Goal: Navigation & Orientation: Find specific page/section

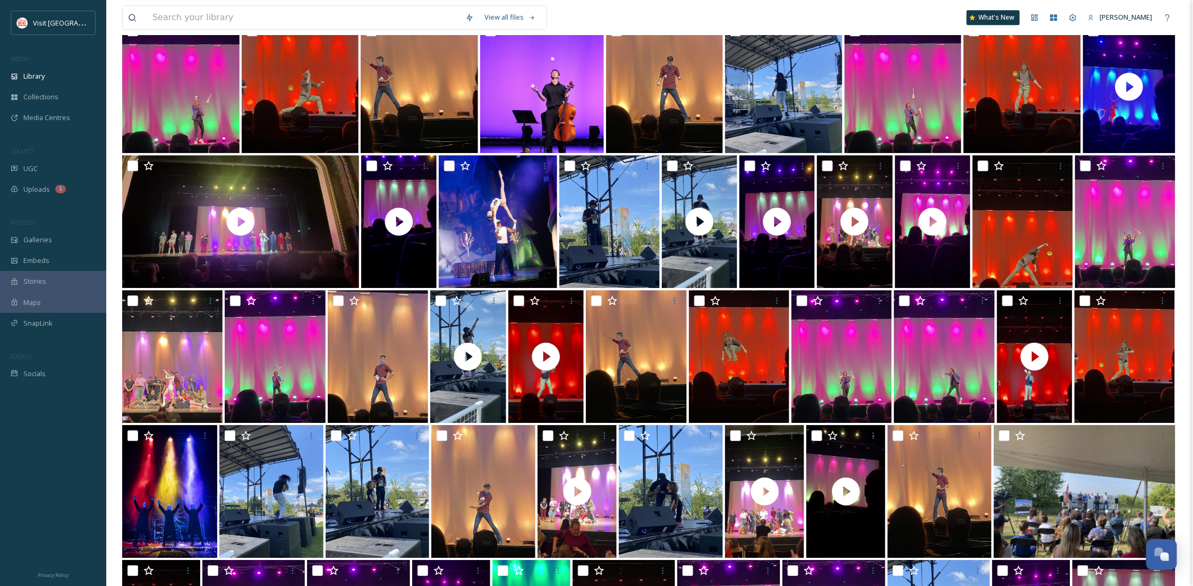
scroll to position [162, 0]
click at [33, 73] on span "Library" at bounding box center [33, 76] width 21 height 10
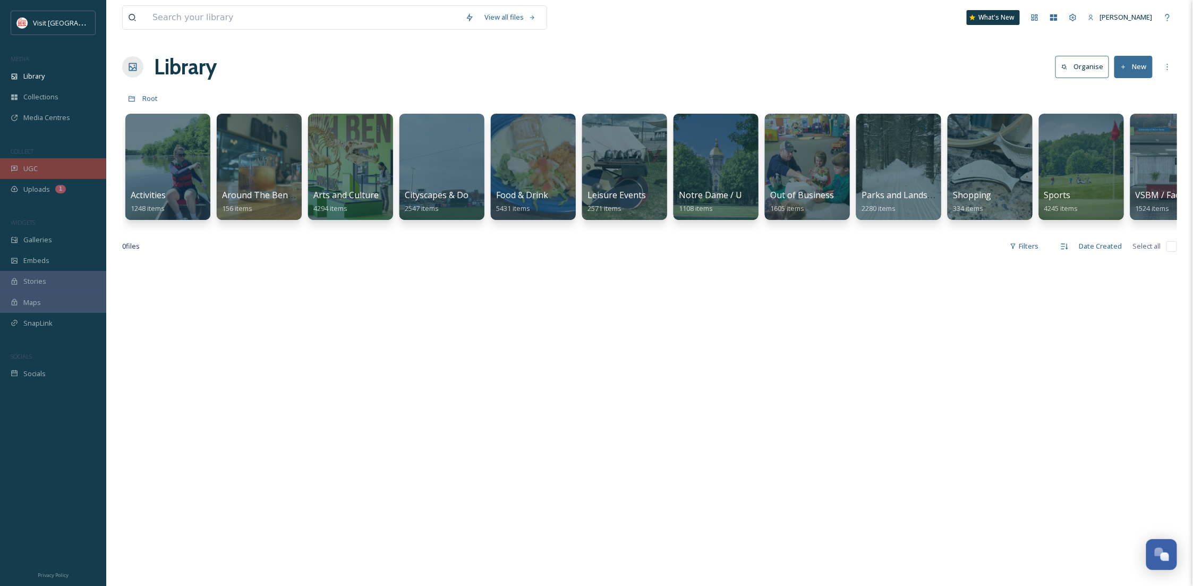
click at [39, 170] on div "UGC" at bounding box center [53, 168] width 106 height 21
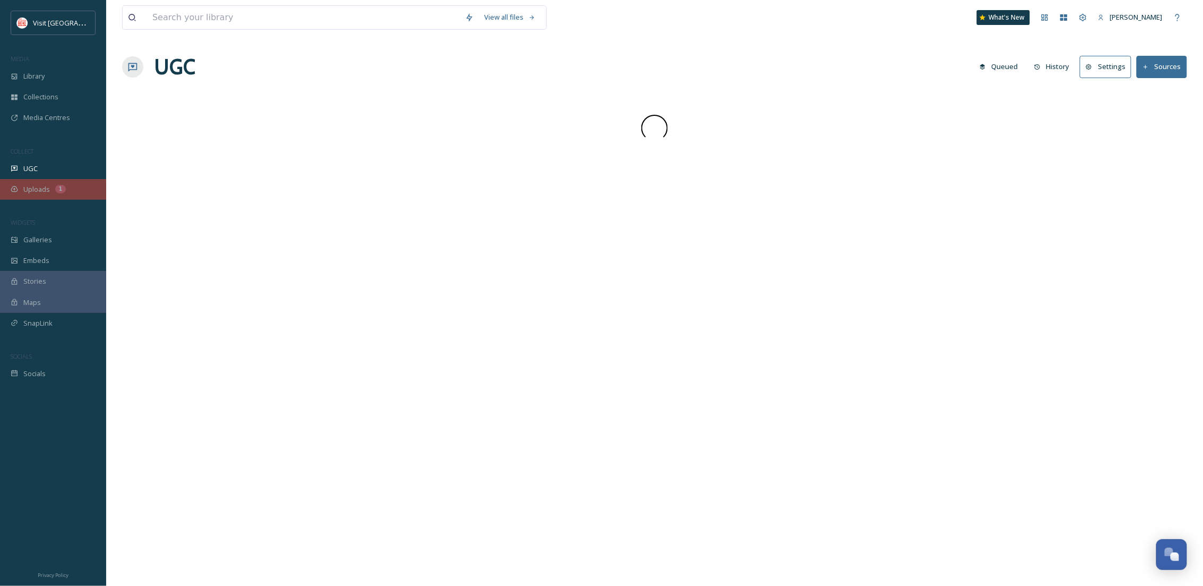
click at [39, 187] on span "Uploads" at bounding box center [36, 189] width 27 height 10
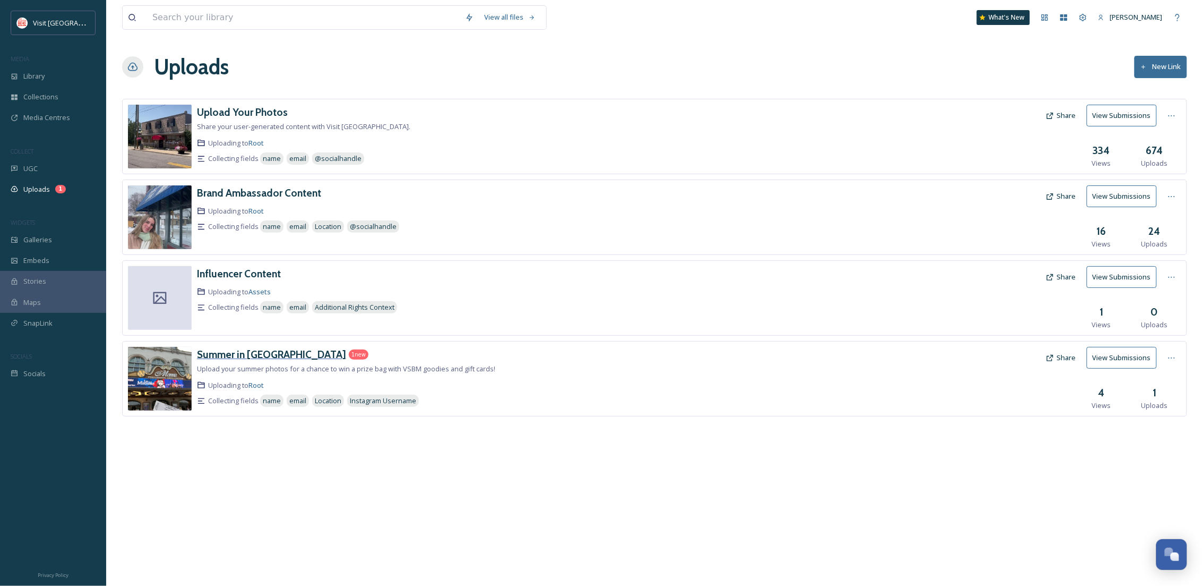
click at [246, 355] on h3 "Summer in [GEOGRAPHIC_DATA]" at bounding box center [271, 354] width 149 height 13
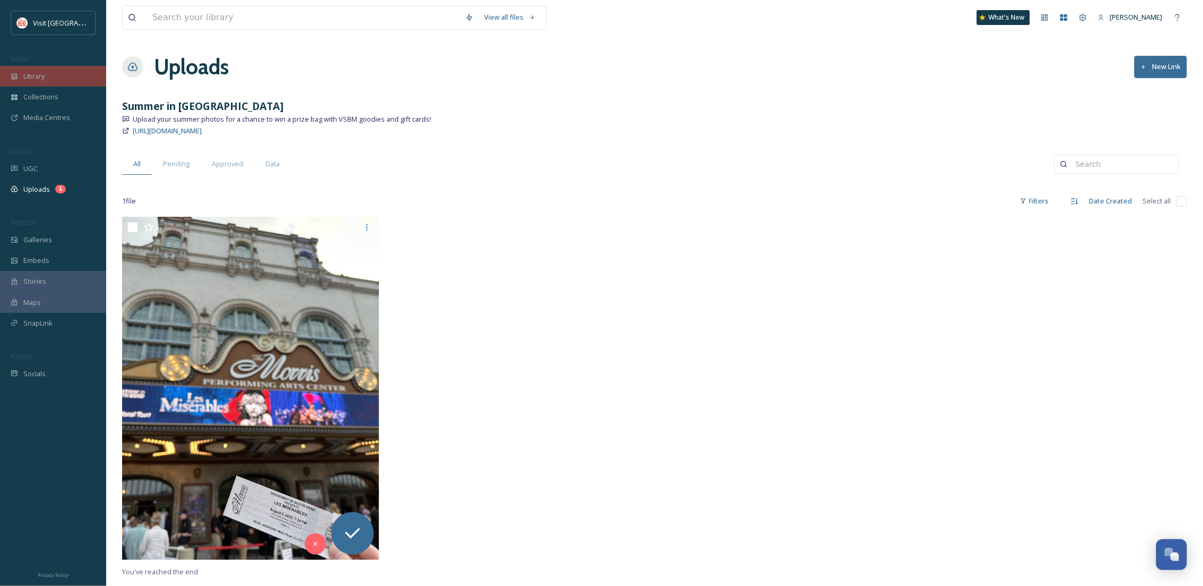
click at [54, 71] on div "Library" at bounding box center [53, 76] width 106 height 21
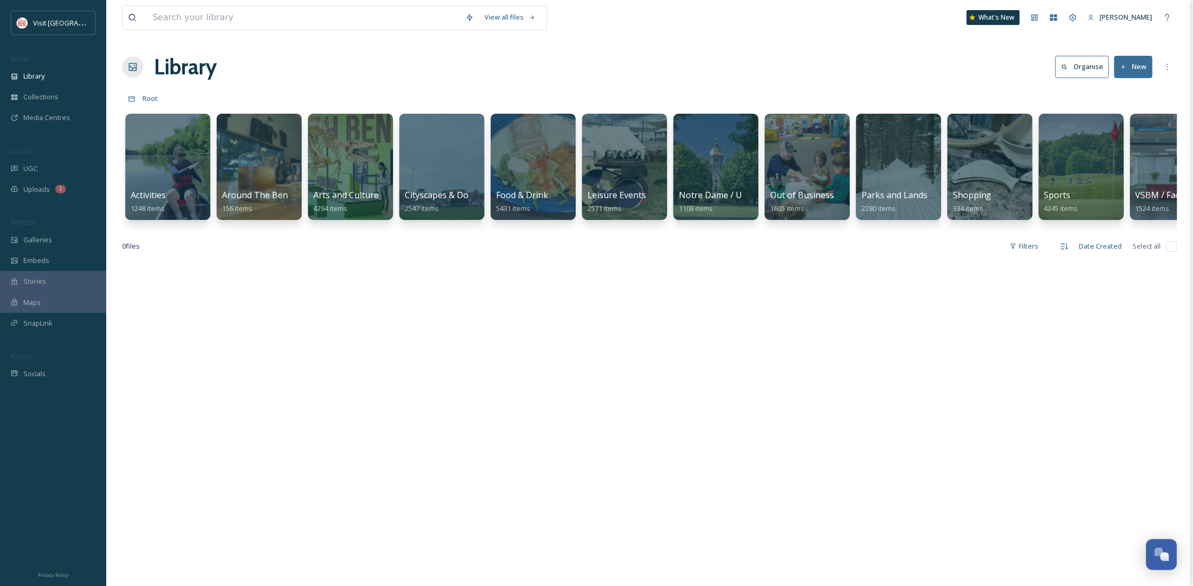
click at [591, 431] on div at bounding box center [649, 555] width 1055 height 586
click at [531, 187] on div at bounding box center [533, 167] width 87 height 108
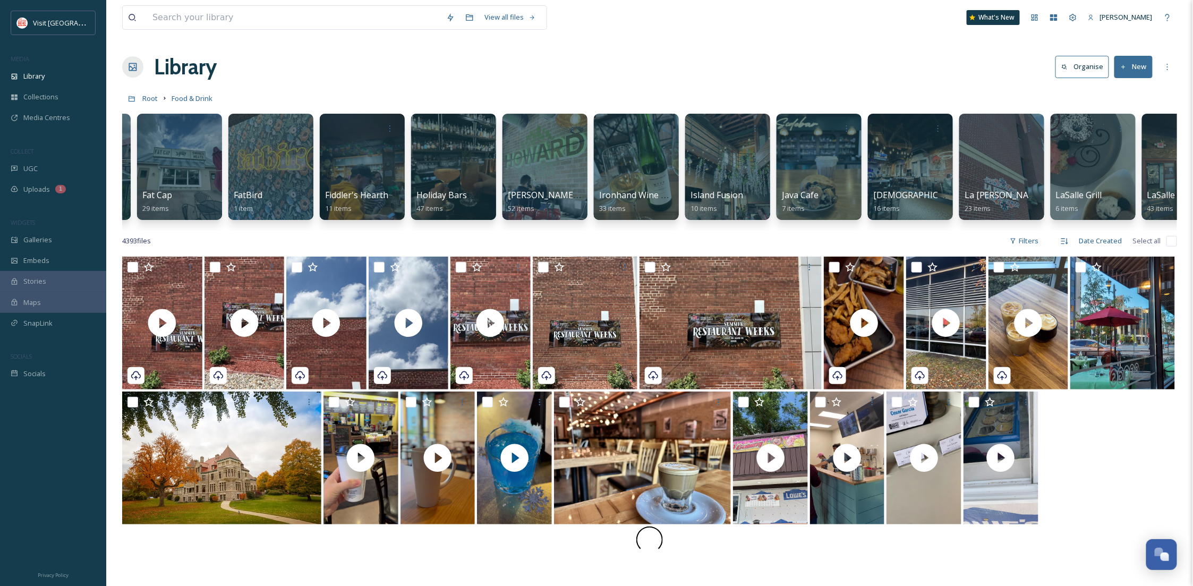
scroll to position [0, 1185]
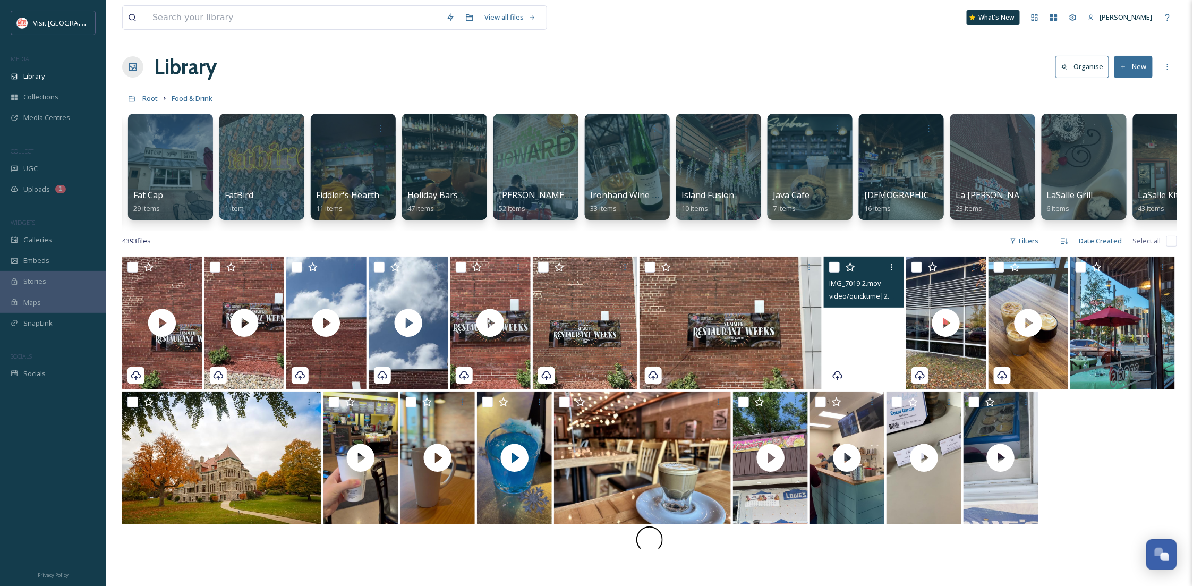
click at [894, 347] on video "IMG_7019-2.mov" at bounding box center [864, 322] width 80 height 133
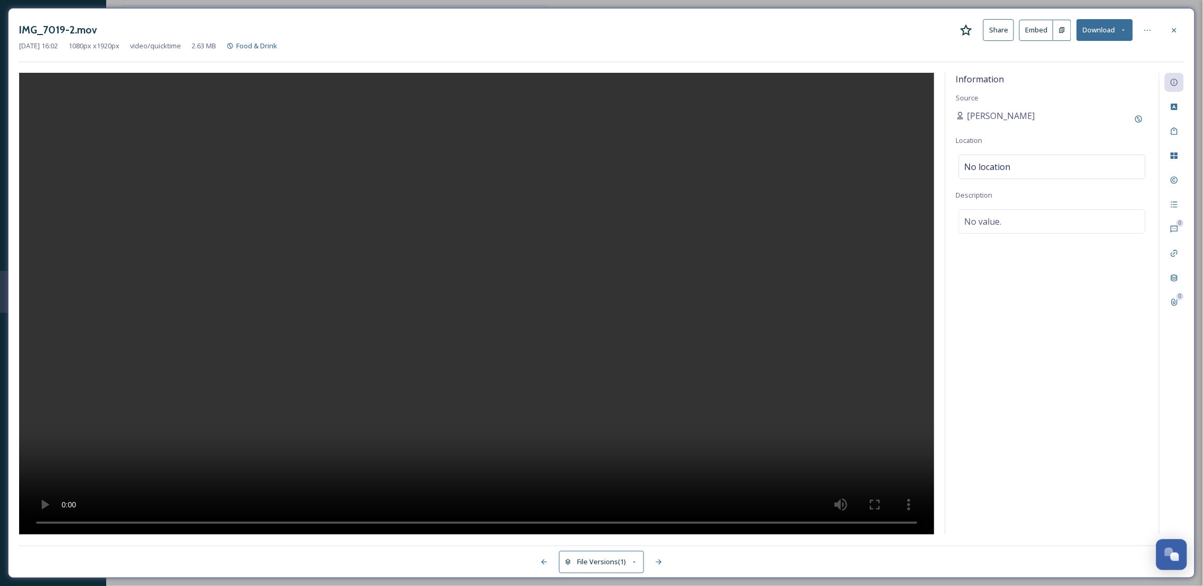
drag, startPoint x: 343, startPoint y: 503, endPoint x: 353, endPoint y: 504, distance: 10.1
click at [345, 503] on div at bounding box center [477, 304] width 916 height 462
click at [1170, 28] on icon at bounding box center [1174, 30] width 8 height 8
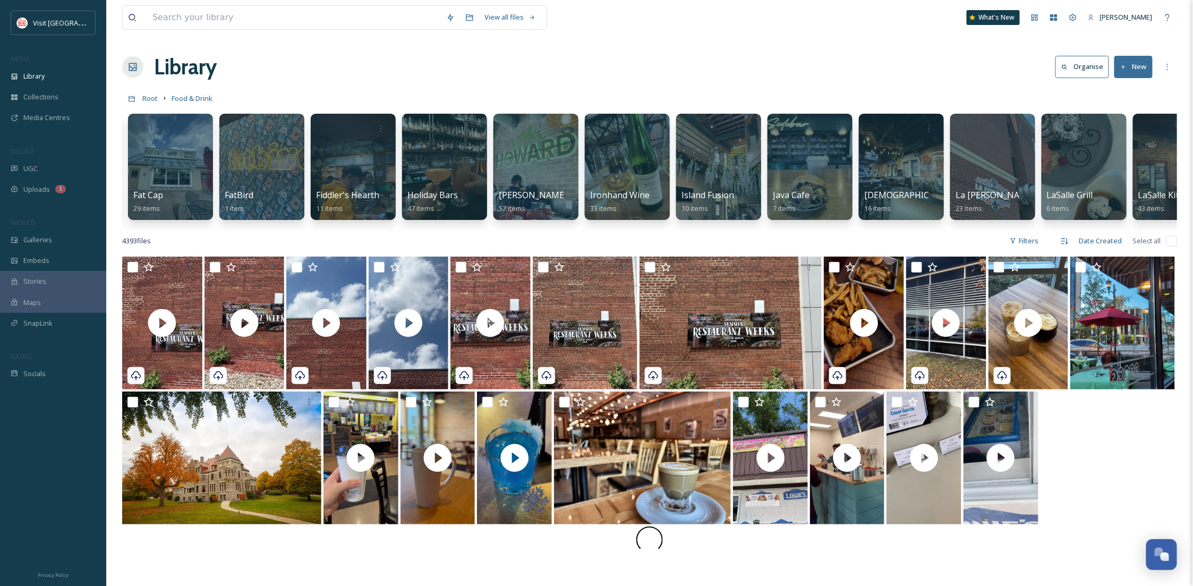
drag, startPoint x: 700, startPoint y: 228, endPoint x: 746, endPoint y: 235, distance: 45.6
click at [746, 230] on div "Black Cat Bar and Grill 50 items Brasserie 23 11 items CJ’s Pub 15 items Cafe N…" at bounding box center [649, 169] width 1055 height 122
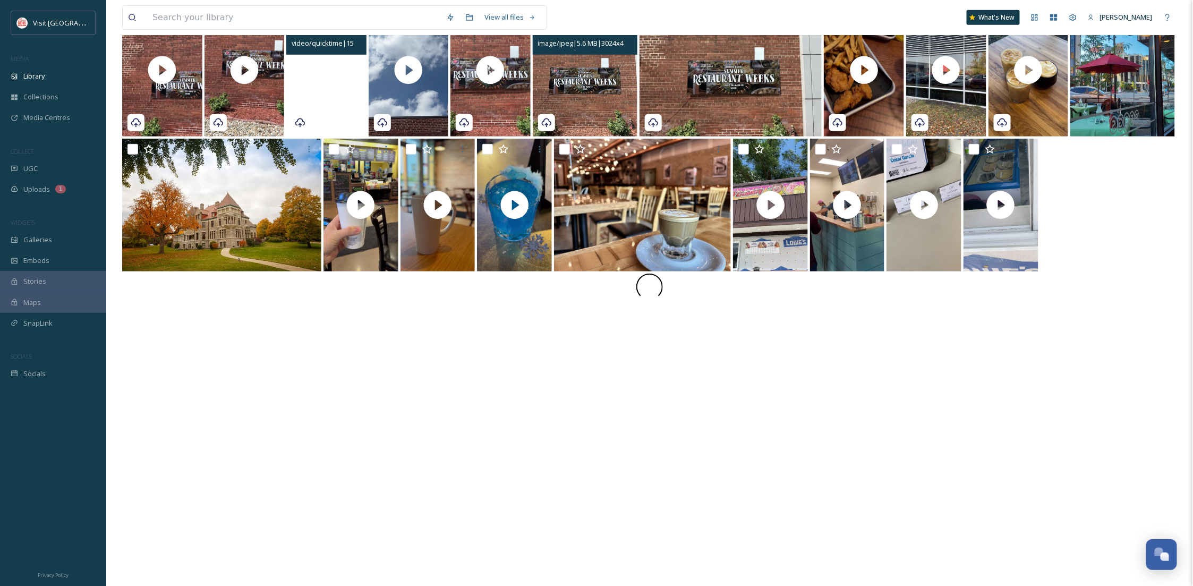
scroll to position [267, 0]
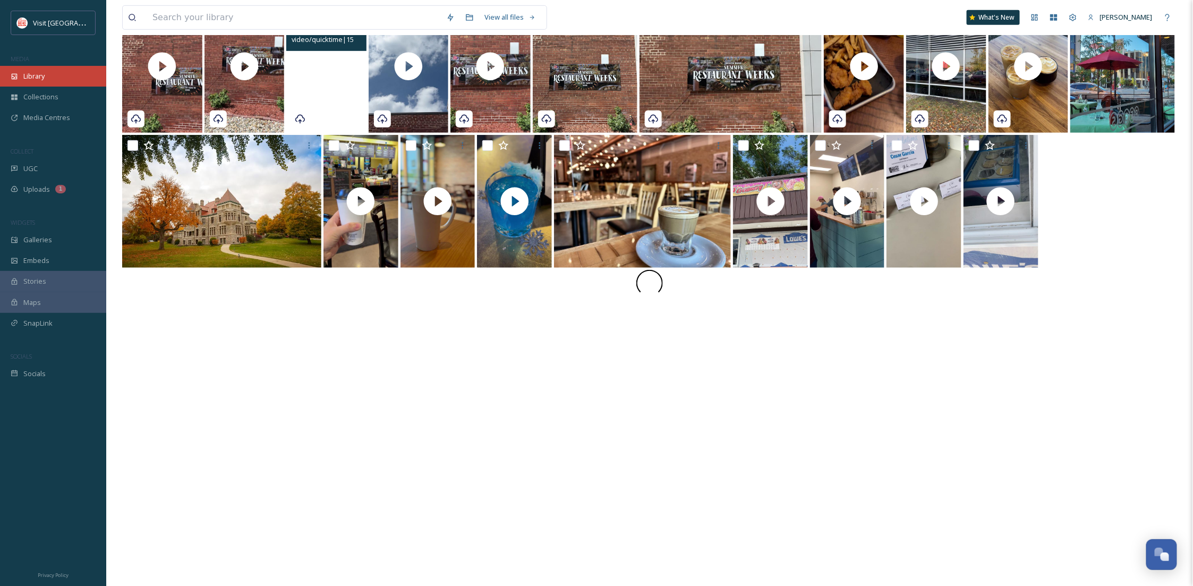
click at [51, 70] on div "Library" at bounding box center [53, 76] width 106 height 21
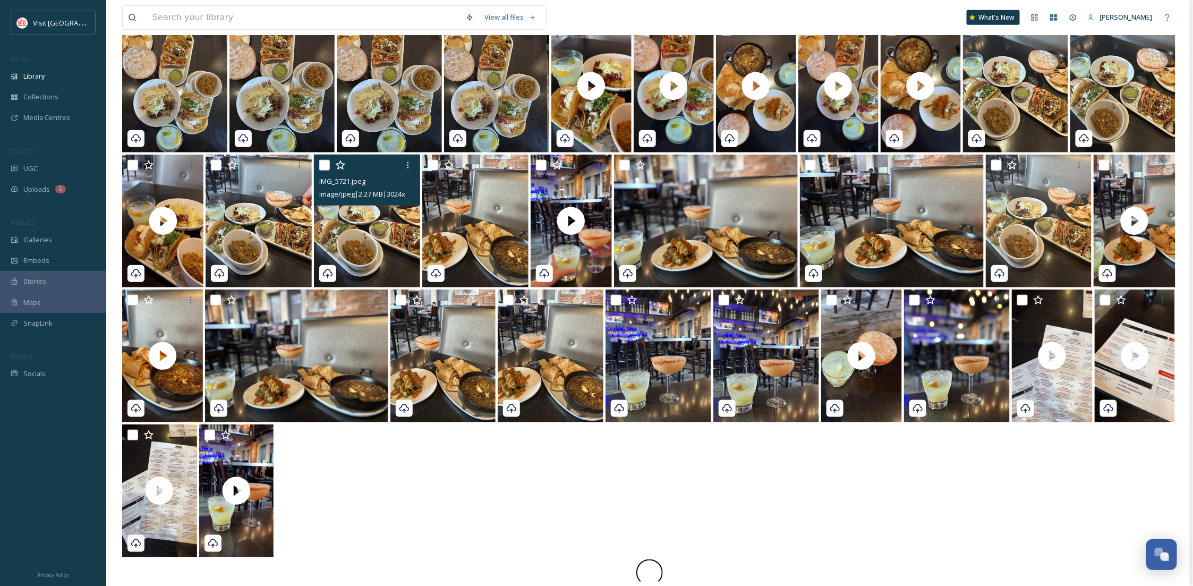
scroll to position [374, 0]
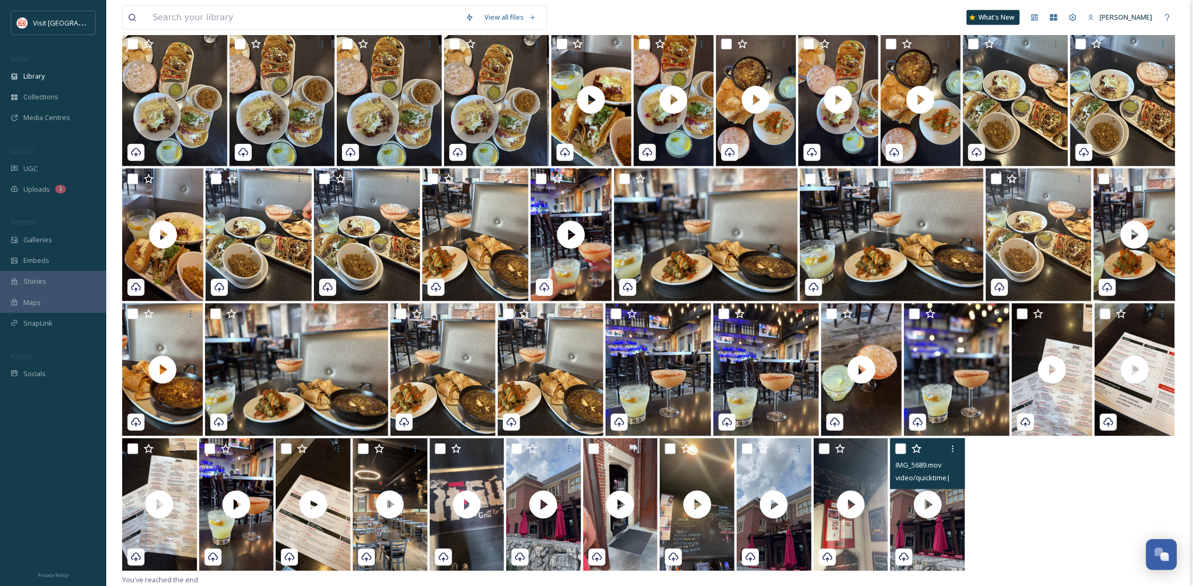
click at [899, 444] on input "checkbox" at bounding box center [900, 448] width 11 height 11
checkbox input "true"
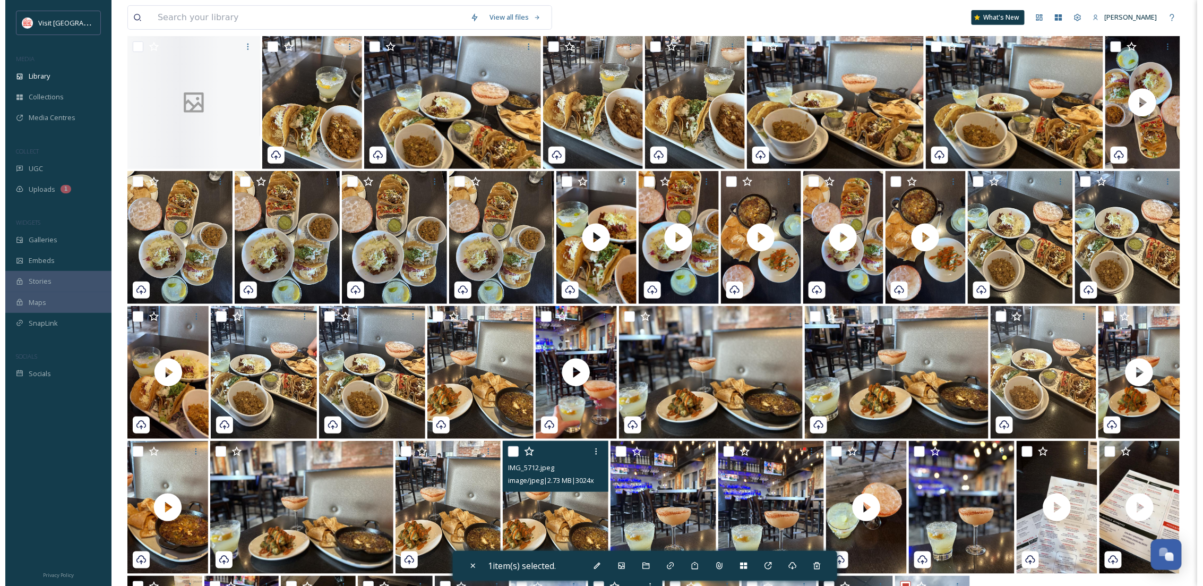
scroll to position [185, 0]
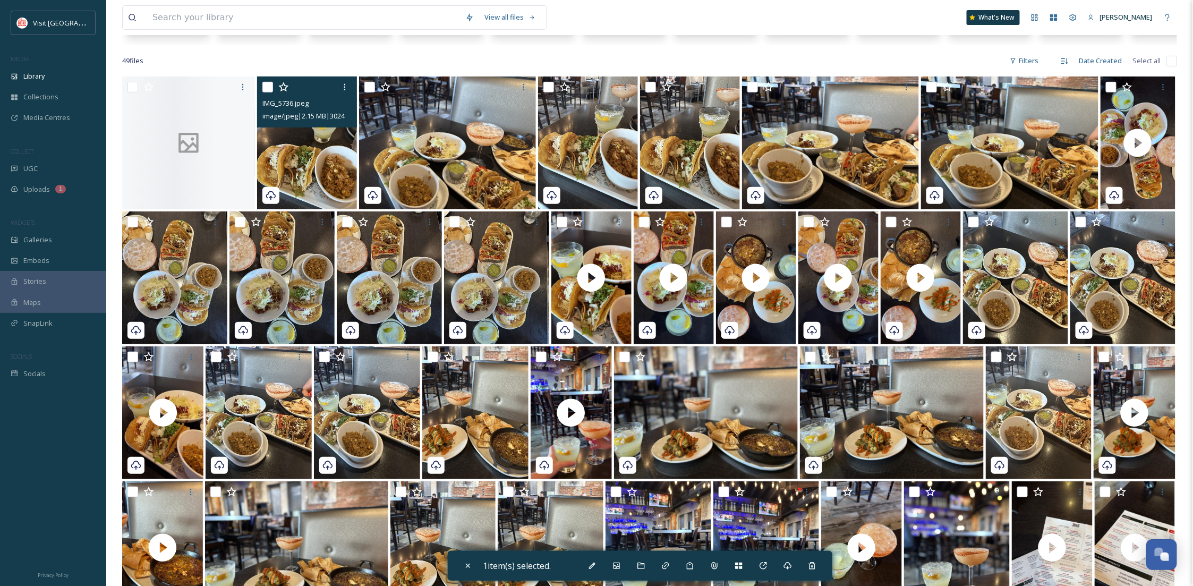
click at [302, 156] on img at bounding box center [307, 142] width 100 height 133
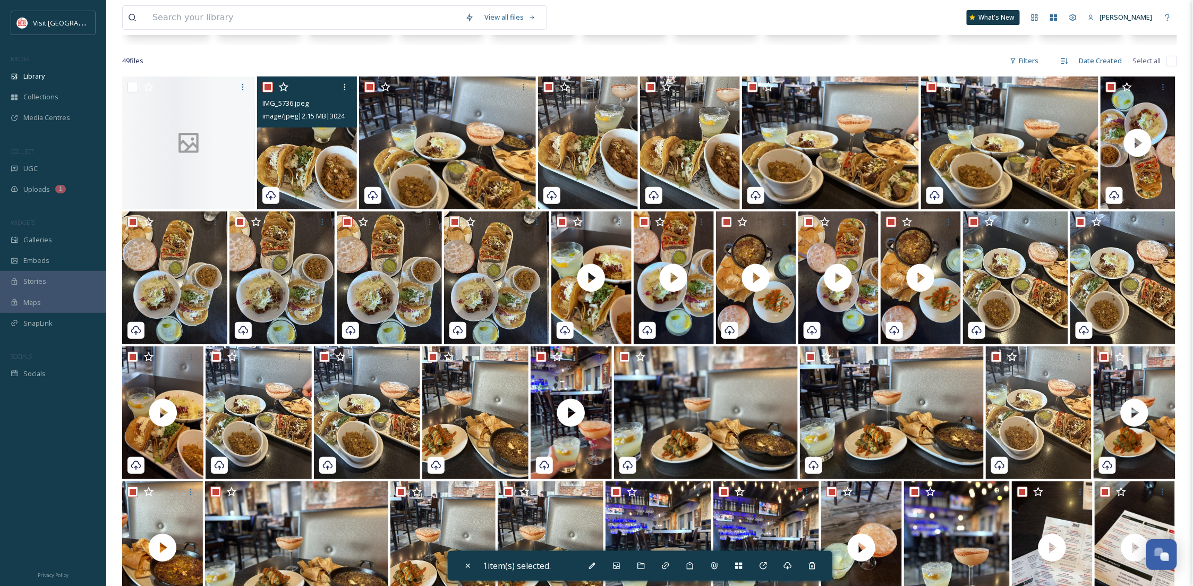
checkbox input "true"
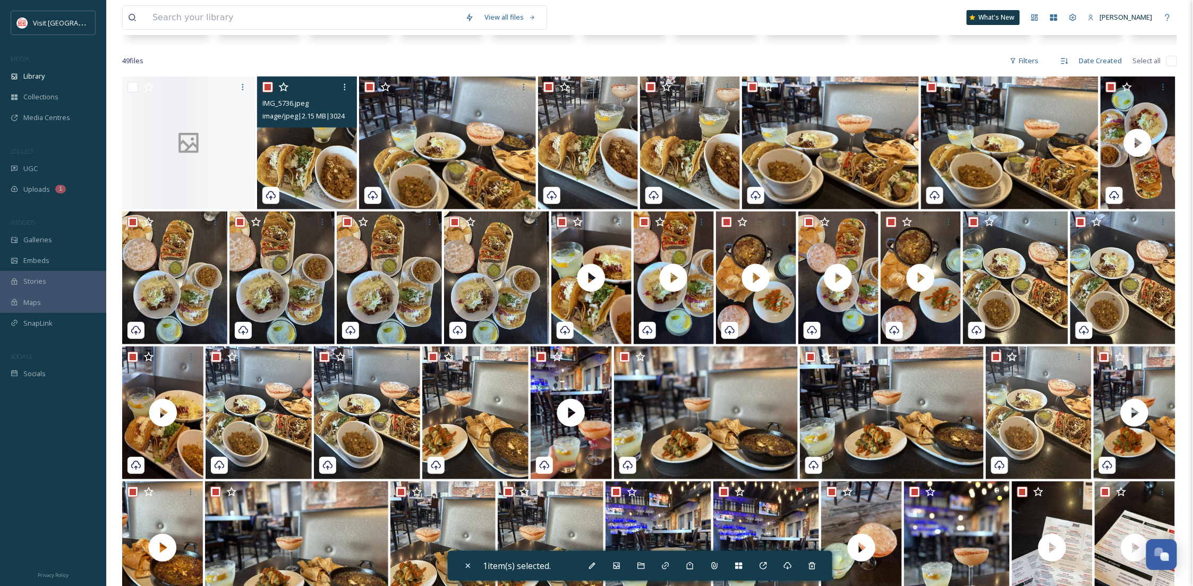
checkbox input "true"
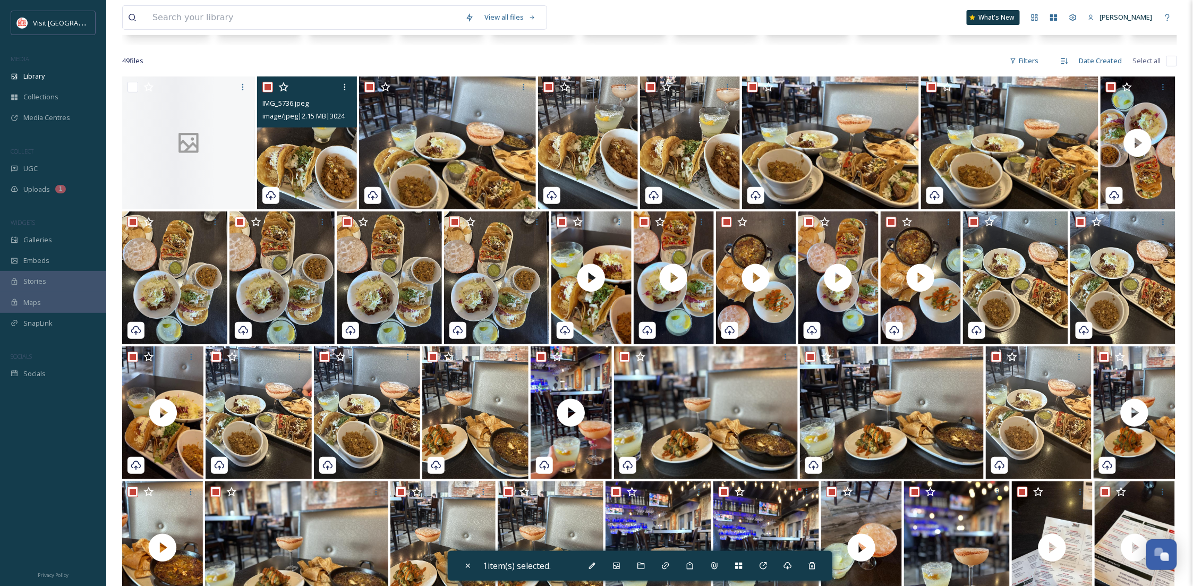
checkbox input "true"
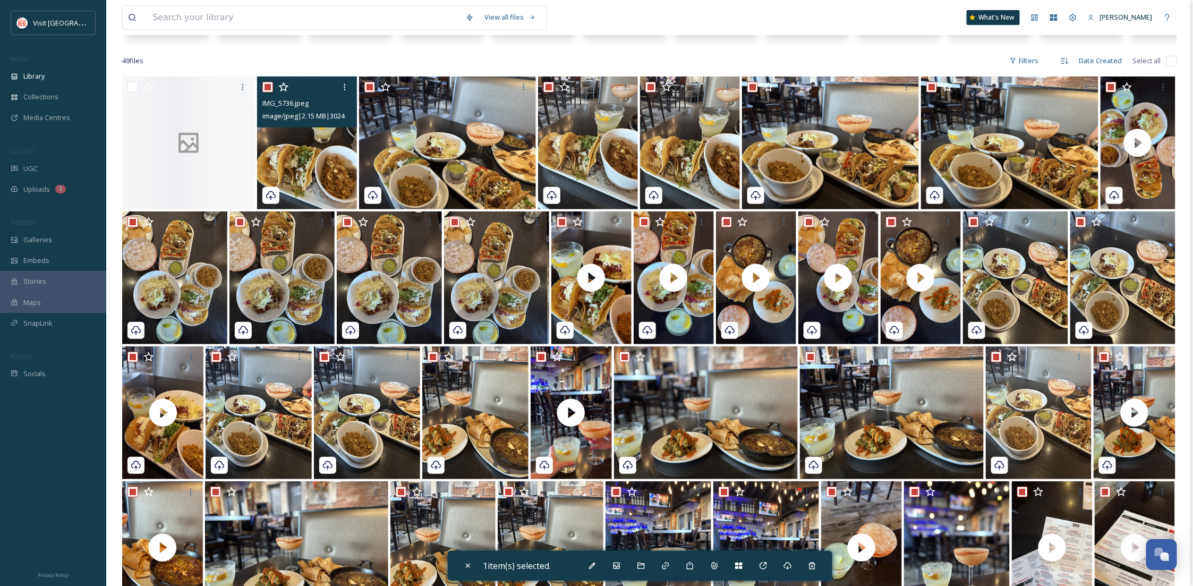
checkbox input "true"
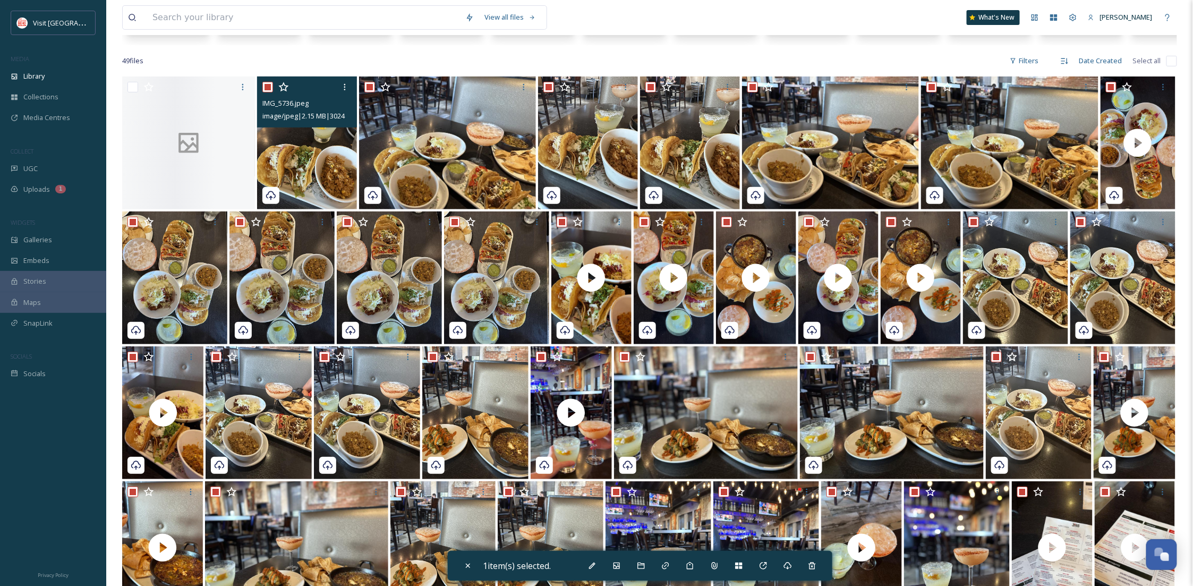
checkbox input "true"
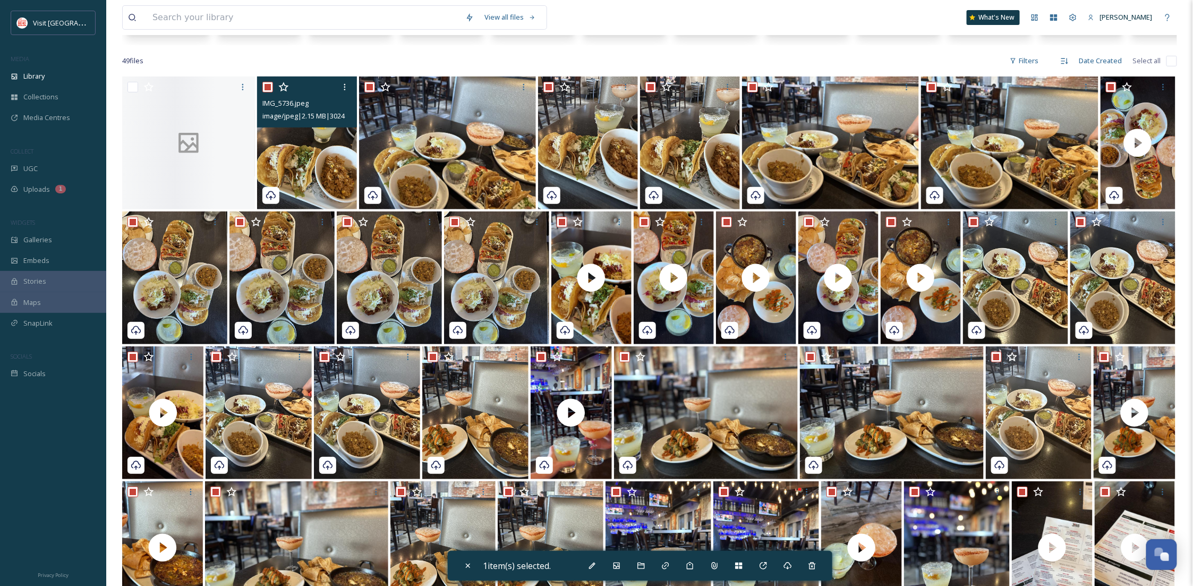
checkbox input "true"
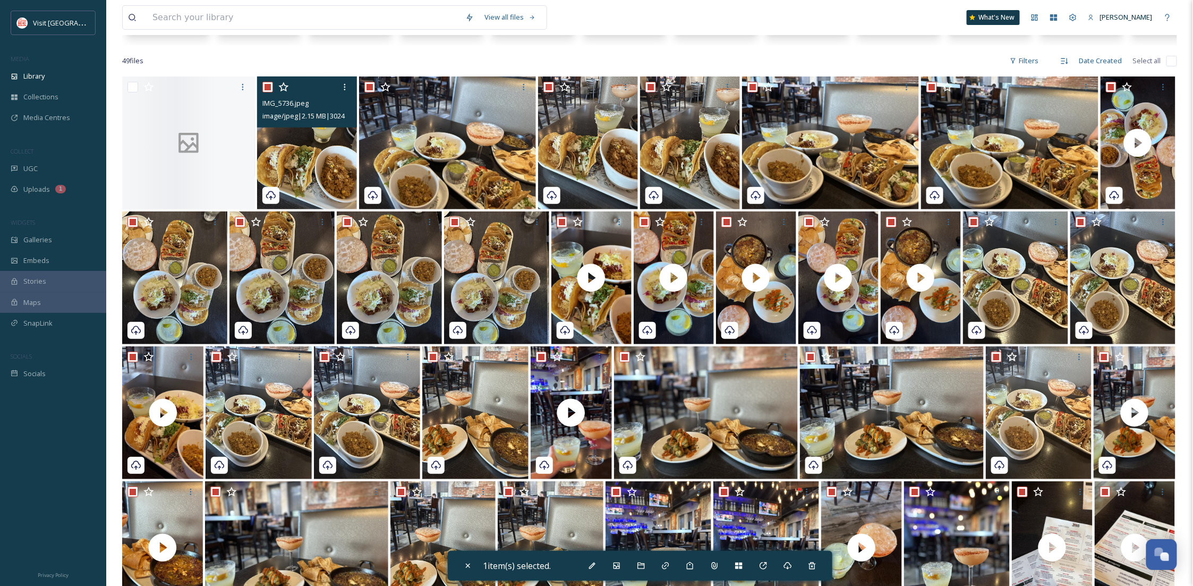
checkbox input "true"
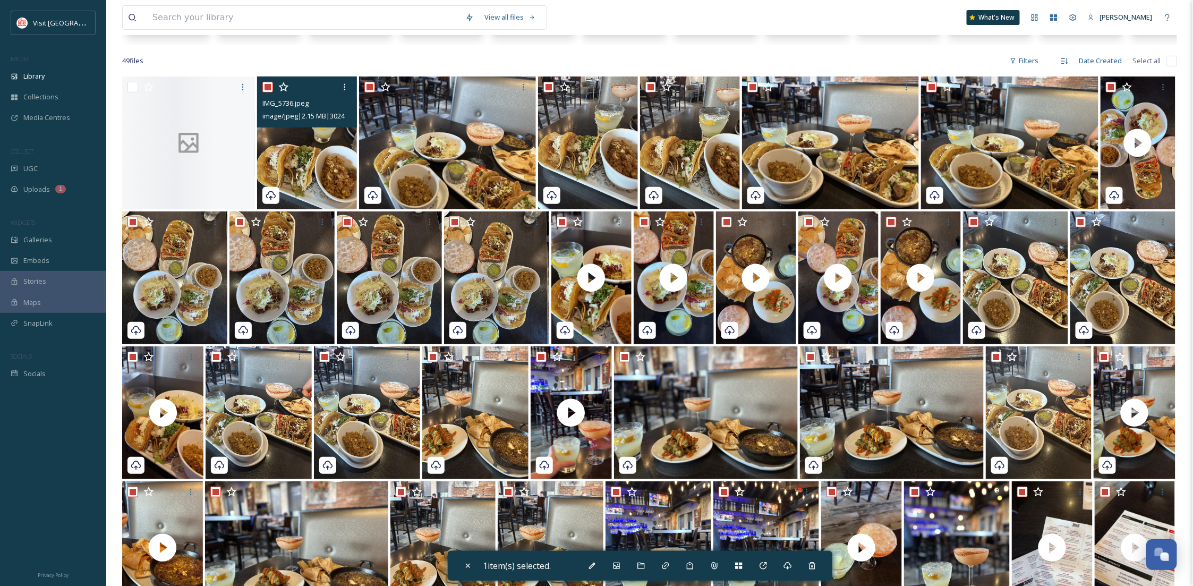
checkbox input "true"
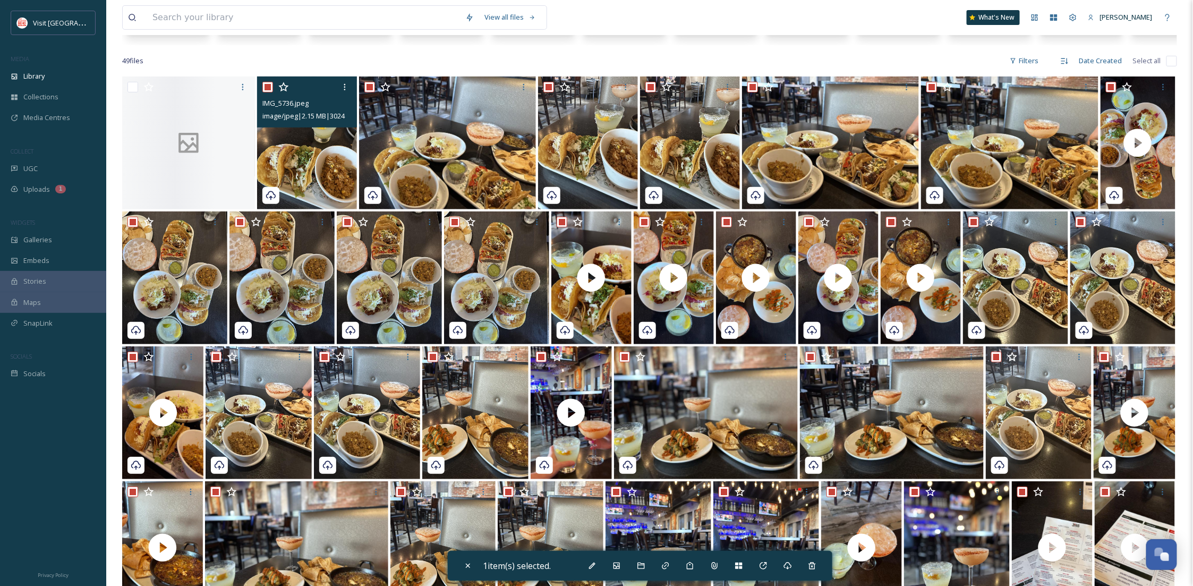
checkbox input "true"
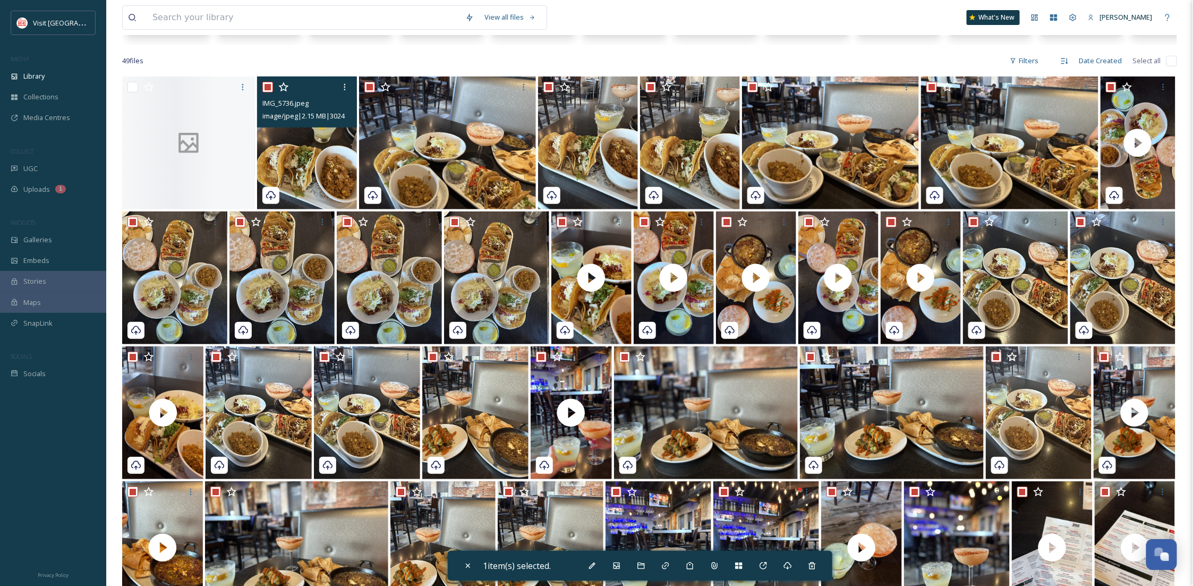
checkbox input "true"
click at [650, 566] on icon at bounding box center [646, 565] width 8 height 8
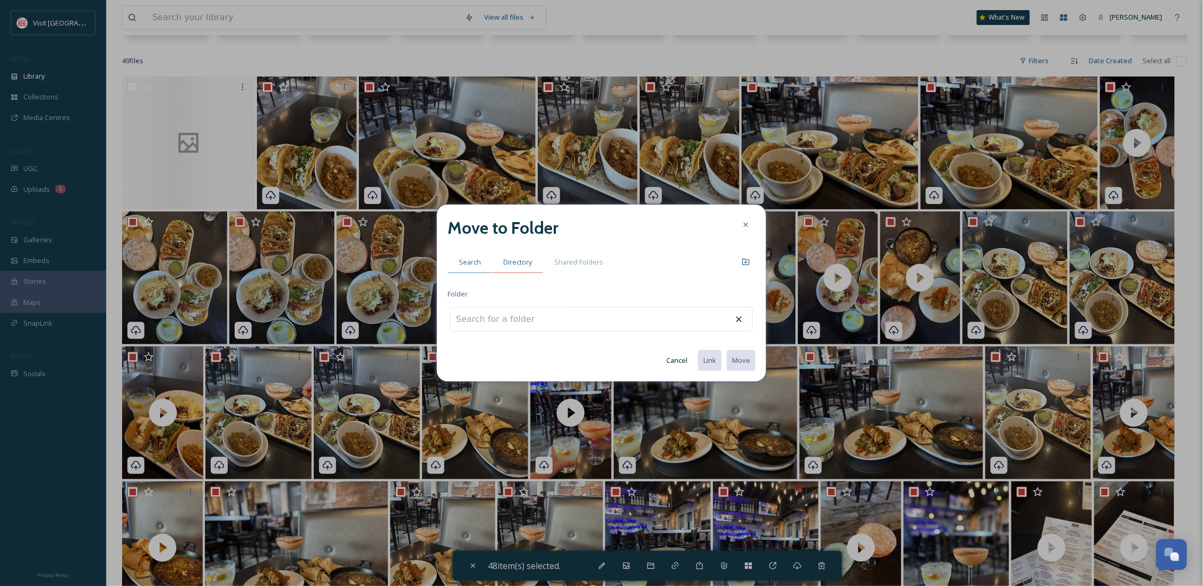
click at [524, 264] on span "Directory" at bounding box center [517, 262] width 29 height 10
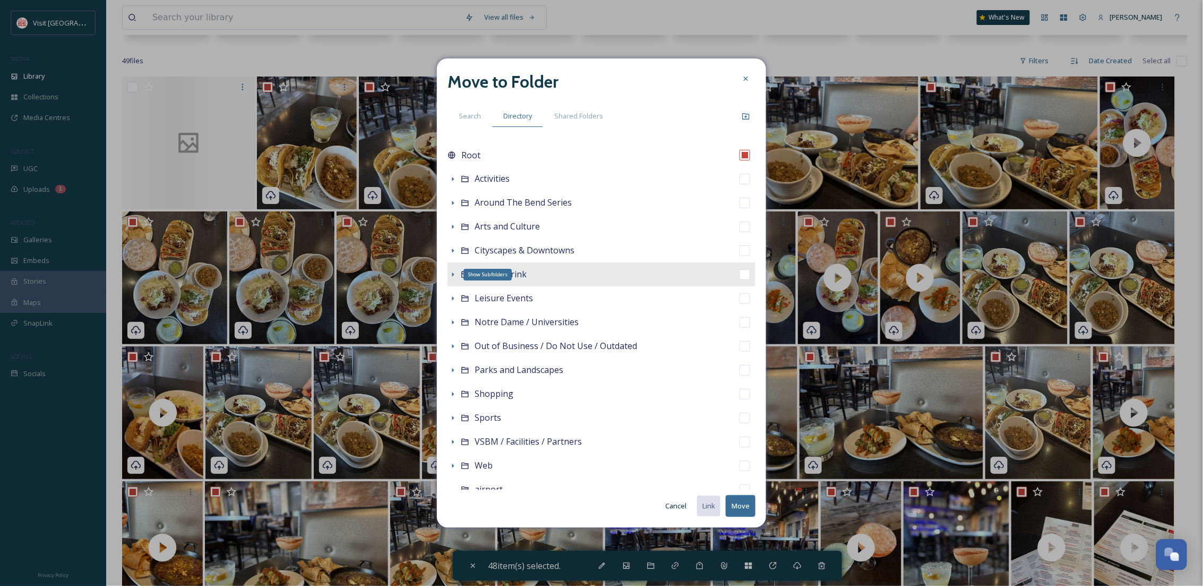
click at [454, 270] on icon at bounding box center [453, 274] width 8 height 8
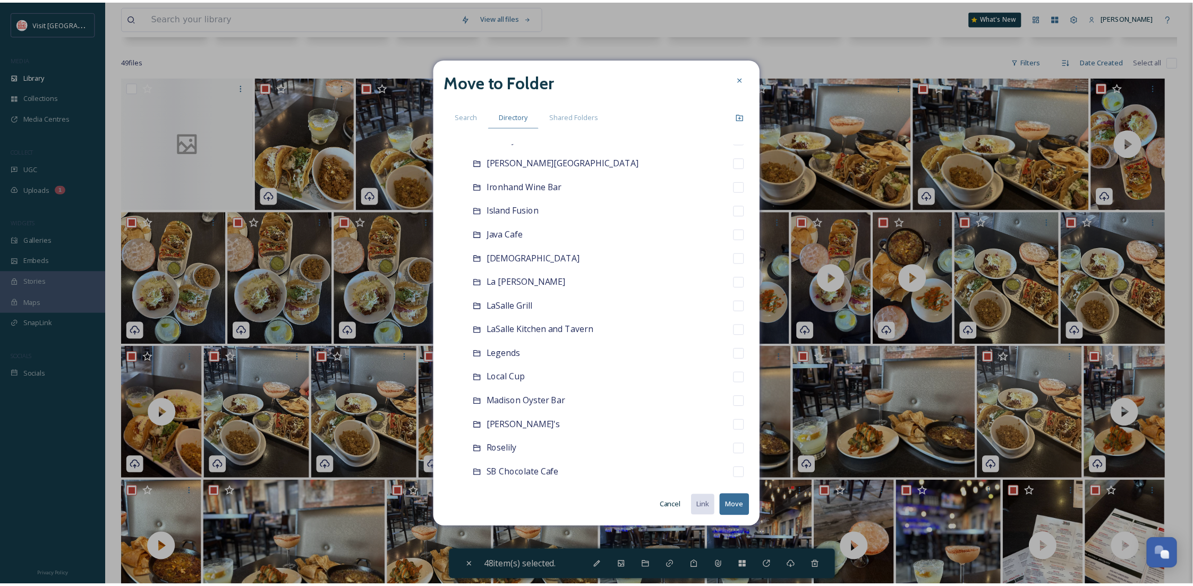
scroll to position [537, 0]
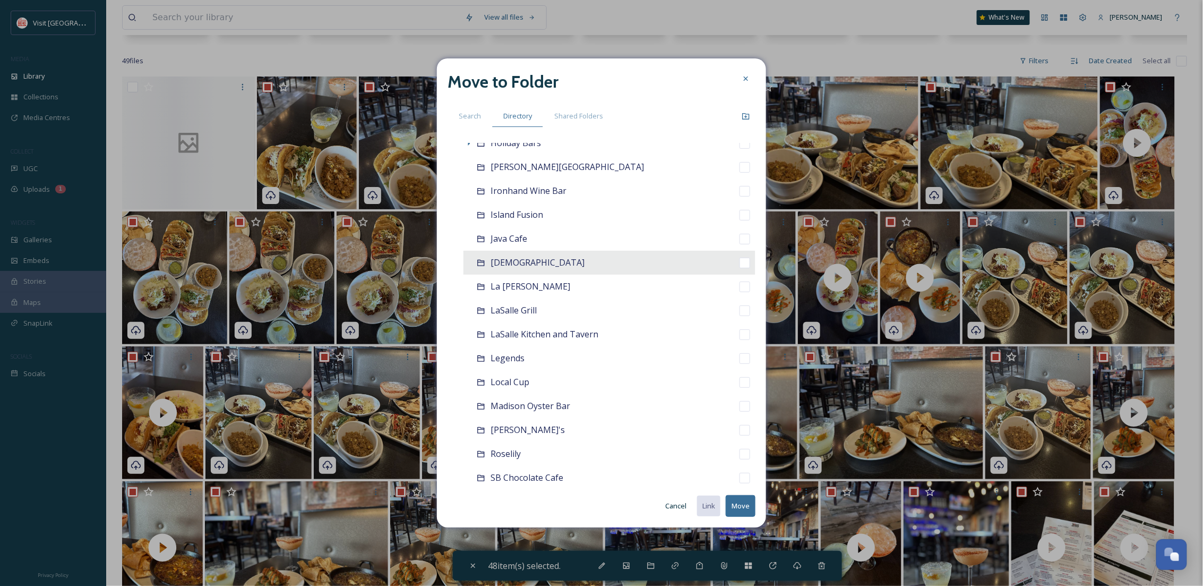
click at [501, 263] on span "[DEMOGRAPHIC_DATA]" at bounding box center [538, 262] width 94 height 12
checkbox input "false"
checkbox input "true"
click at [734, 509] on button "Move" at bounding box center [741, 506] width 30 height 22
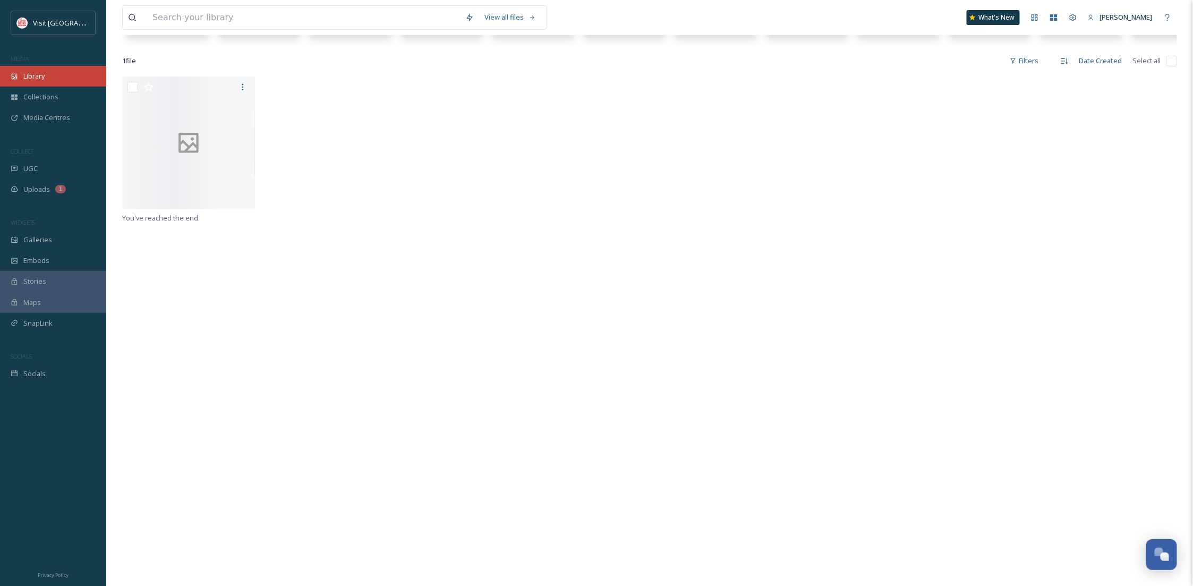
click at [54, 69] on div "Library" at bounding box center [53, 76] width 106 height 21
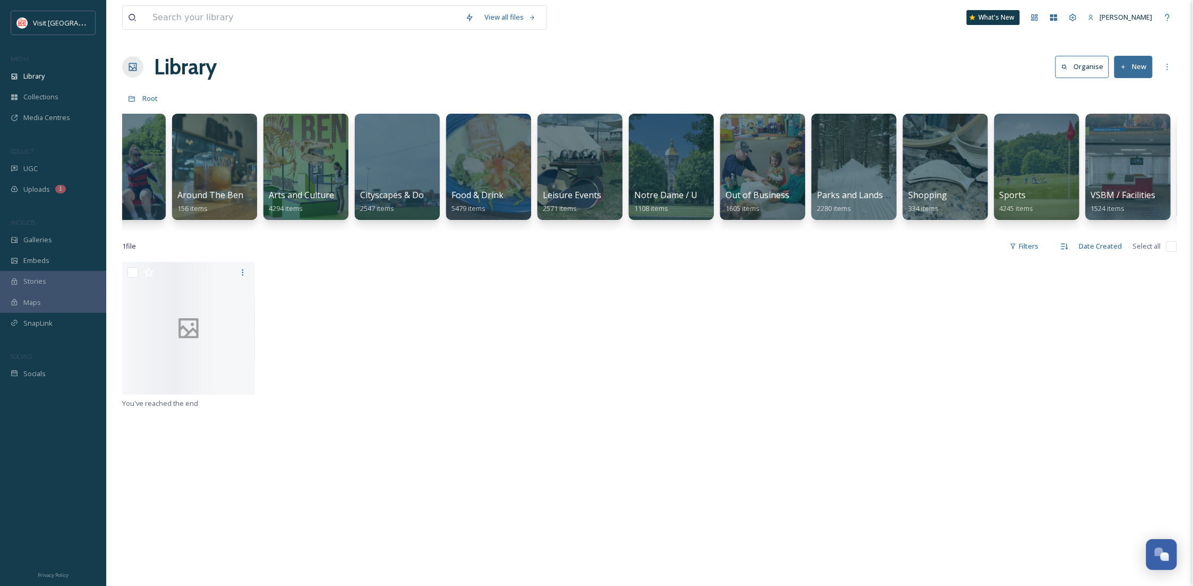
scroll to position [0, 0]
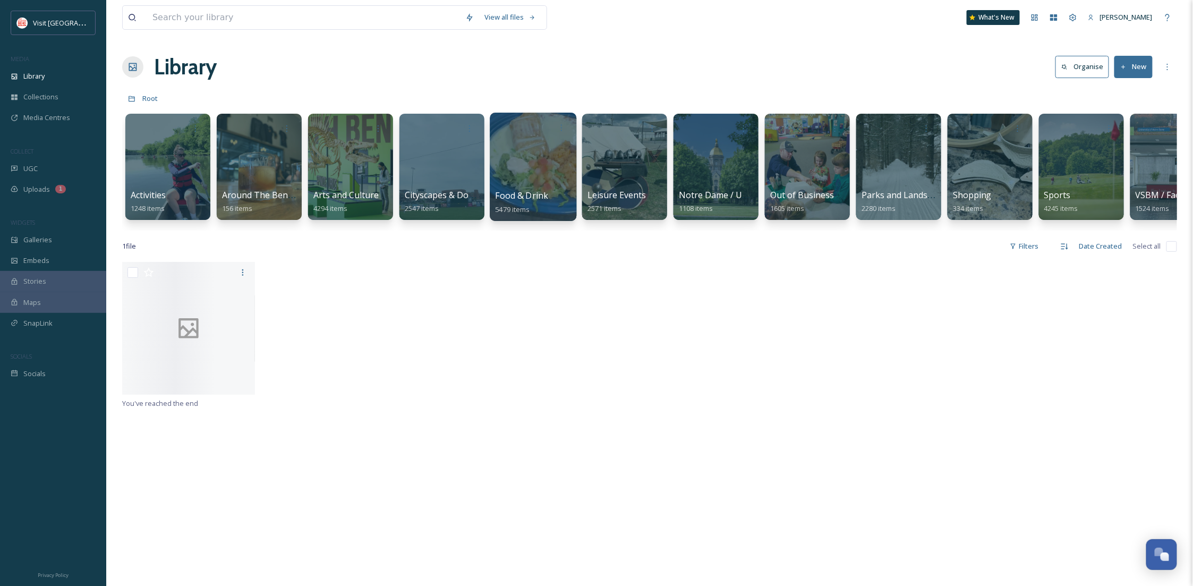
click at [510, 153] on div at bounding box center [533, 167] width 87 height 108
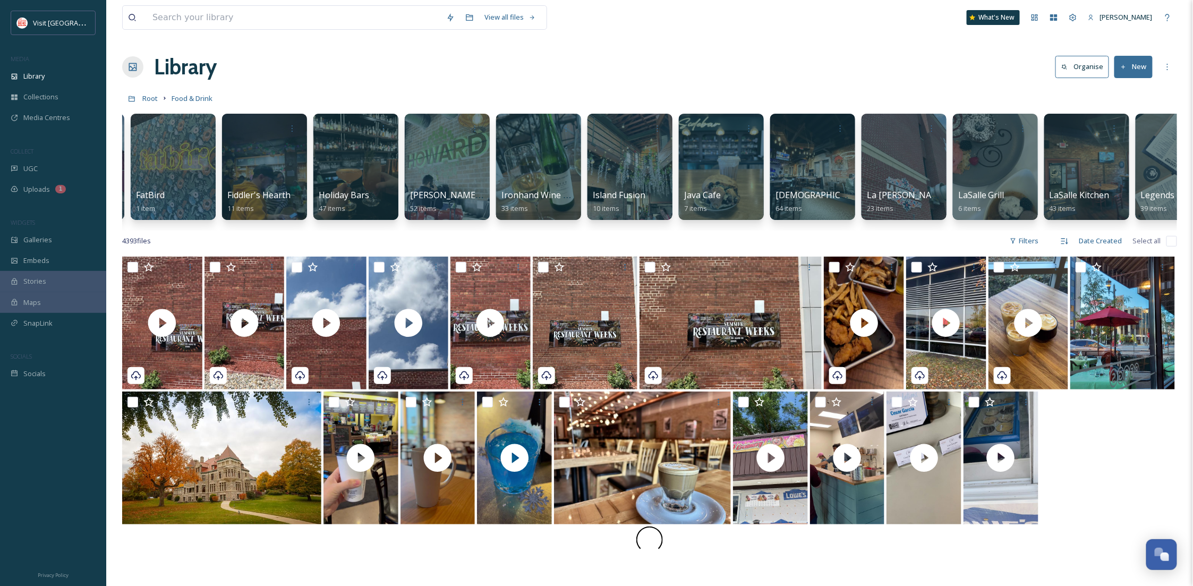
scroll to position [0, 1323]
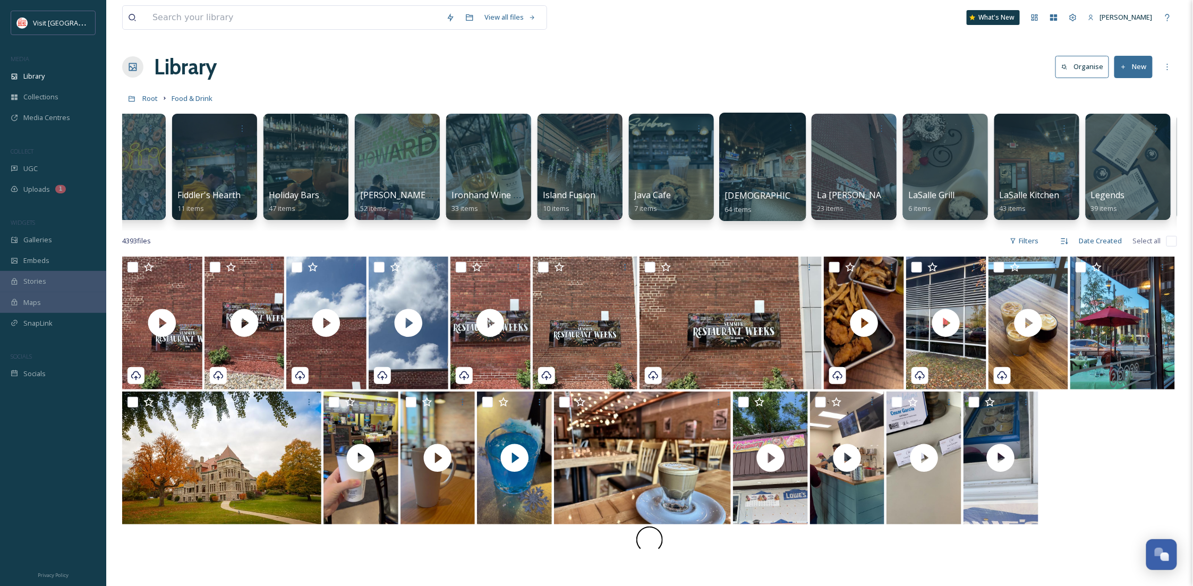
click at [742, 172] on div at bounding box center [762, 167] width 87 height 108
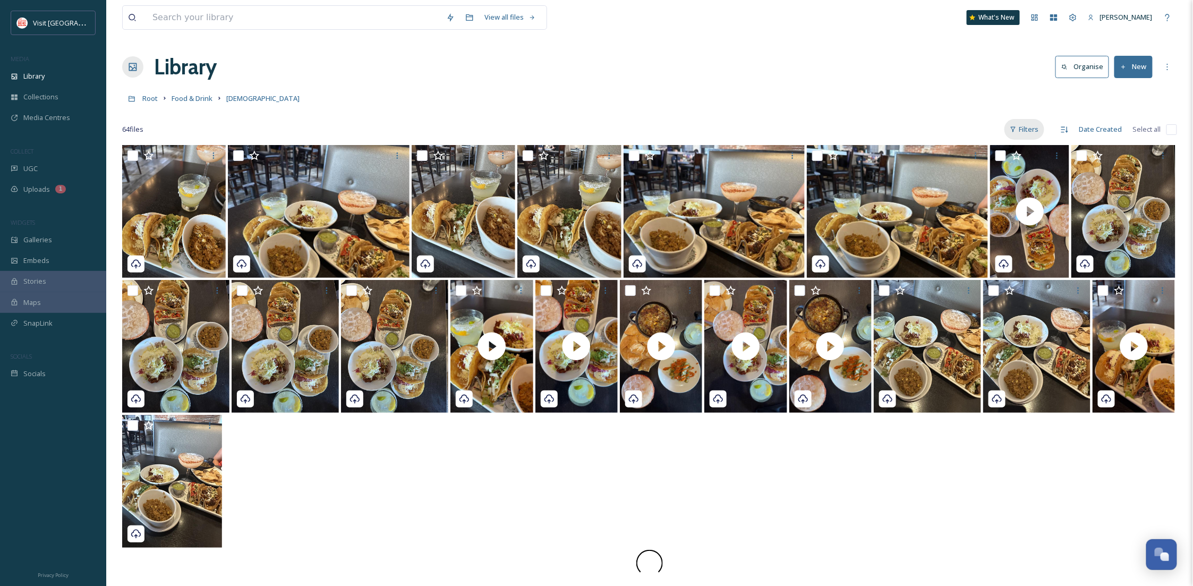
click at [1016, 131] on icon at bounding box center [1013, 129] width 7 height 7
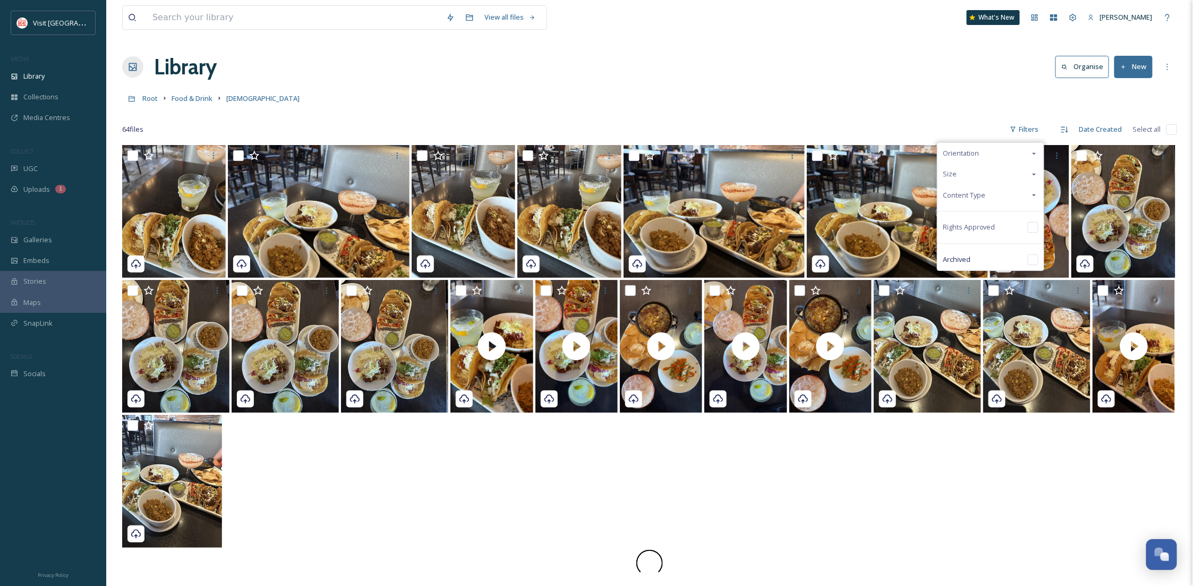
click at [997, 194] on div "Content Type" at bounding box center [990, 195] width 106 height 21
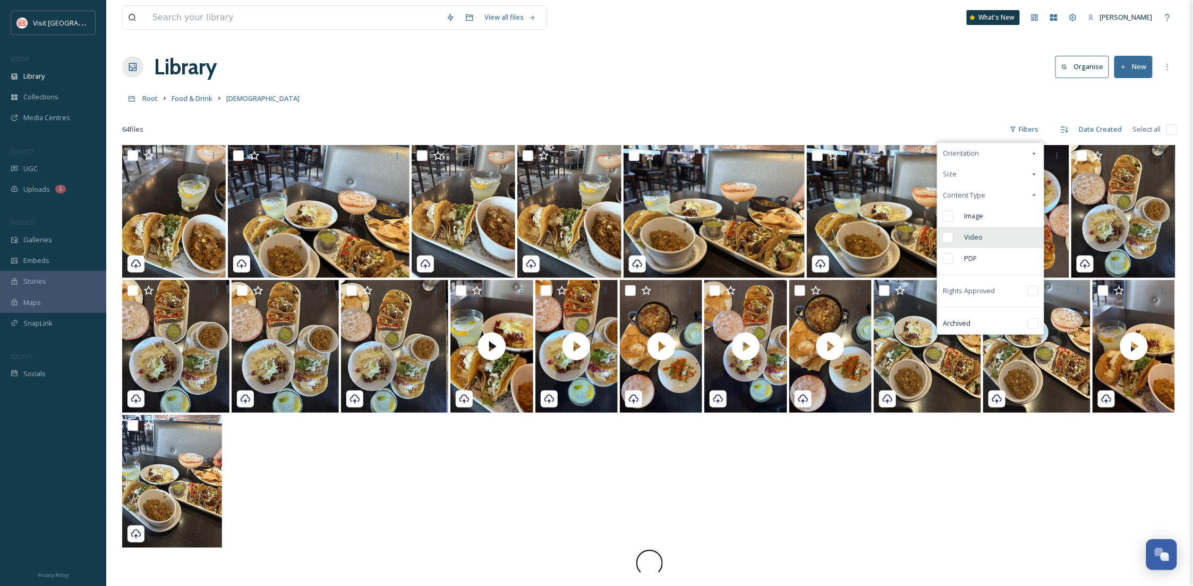
click at [1001, 233] on div "Video" at bounding box center [990, 237] width 106 height 21
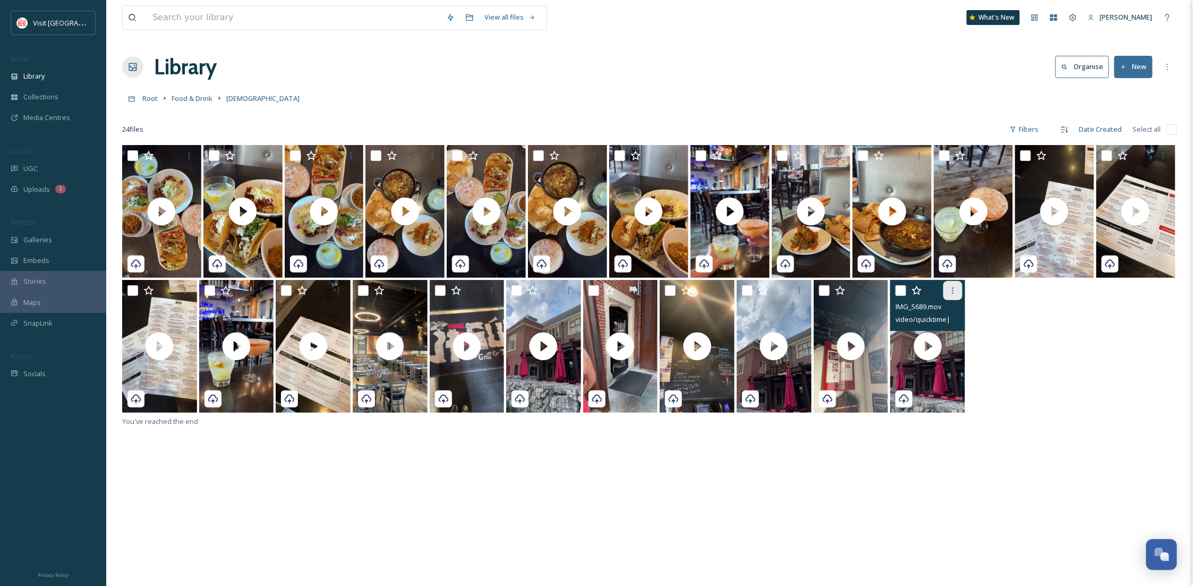
click at [950, 291] on icon at bounding box center [952, 290] width 8 height 8
click at [1043, 355] on div at bounding box center [649, 347] width 1055 height 135
click at [23, 77] on span "Library" at bounding box center [33, 76] width 21 height 10
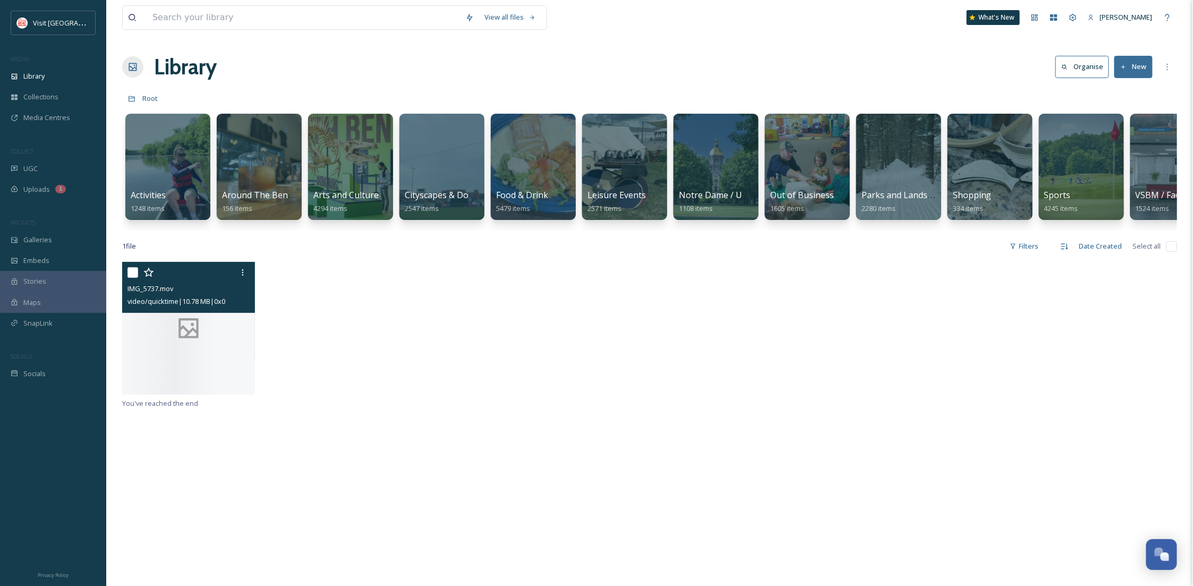
click at [190, 313] on div "IMG_5737.mov video/quicktime | 10.78 MB | 0 x 0" at bounding box center [188, 287] width 133 height 51
click at [210, 372] on div at bounding box center [188, 328] width 133 height 133
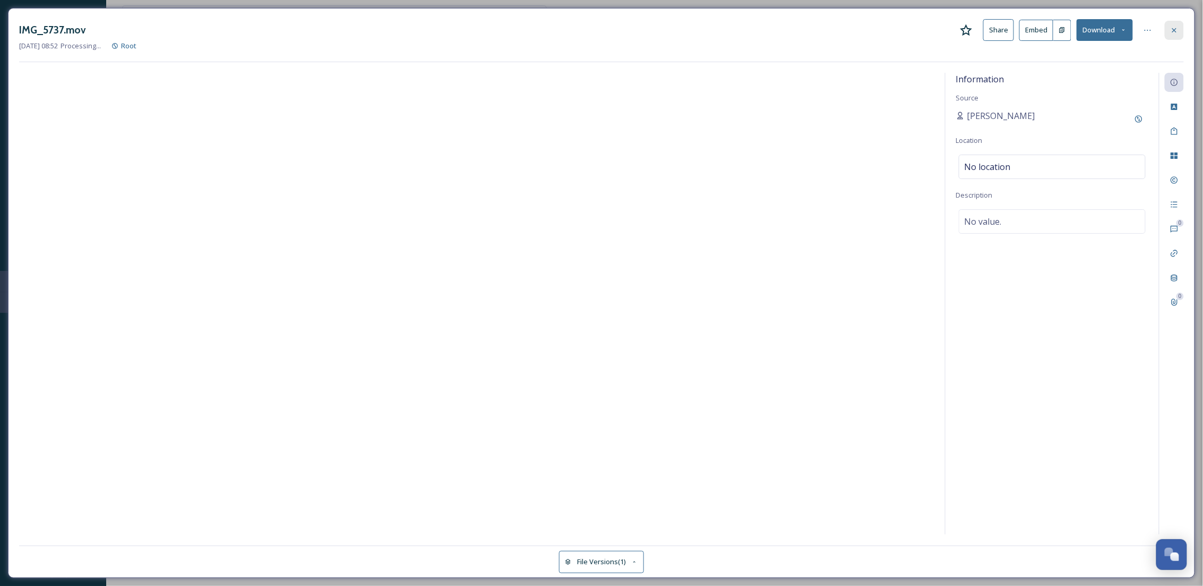
click at [1181, 23] on div at bounding box center [1174, 30] width 19 height 19
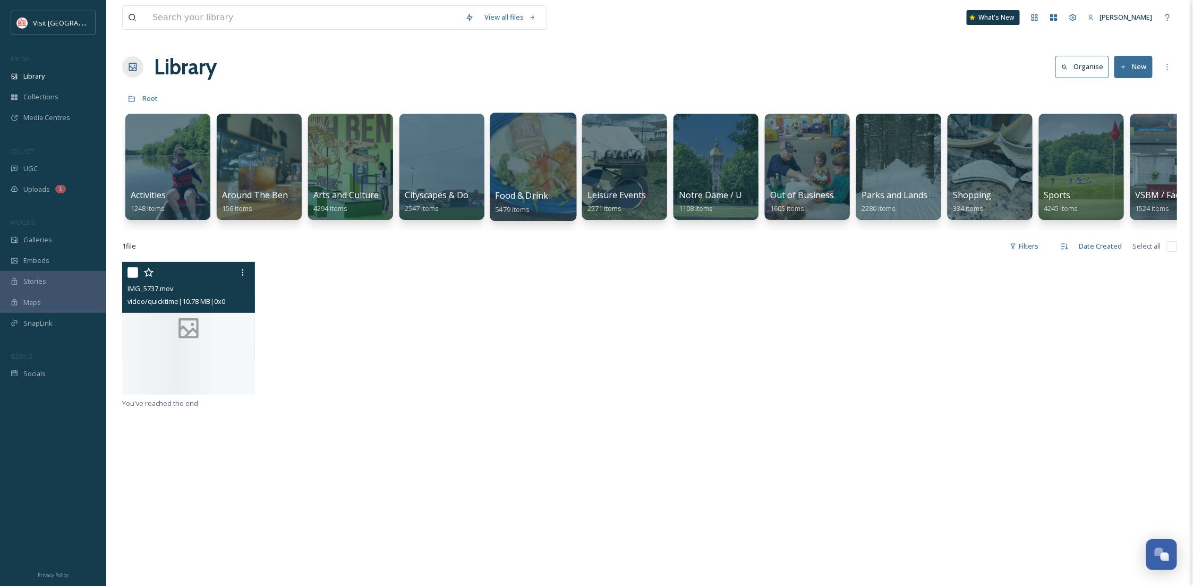
click at [545, 176] on div at bounding box center [533, 167] width 87 height 108
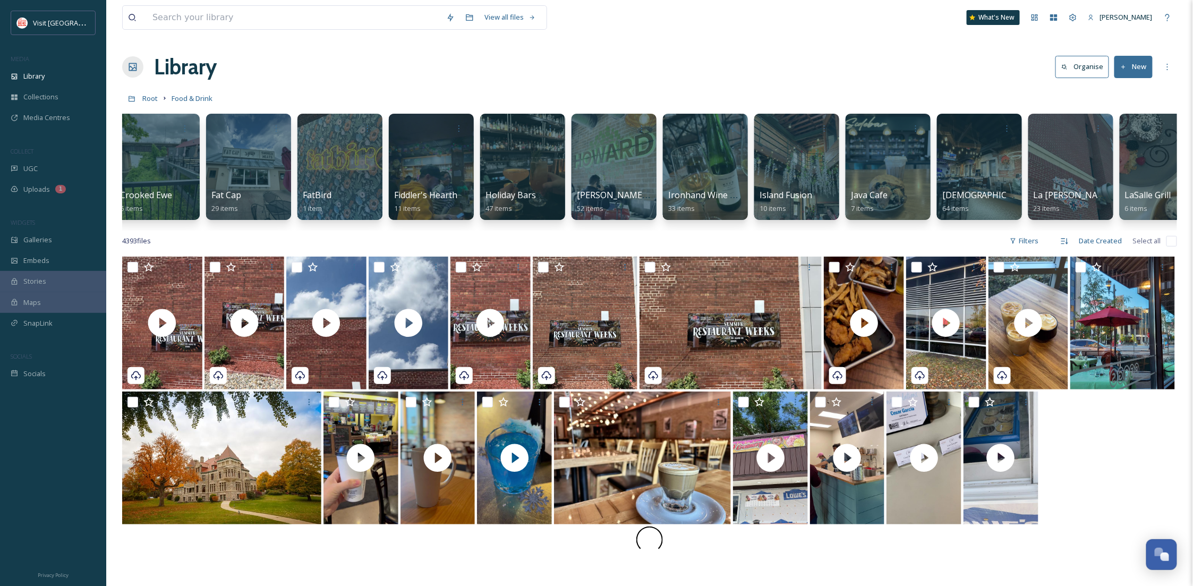
scroll to position [0, 1137]
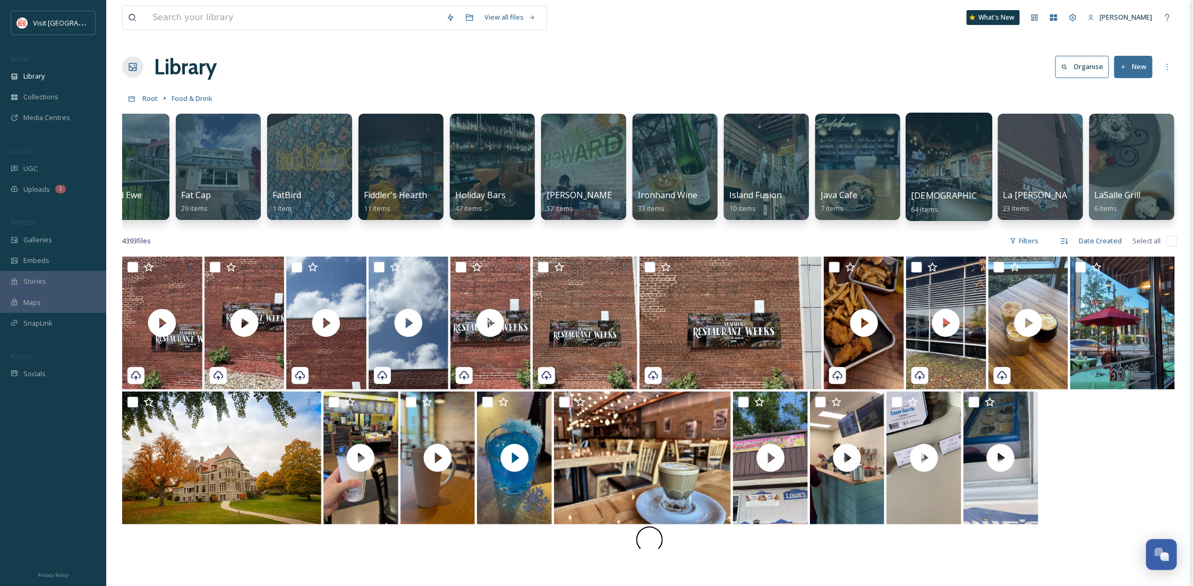
click at [959, 171] on div at bounding box center [948, 167] width 87 height 108
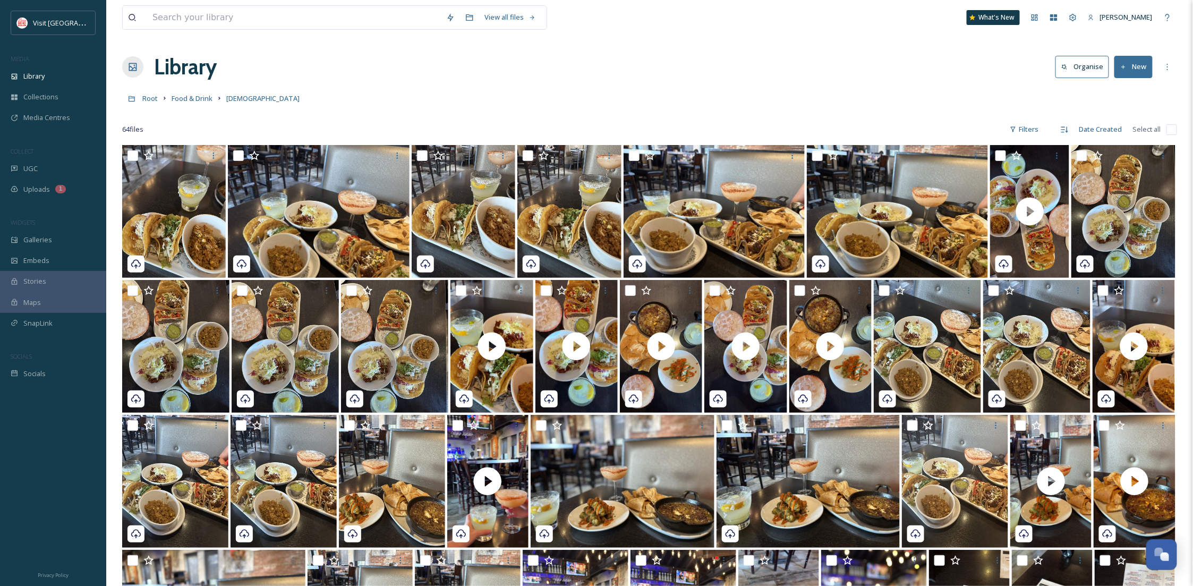
click at [189, 93] on link "Food & Drink" at bounding box center [192, 98] width 41 height 13
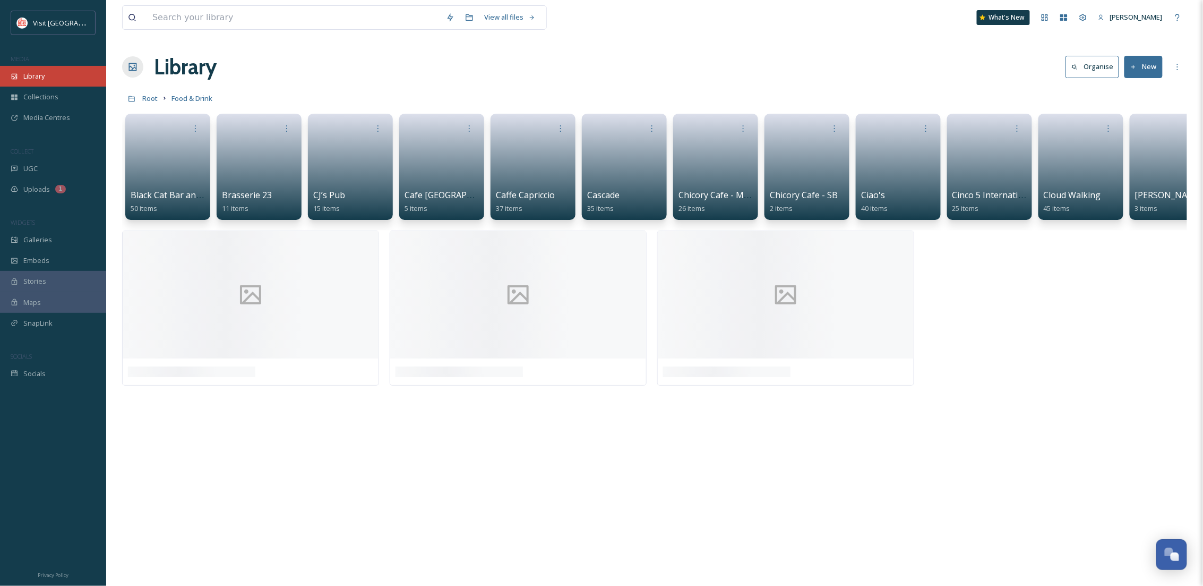
click at [46, 81] on div "Library" at bounding box center [53, 76] width 106 height 21
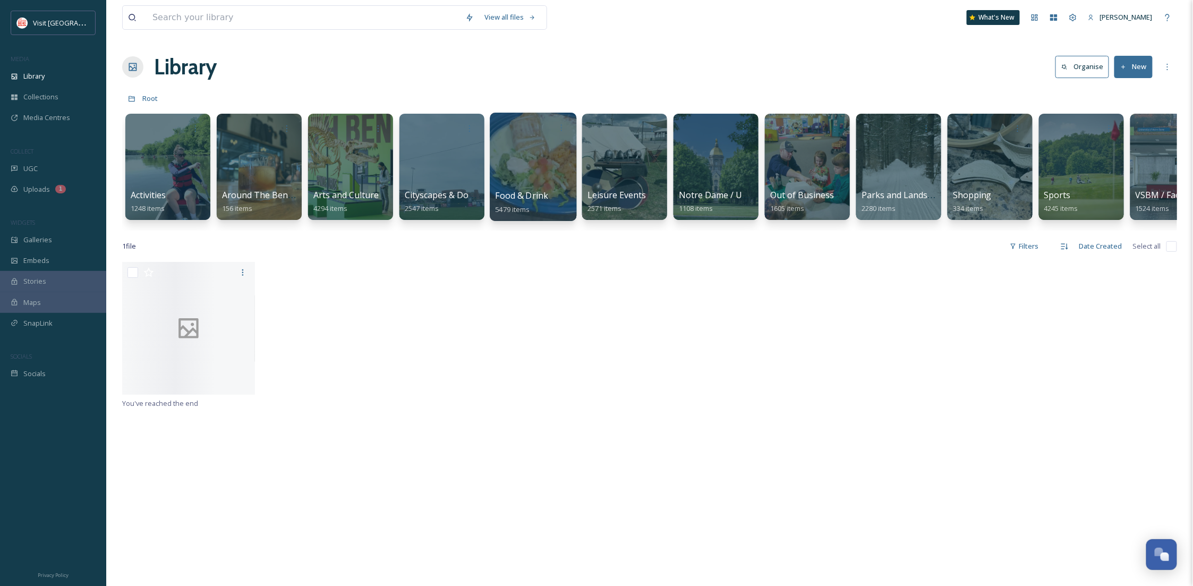
click at [531, 169] on div at bounding box center [533, 167] width 87 height 108
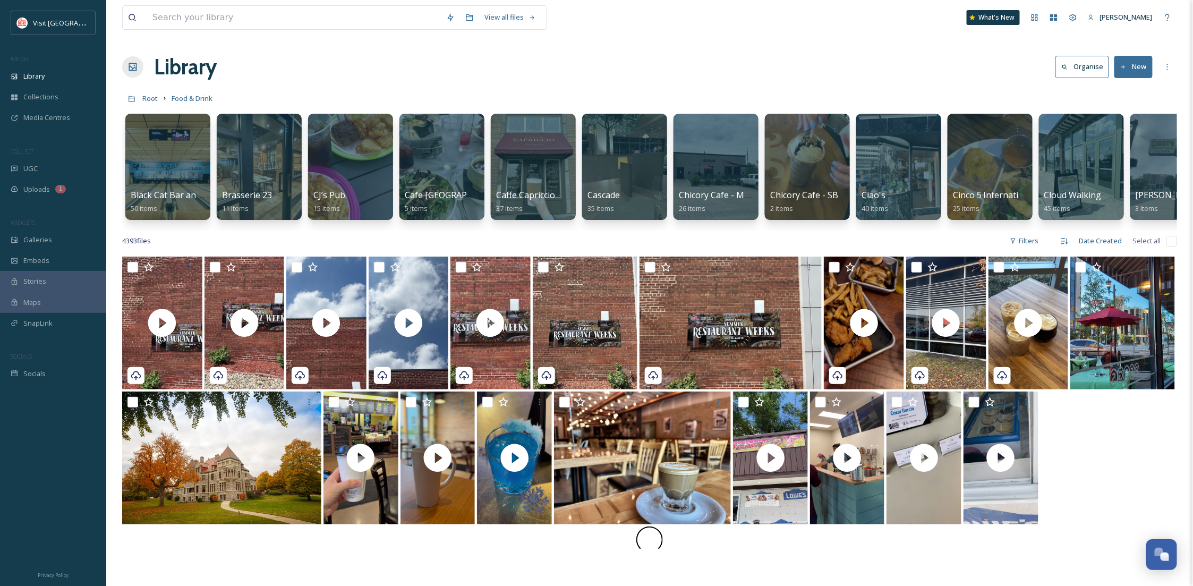
click at [270, 242] on div "4393 file s Filters Date Created Select all" at bounding box center [649, 240] width 1055 height 21
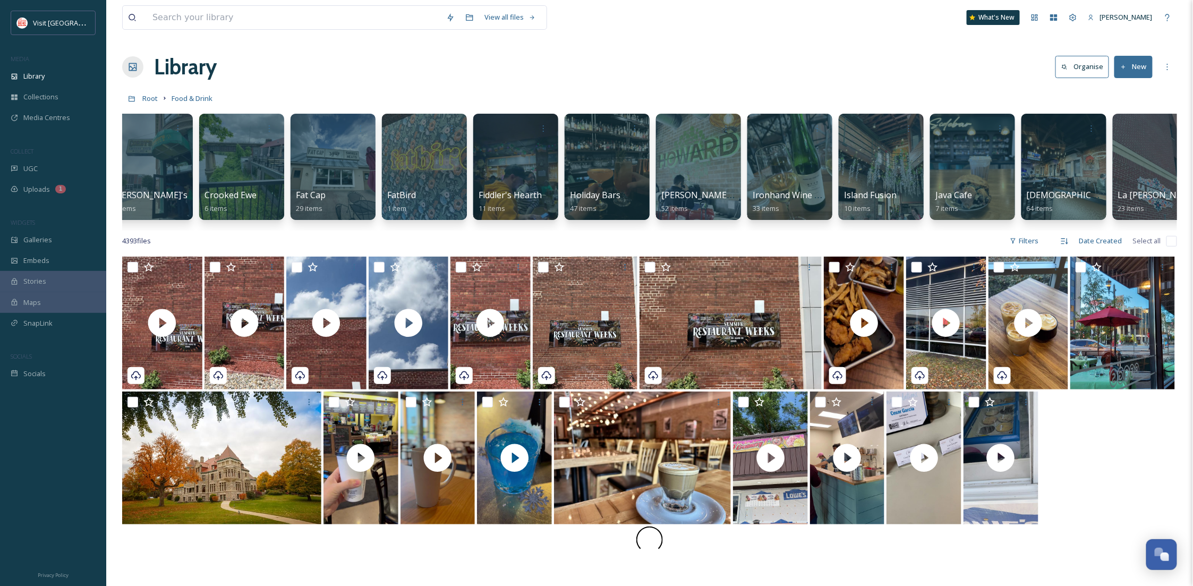
scroll to position [0, 1053]
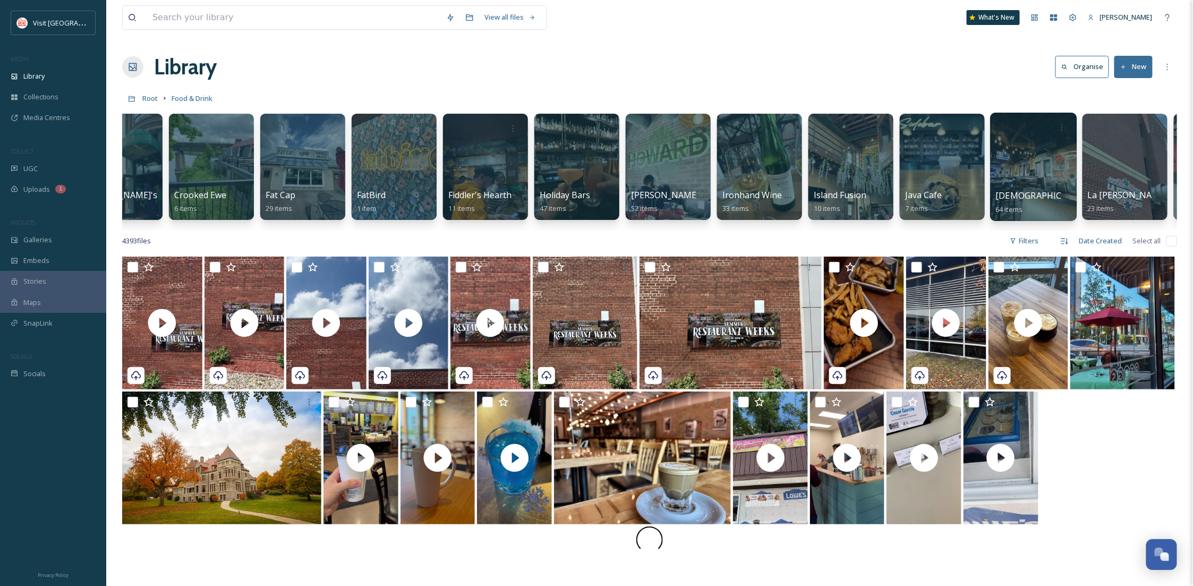
click at [1006, 167] on div at bounding box center [1033, 167] width 87 height 108
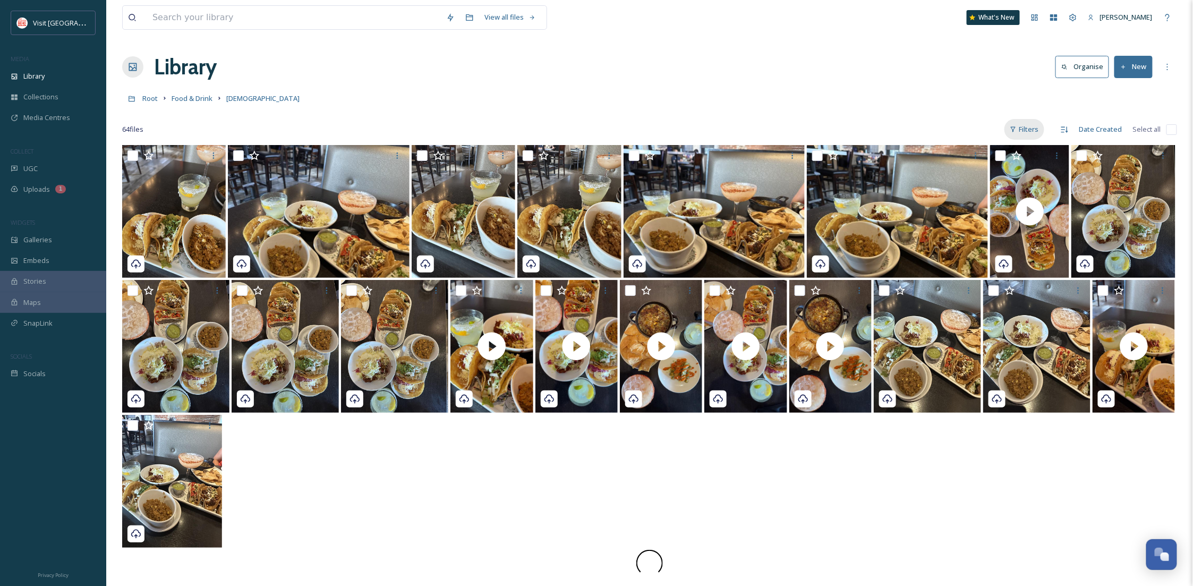
click at [1019, 125] on div "Filters" at bounding box center [1024, 129] width 40 height 21
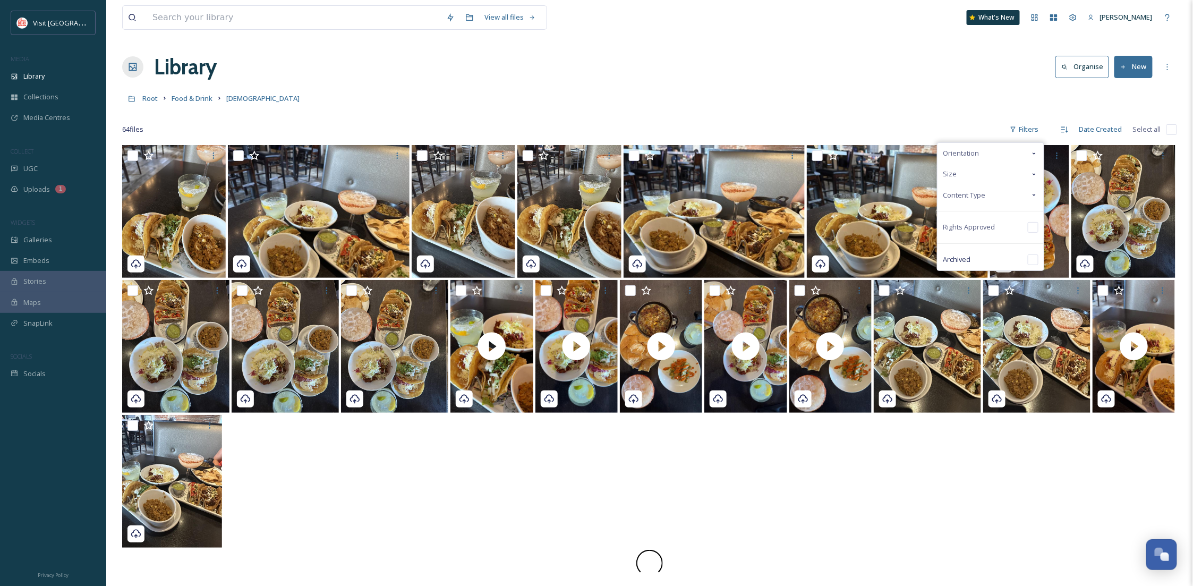
click at [972, 194] on span "Content Type" at bounding box center [964, 195] width 42 height 10
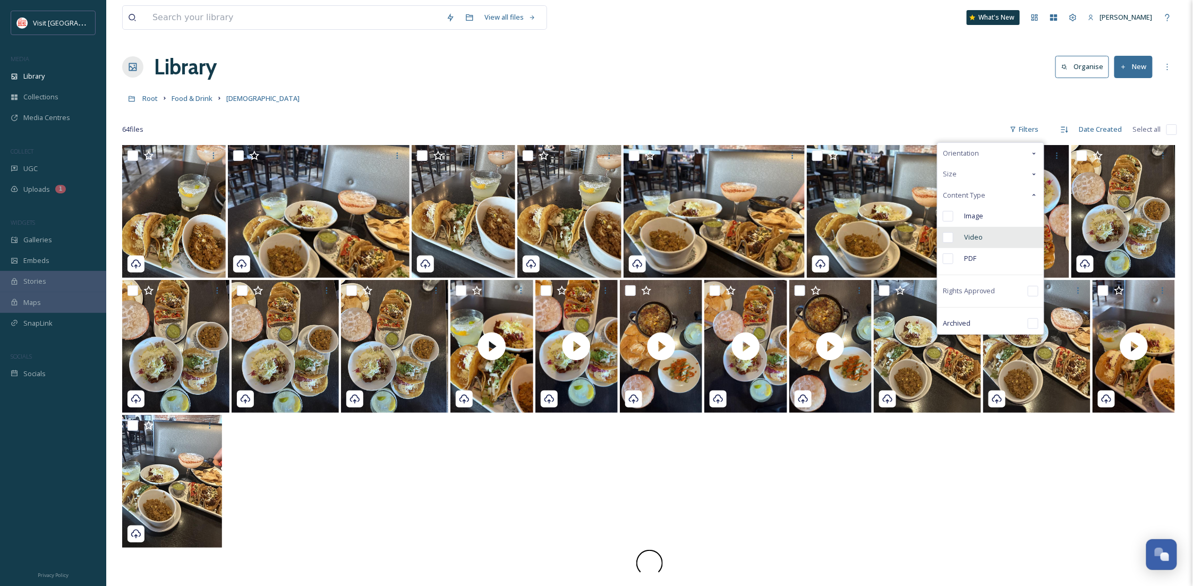
click at [999, 240] on div "Video" at bounding box center [990, 237] width 106 height 21
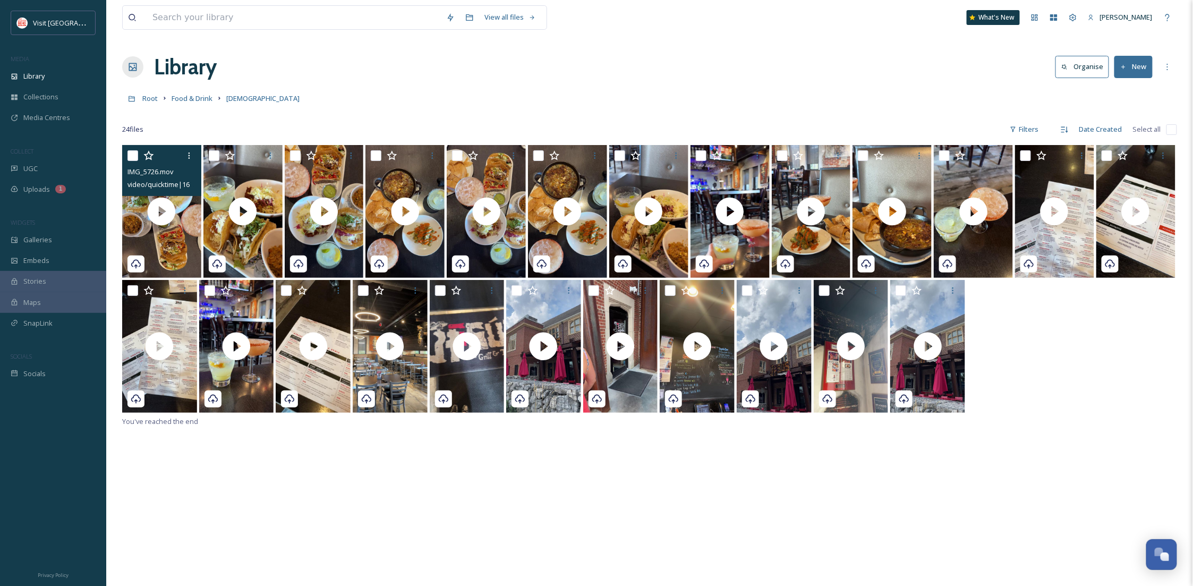
click at [135, 156] on input "checkbox" at bounding box center [132, 155] width 11 height 11
checkbox input "true"
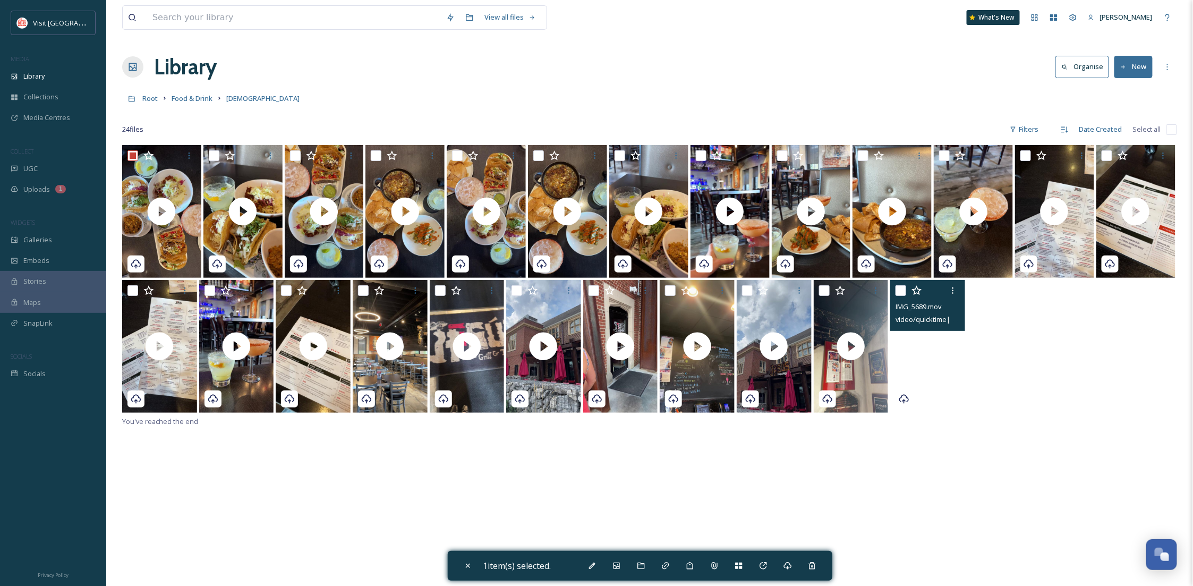
click at [922, 393] on video "IMG_5689.mov" at bounding box center [927, 346] width 75 height 133
checkbox input "true"
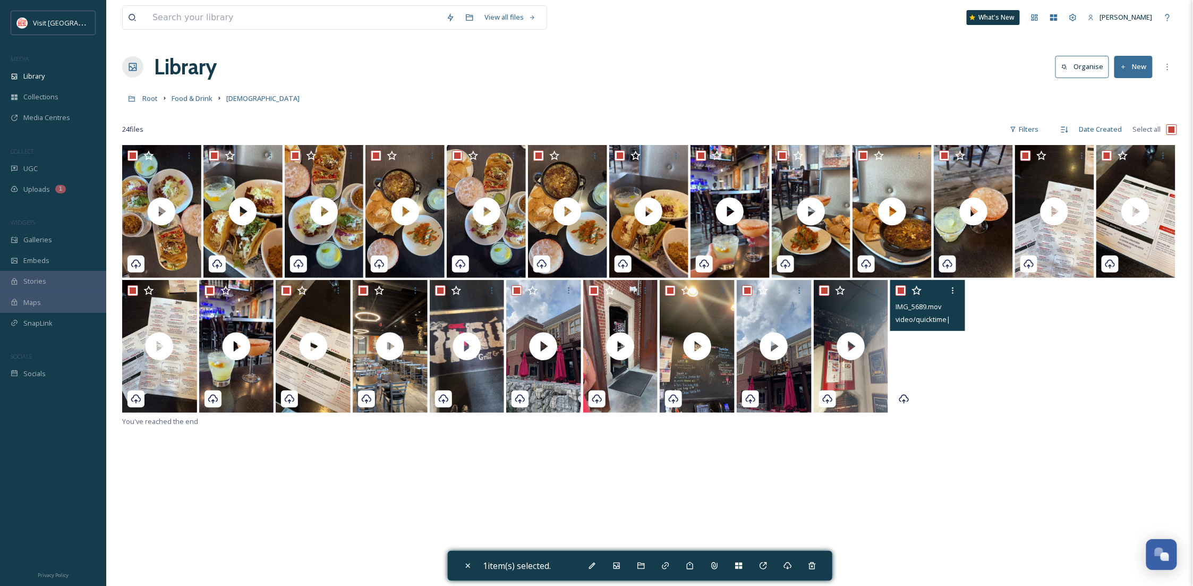
checkbox input "true"
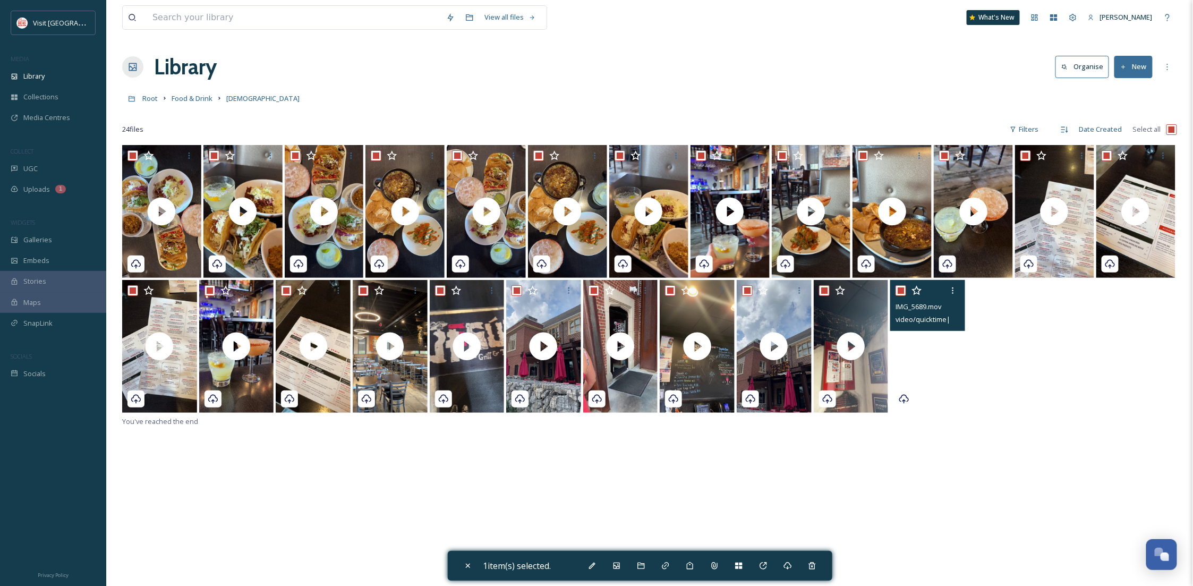
checkbox input "true"
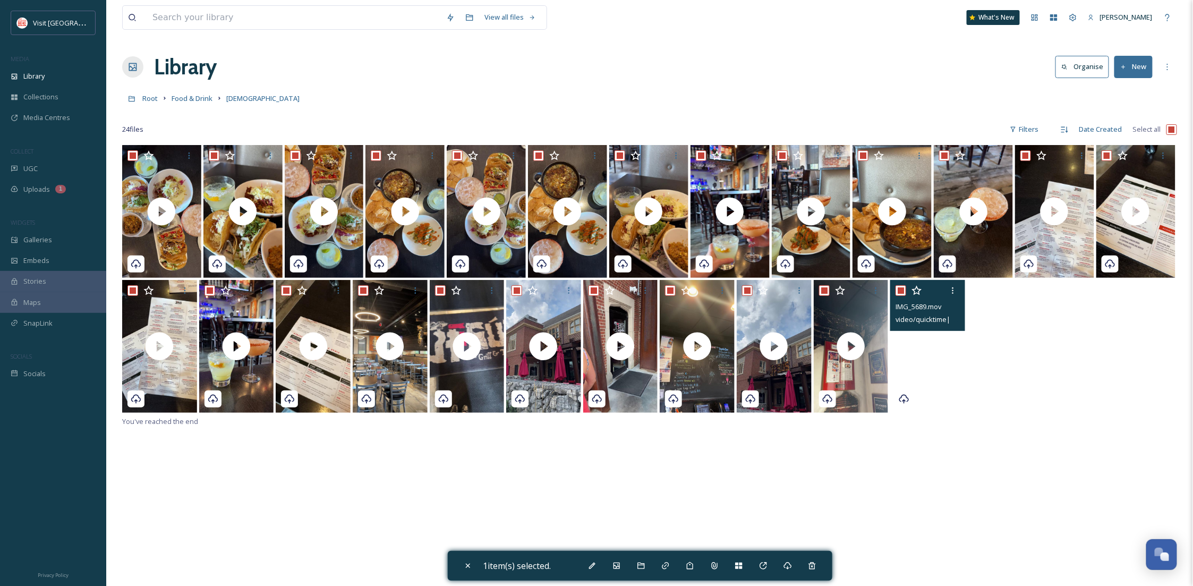
checkbox input "true"
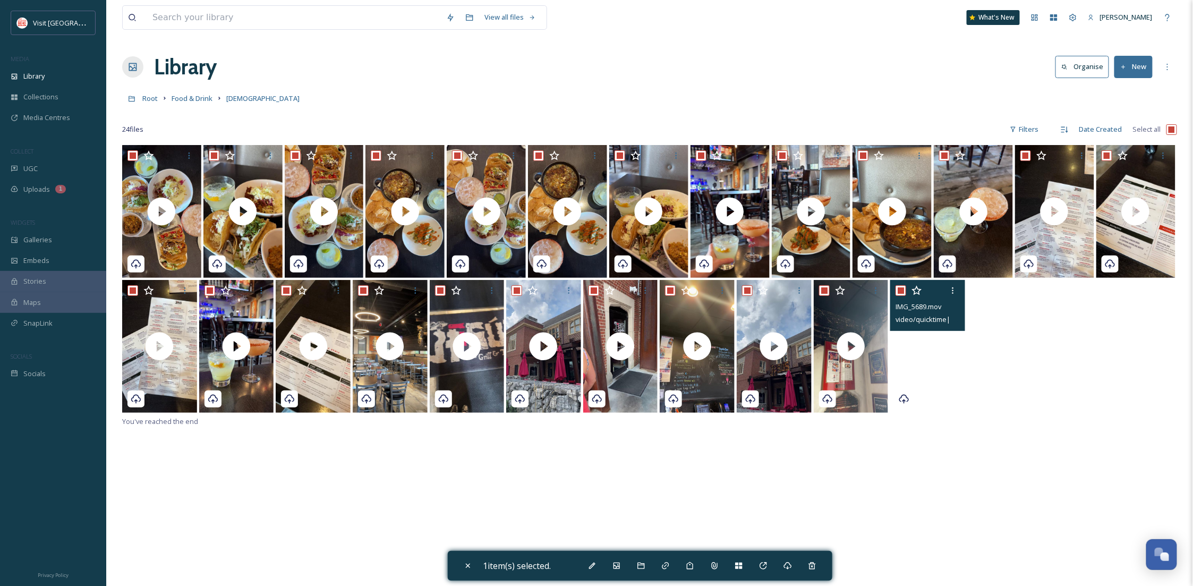
checkbox input "true"
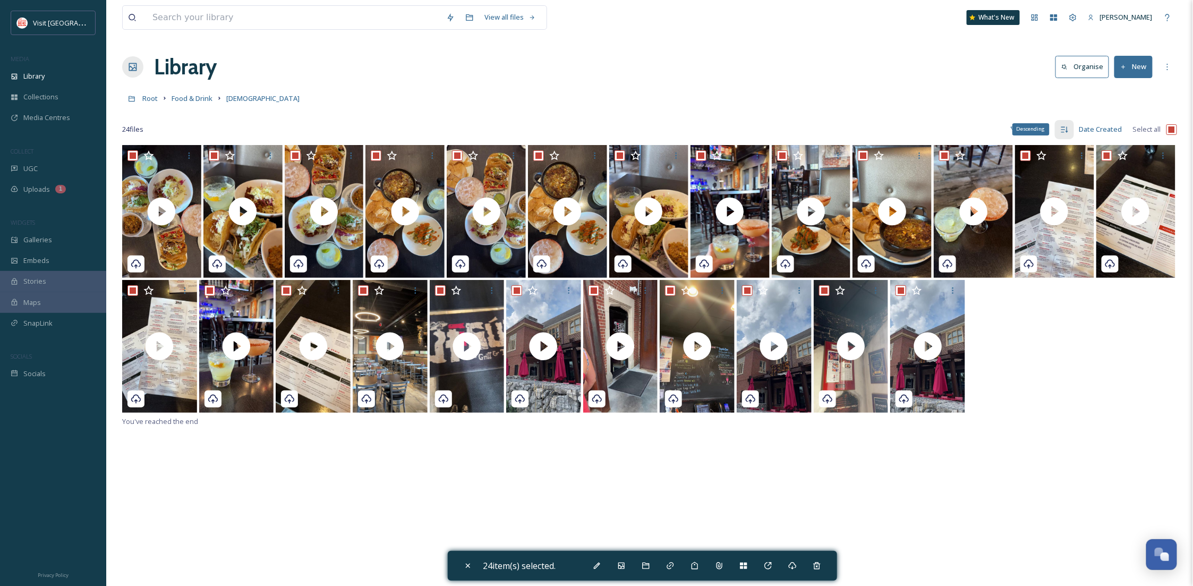
click at [1035, 131] on div "Descending" at bounding box center [1030, 129] width 37 height 12
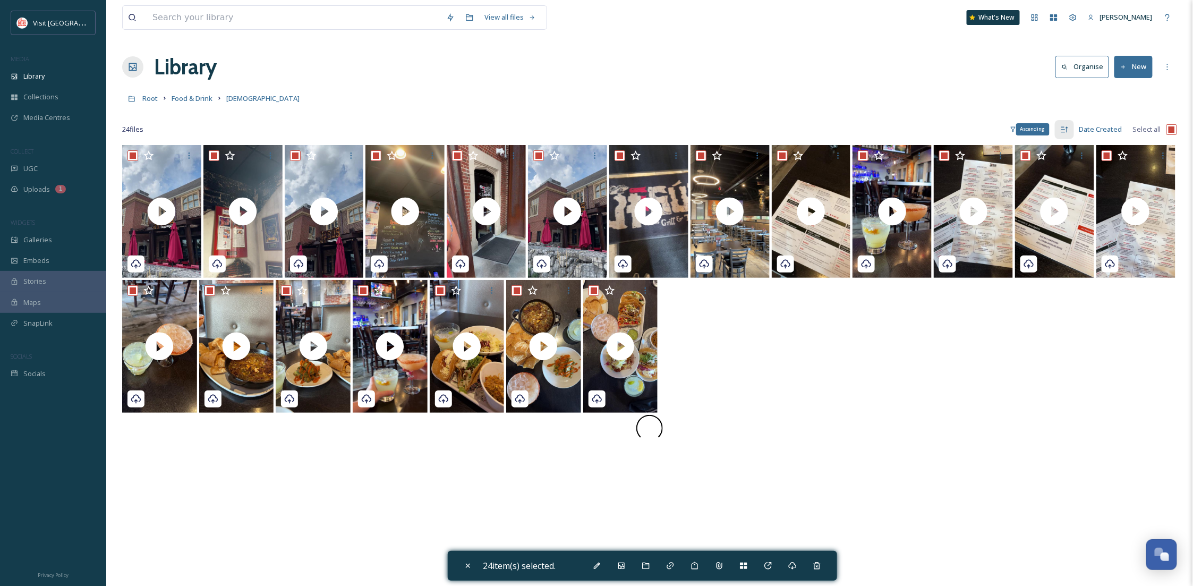
click at [1058, 131] on div "Ascending" at bounding box center [1064, 129] width 19 height 19
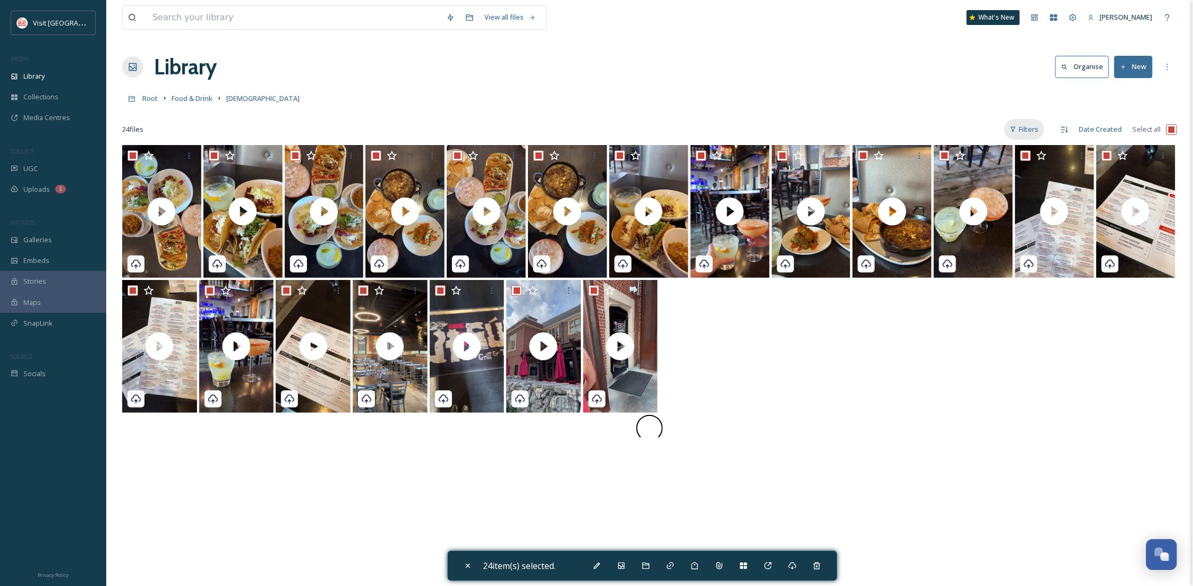
click at [1016, 129] on icon at bounding box center [1013, 129] width 7 height 7
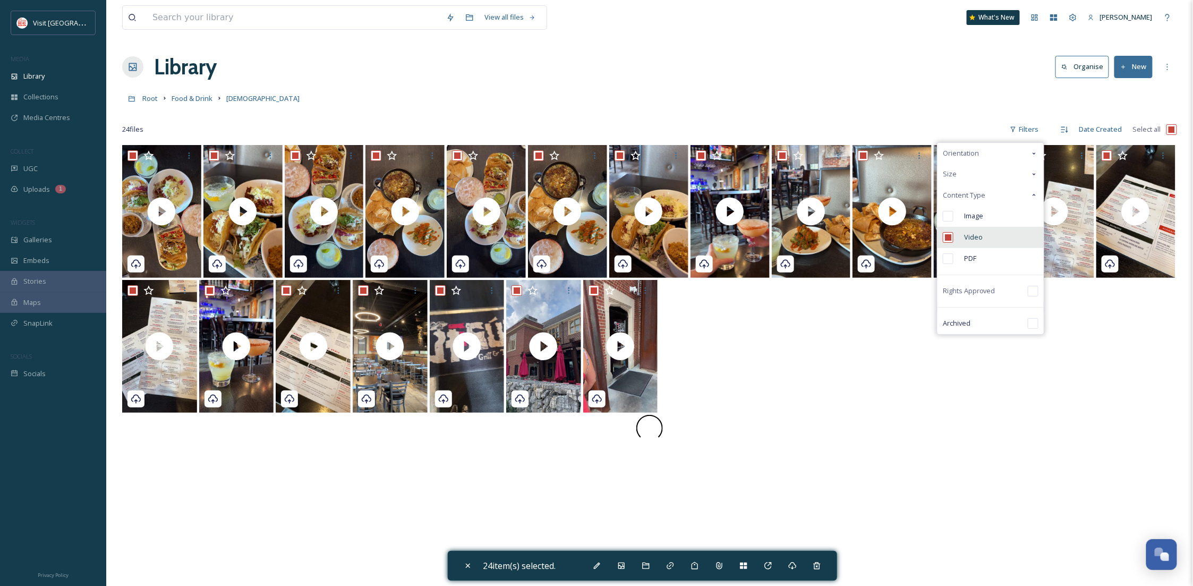
click at [980, 230] on div "Video" at bounding box center [990, 237] width 106 height 21
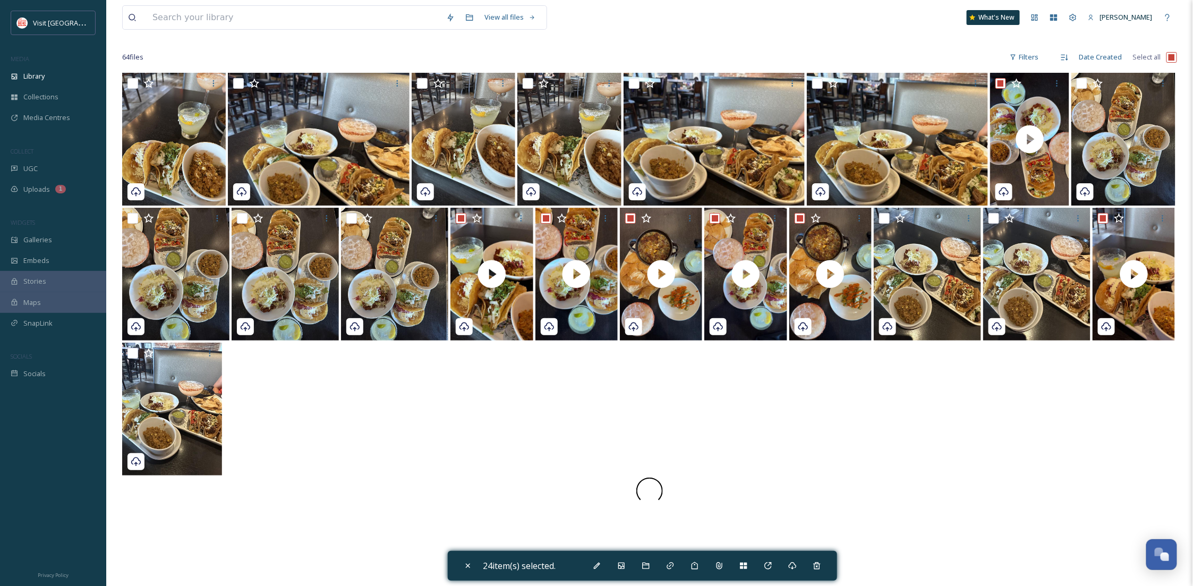
scroll to position [145, 0]
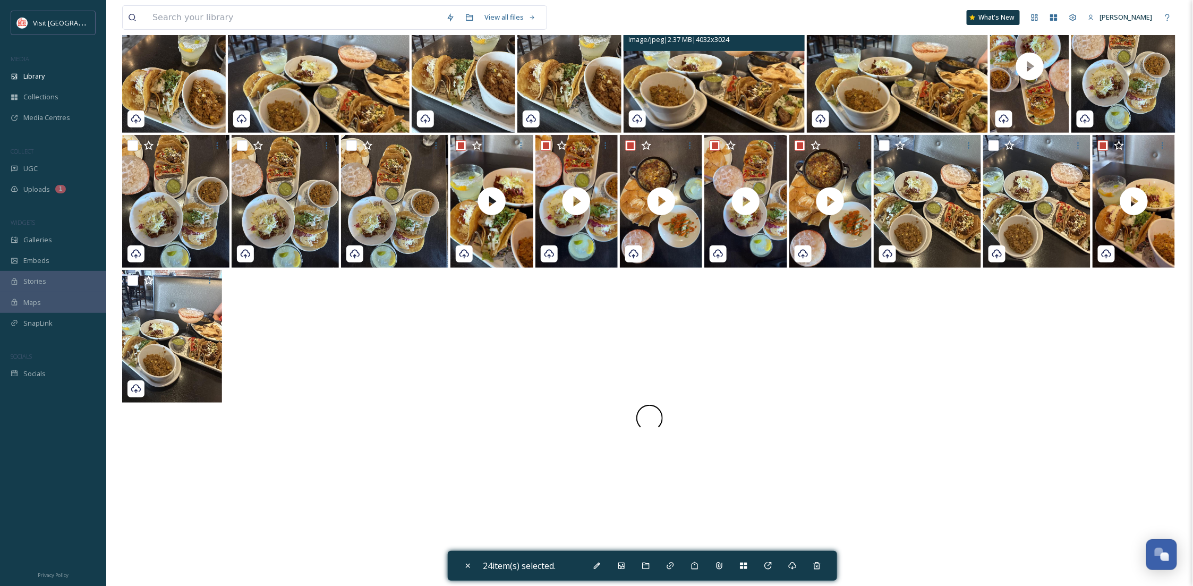
checkbox input "false"
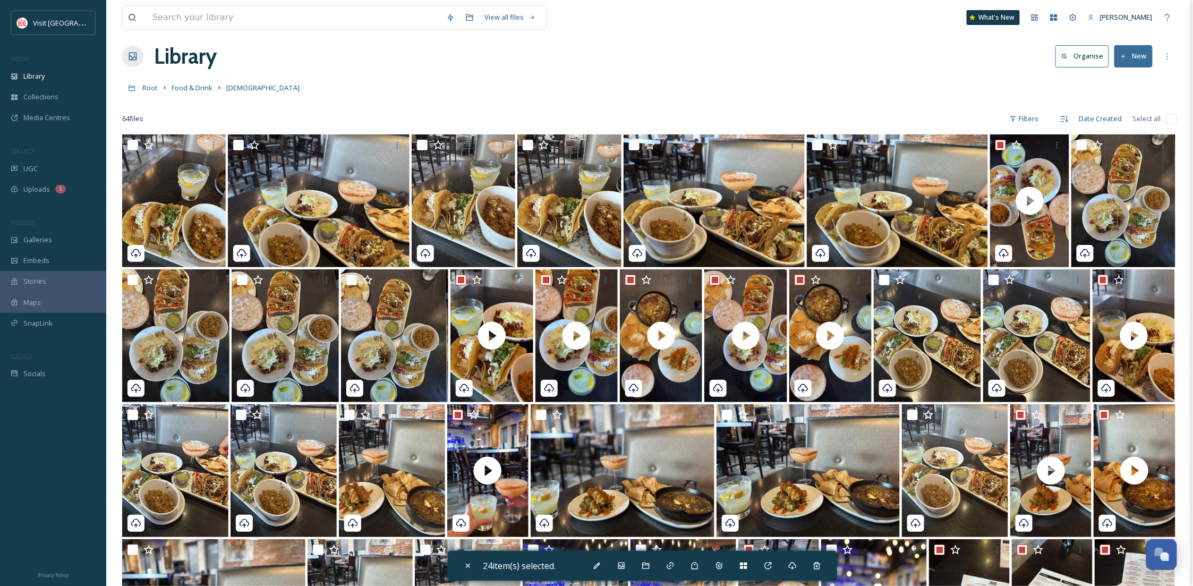
scroll to position [0, 0]
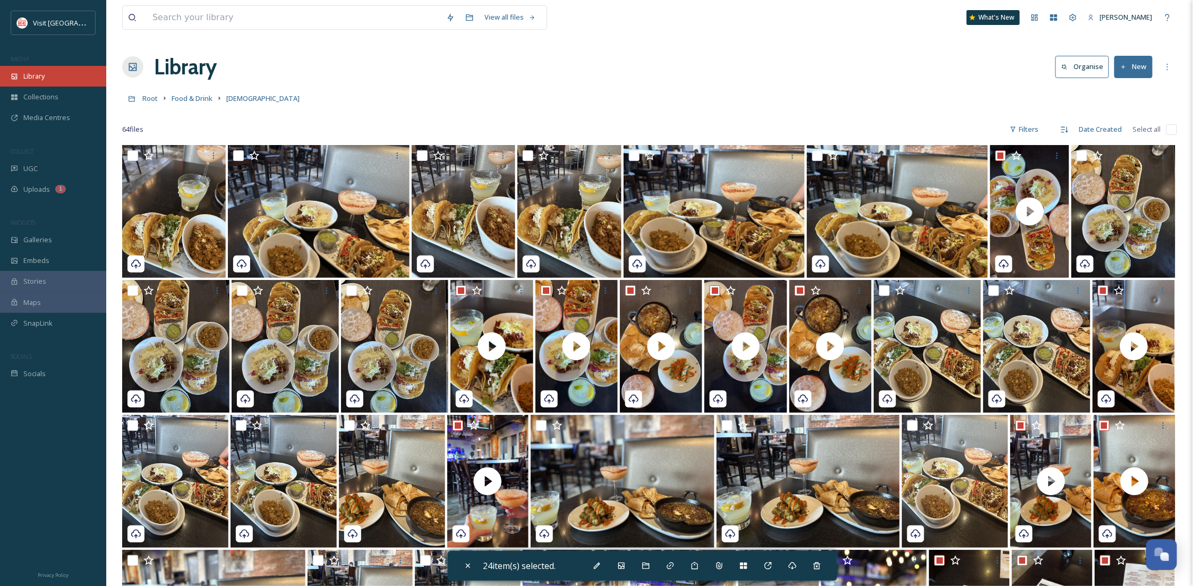
click at [46, 81] on div "Library" at bounding box center [53, 76] width 106 height 21
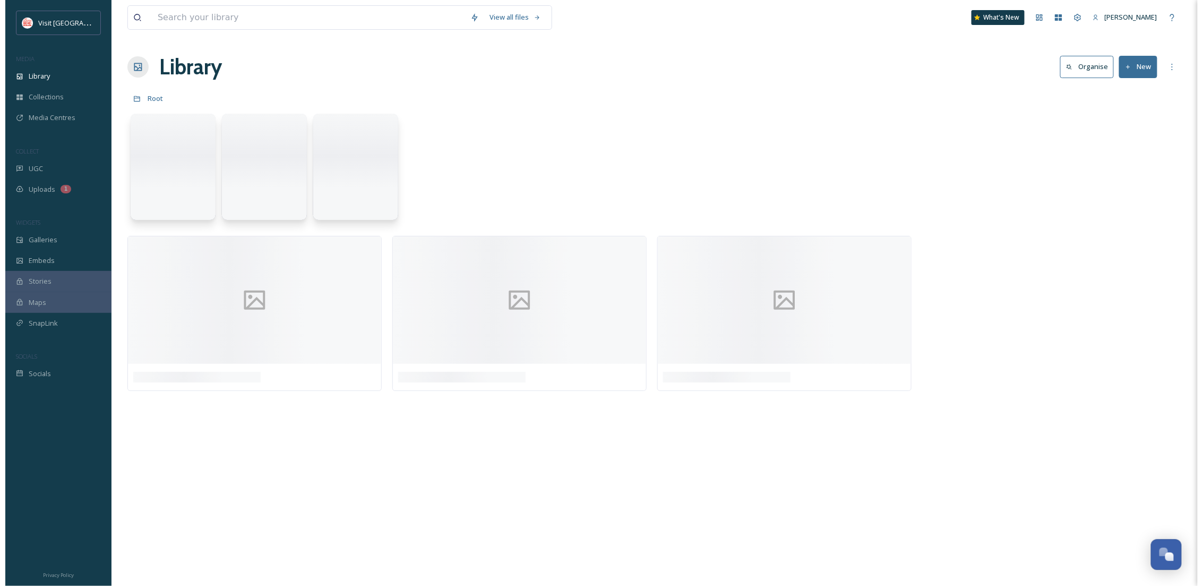
scroll to position [162, 0]
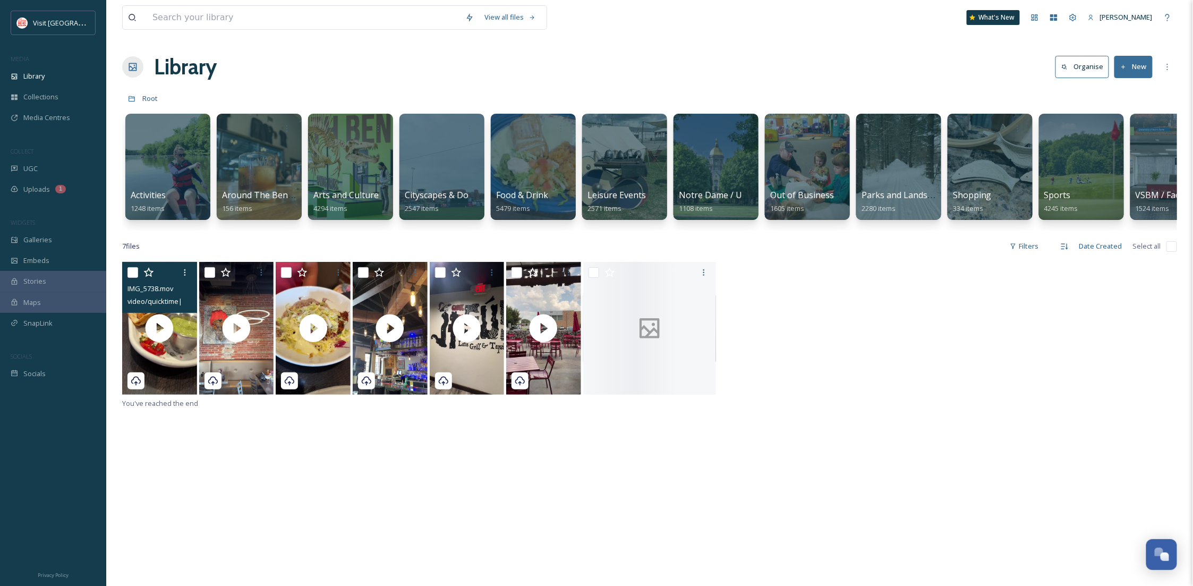
click at [131, 278] on input "checkbox" at bounding box center [132, 272] width 11 height 11
checkbox input "true"
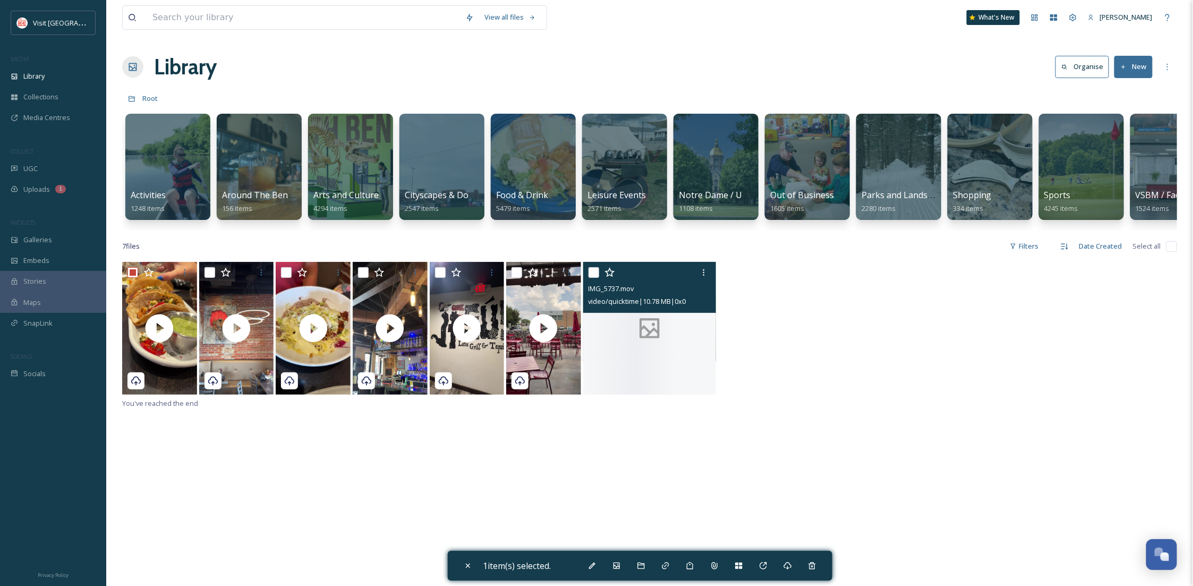
click at [608, 347] on div at bounding box center [649, 328] width 133 height 133
checkbox input "true"
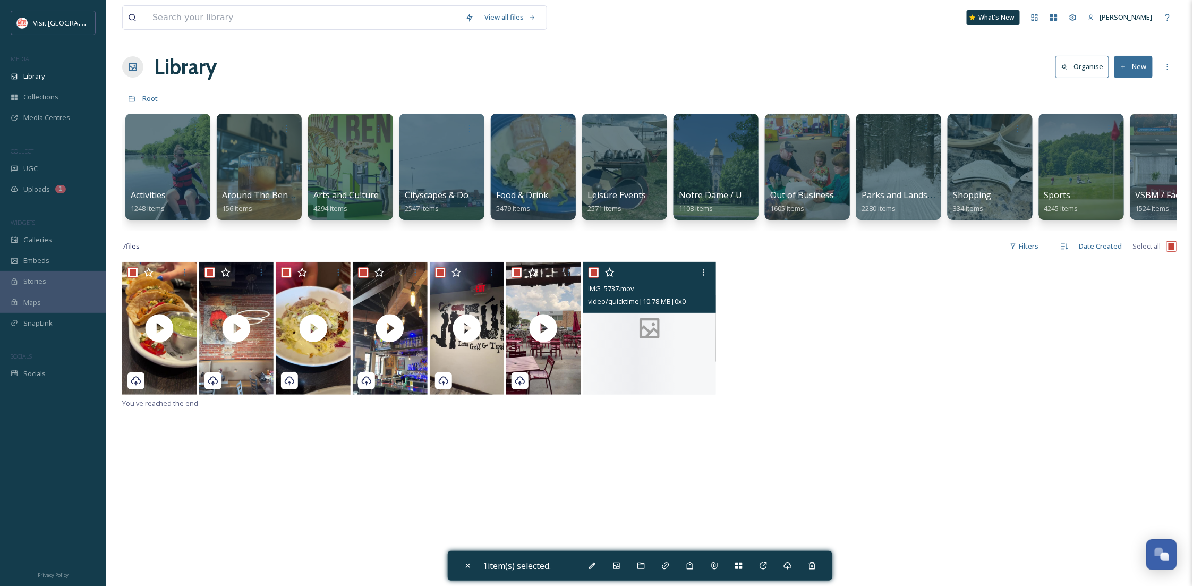
checkbox input "true"
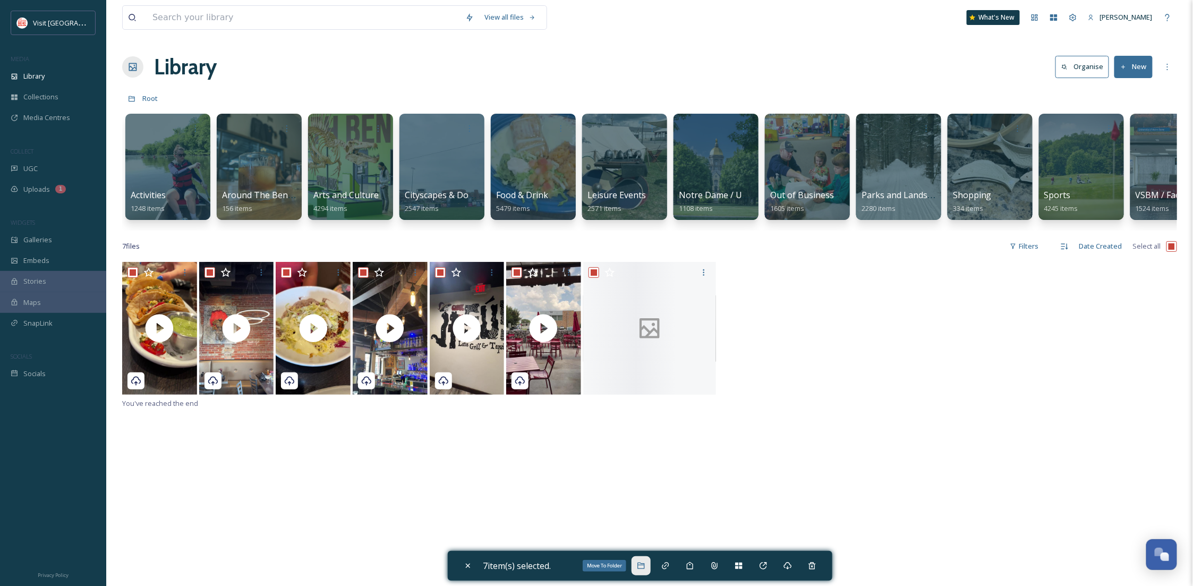
click at [643, 565] on icon at bounding box center [640, 565] width 7 height 6
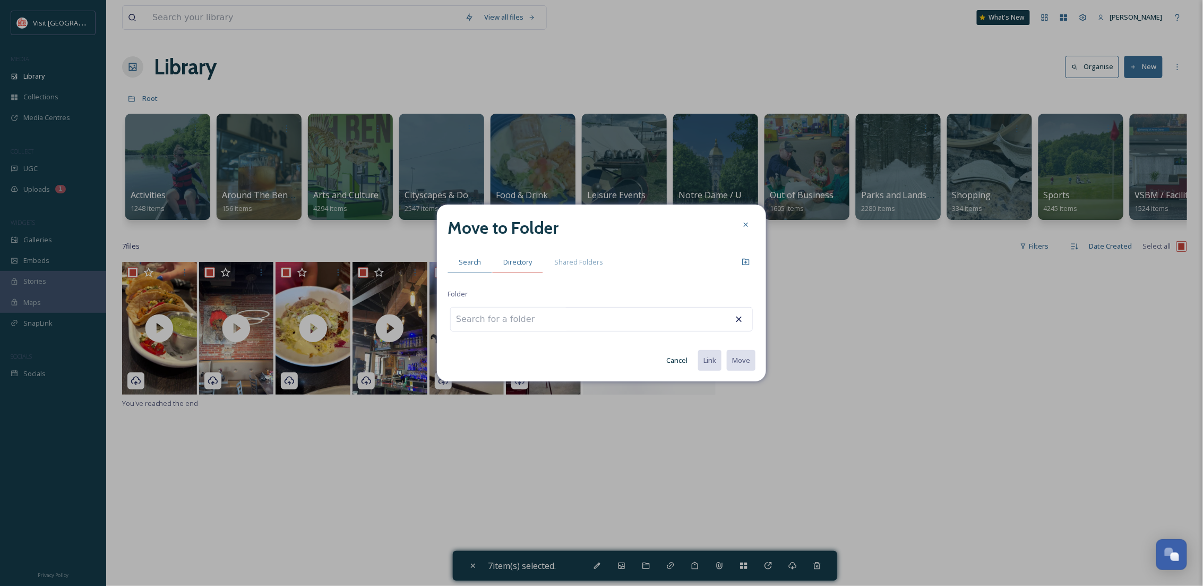
click at [524, 263] on span "Directory" at bounding box center [517, 262] width 29 height 10
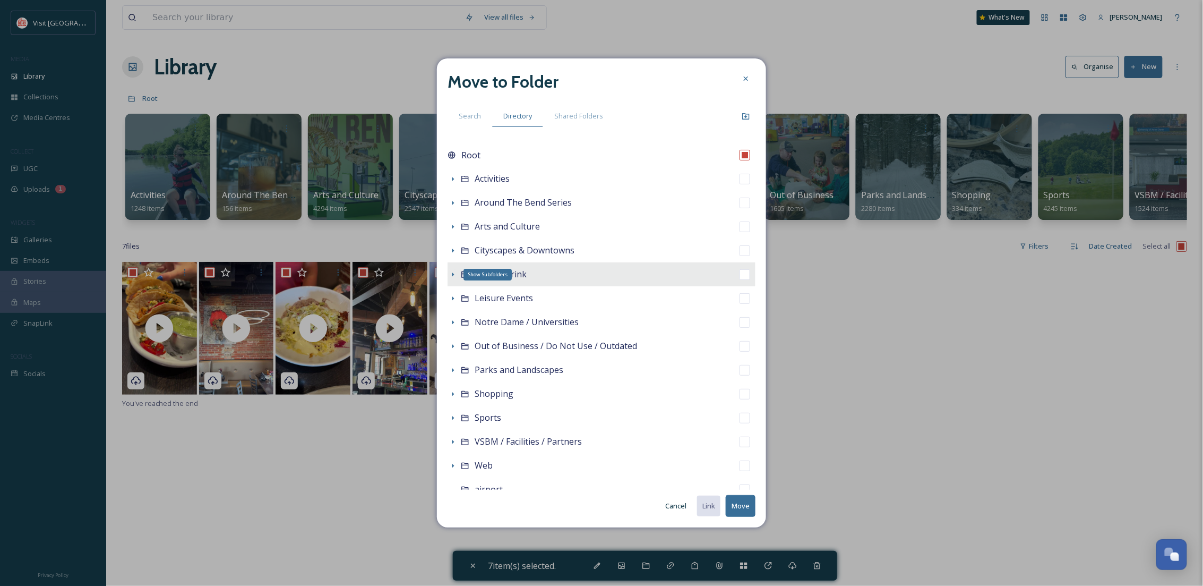
click at [454, 273] on icon at bounding box center [453, 274] width 8 height 8
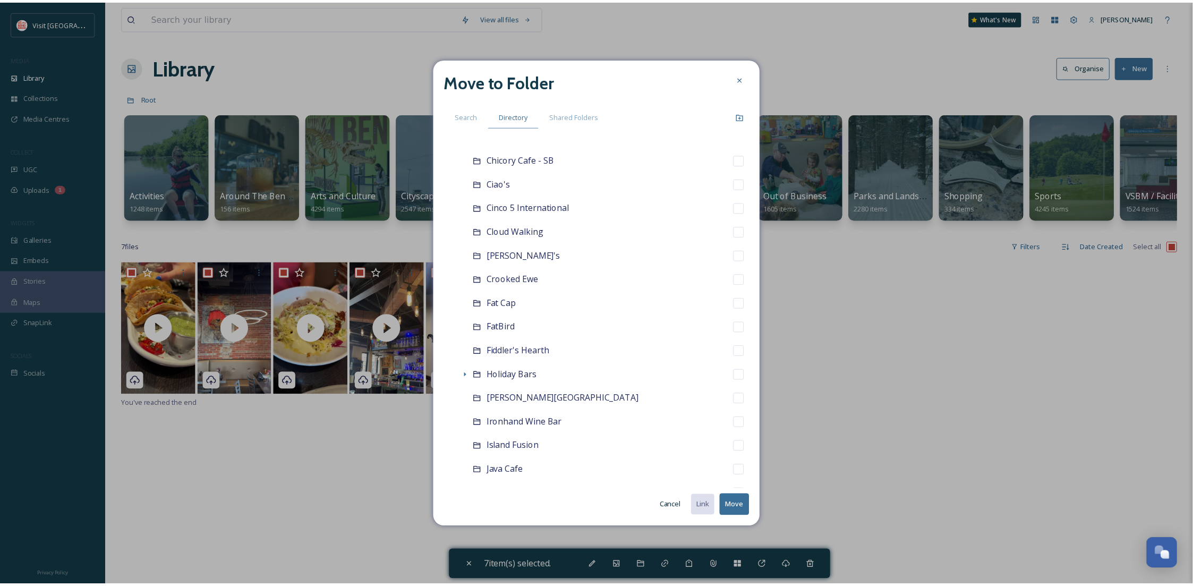
scroll to position [378, 0]
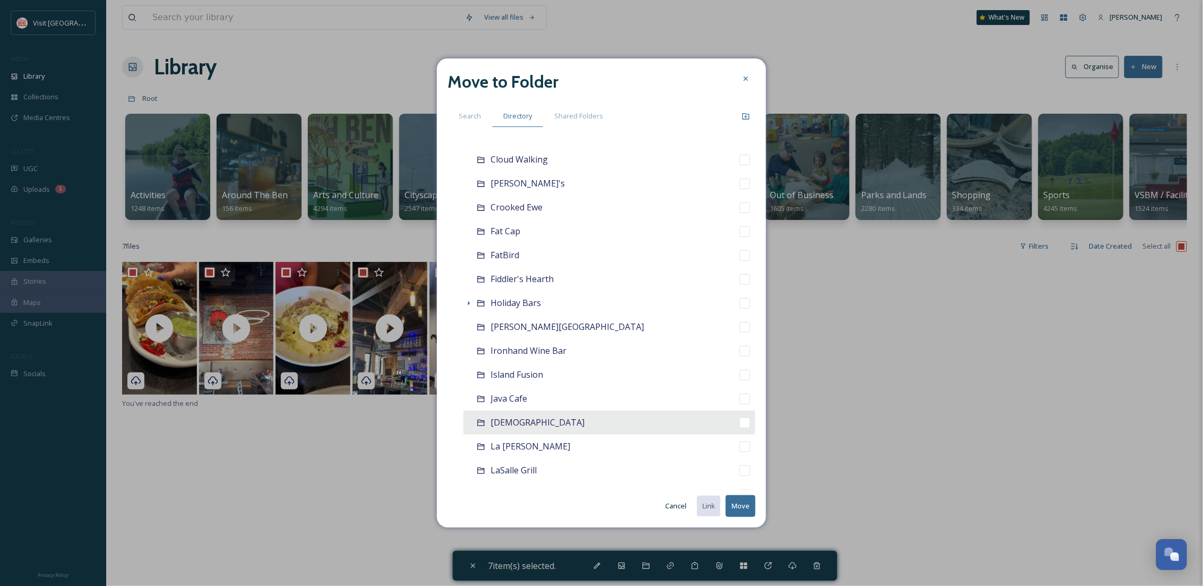
click at [500, 421] on span "[DEMOGRAPHIC_DATA]" at bounding box center [538, 422] width 94 height 12
checkbox input "false"
checkbox input "true"
click at [743, 503] on button "Move" at bounding box center [741, 506] width 30 height 22
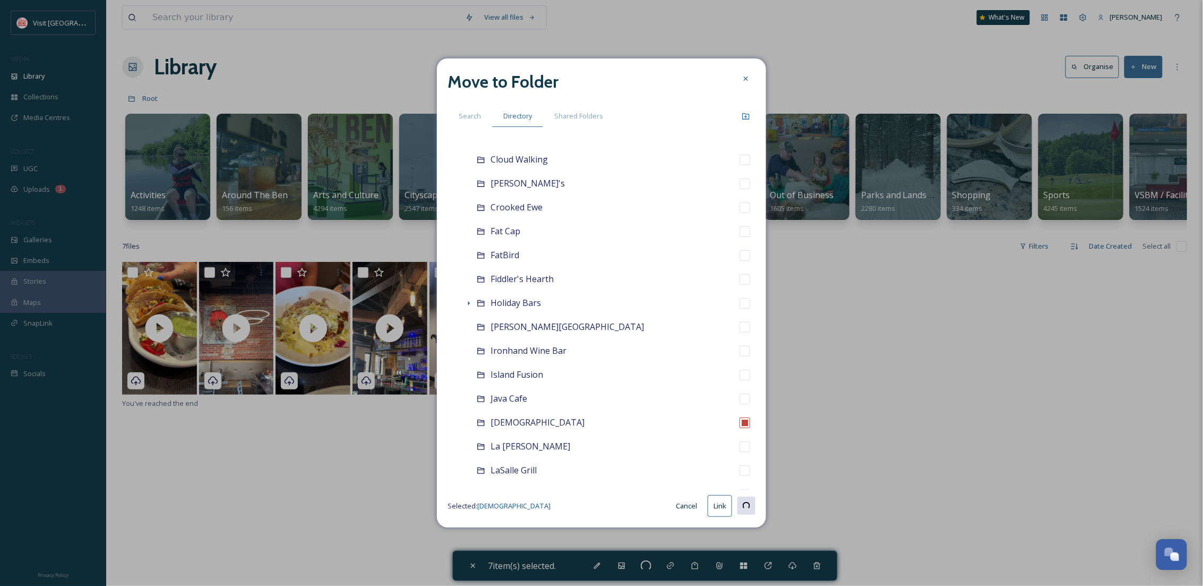
checkbox input "false"
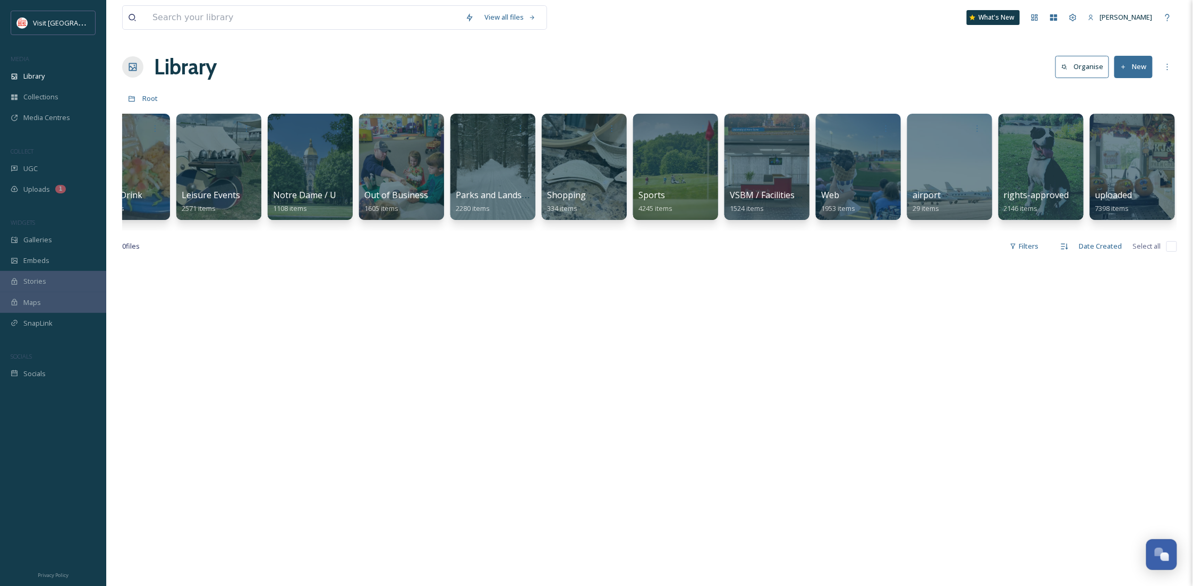
scroll to position [0, 183]
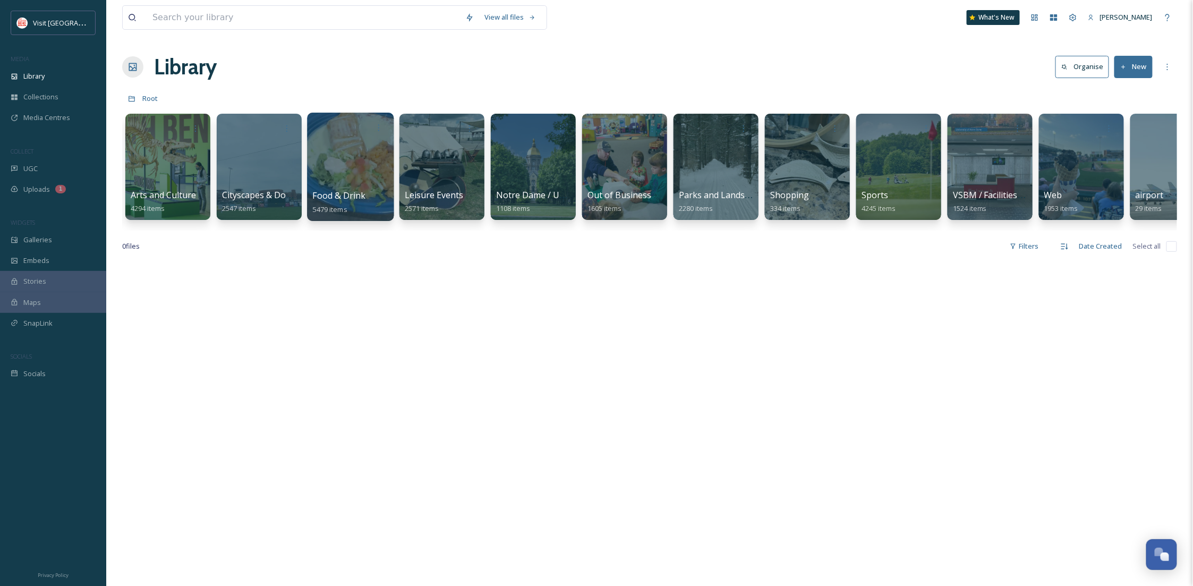
click at [336, 167] on div at bounding box center [350, 167] width 87 height 108
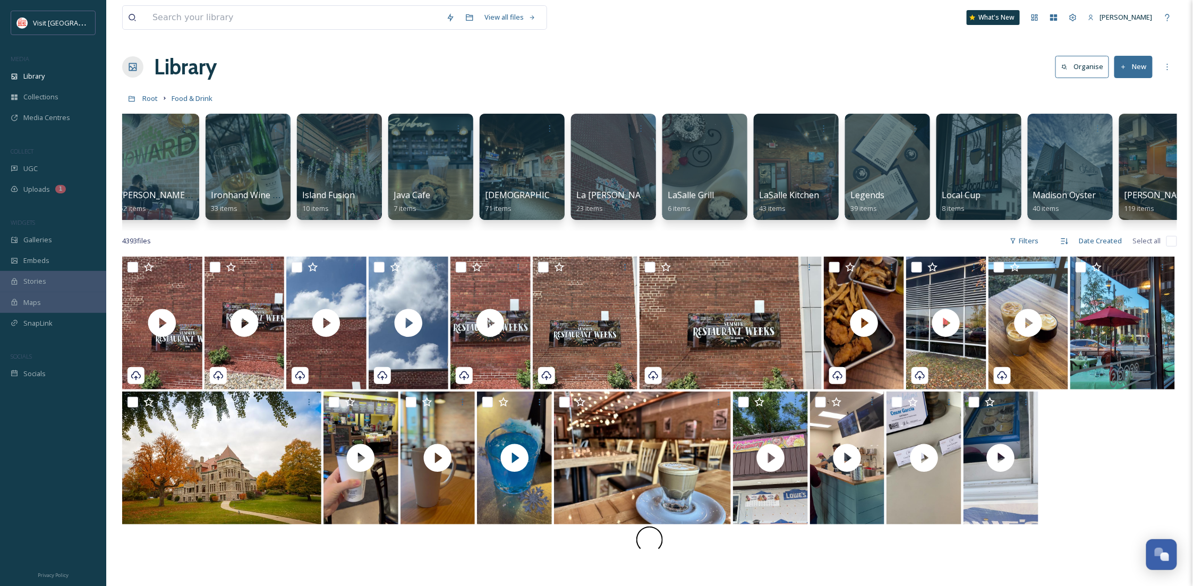
scroll to position [0, 1447]
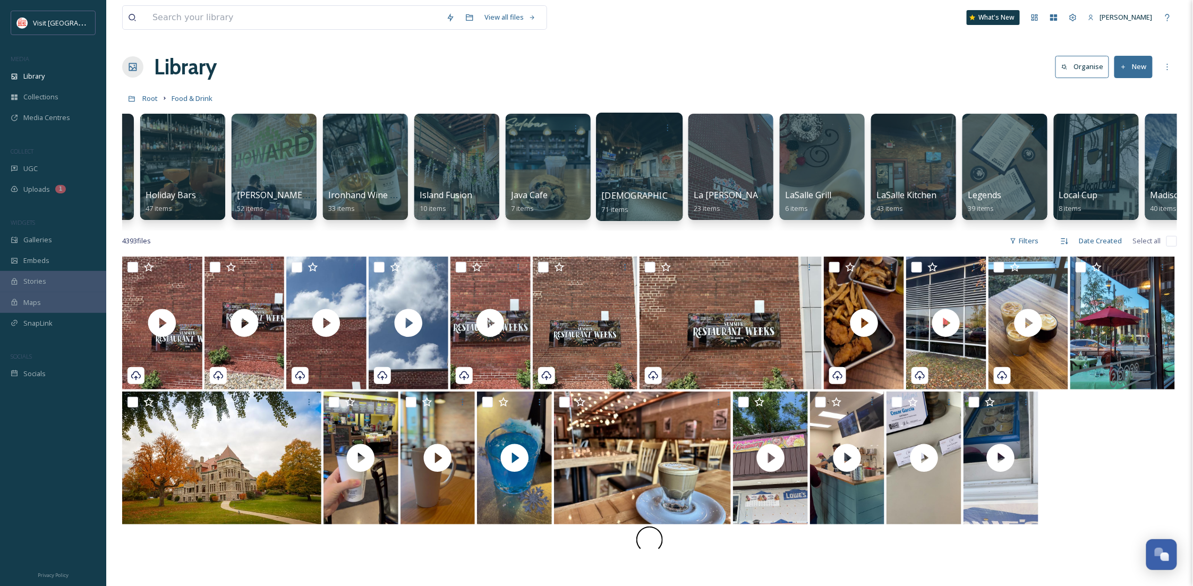
click at [614, 167] on div at bounding box center [639, 167] width 87 height 108
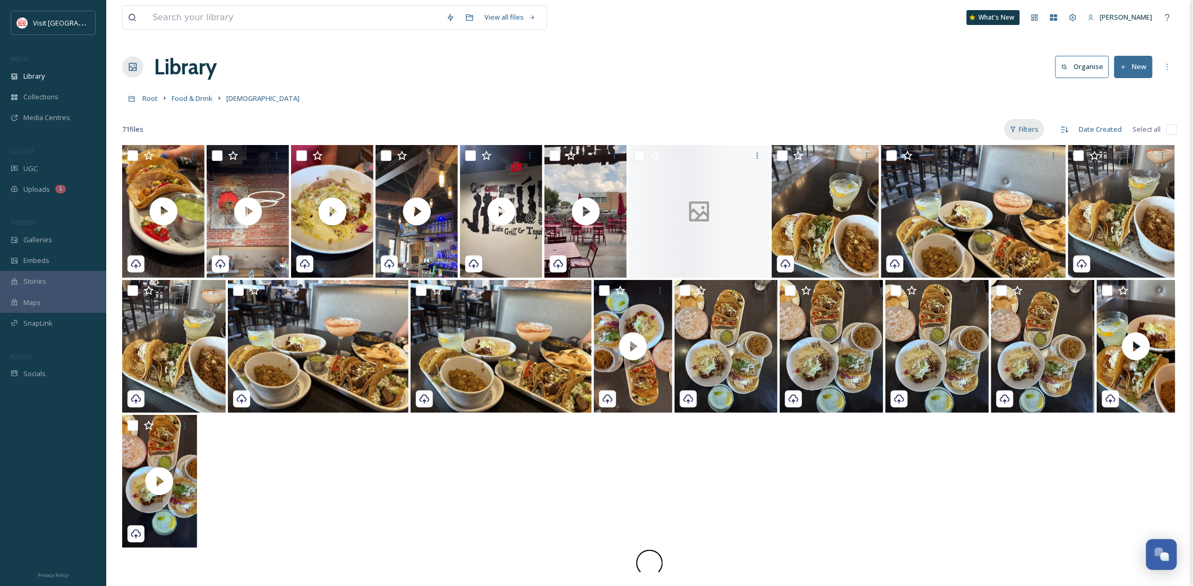
click at [1037, 133] on div "Filters" at bounding box center [1024, 129] width 40 height 21
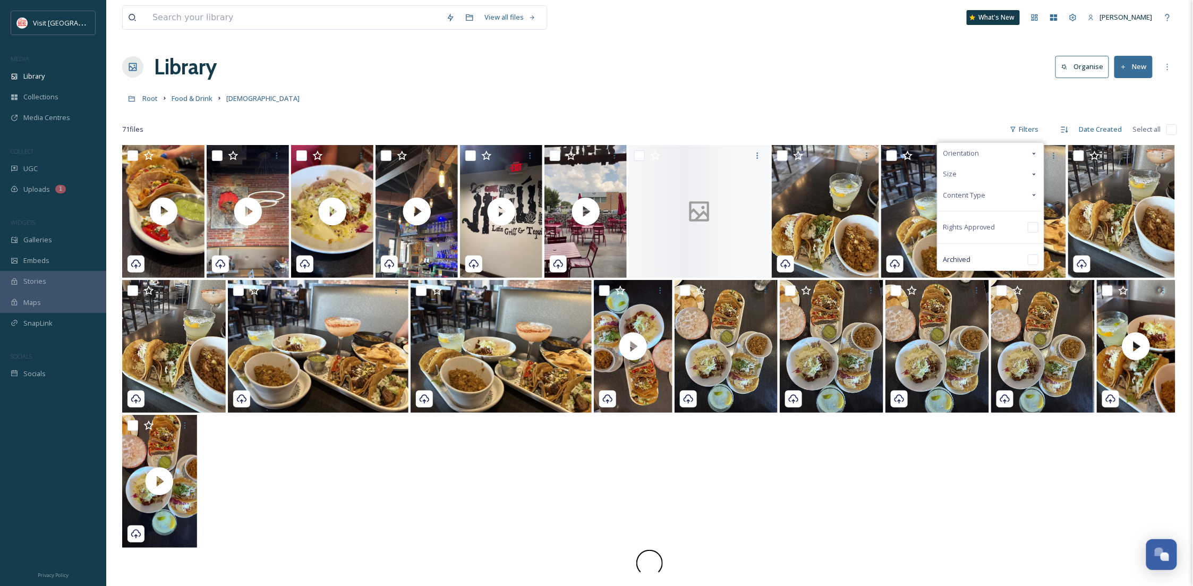
click at [991, 192] on div "Content Type" at bounding box center [990, 195] width 106 height 21
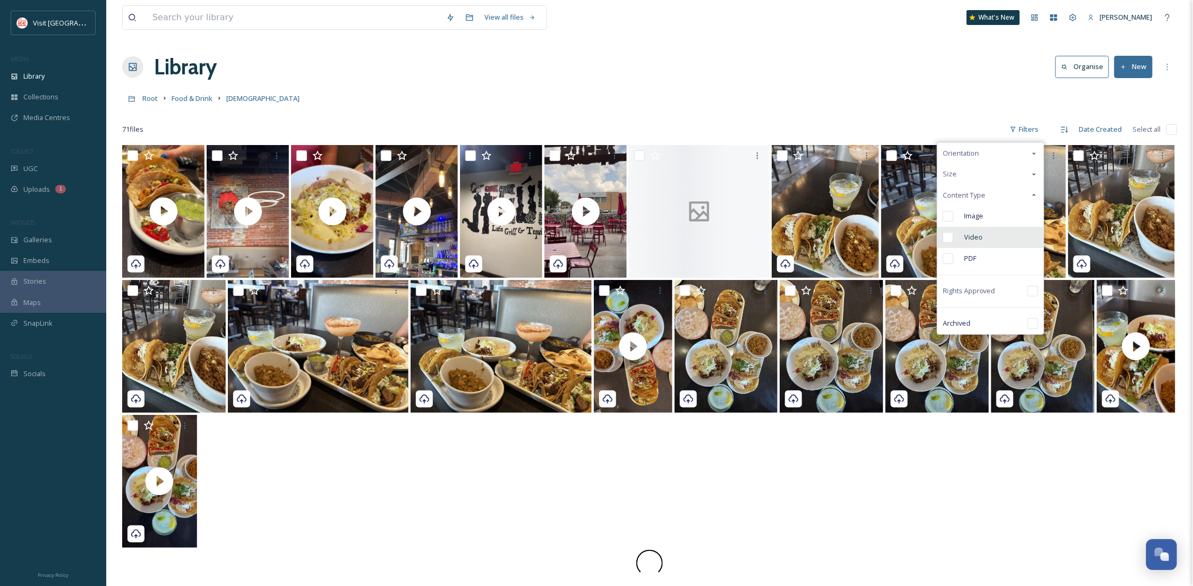
click at [990, 238] on div "Video" at bounding box center [990, 237] width 106 height 21
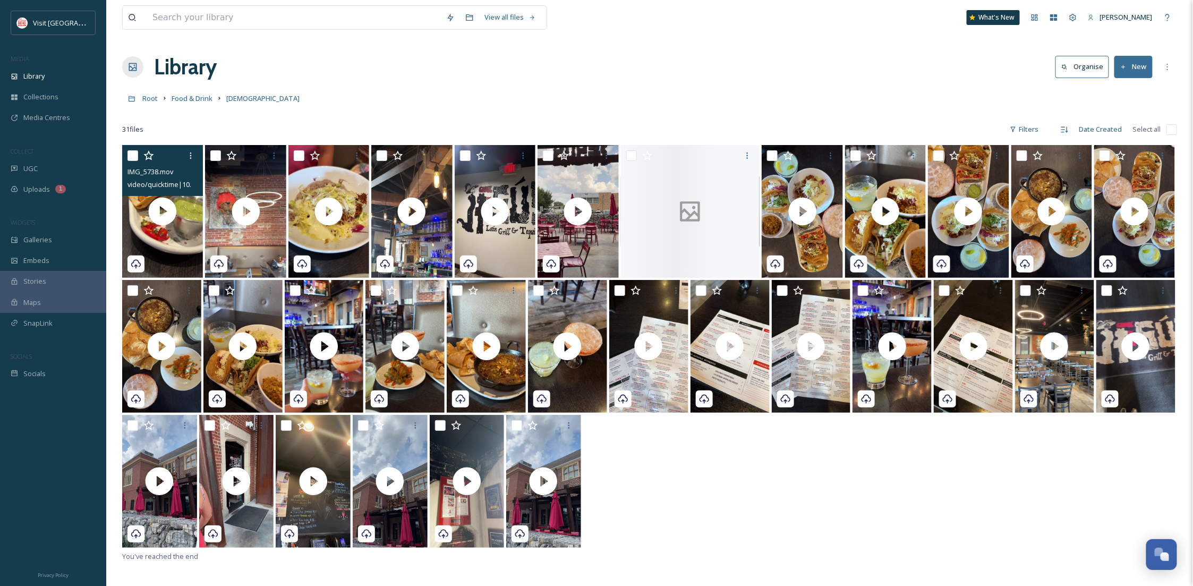
click at [130, 157] on input "checkbox" at bounding box center [132, 155] width 11 height 11
checkbox input "true"
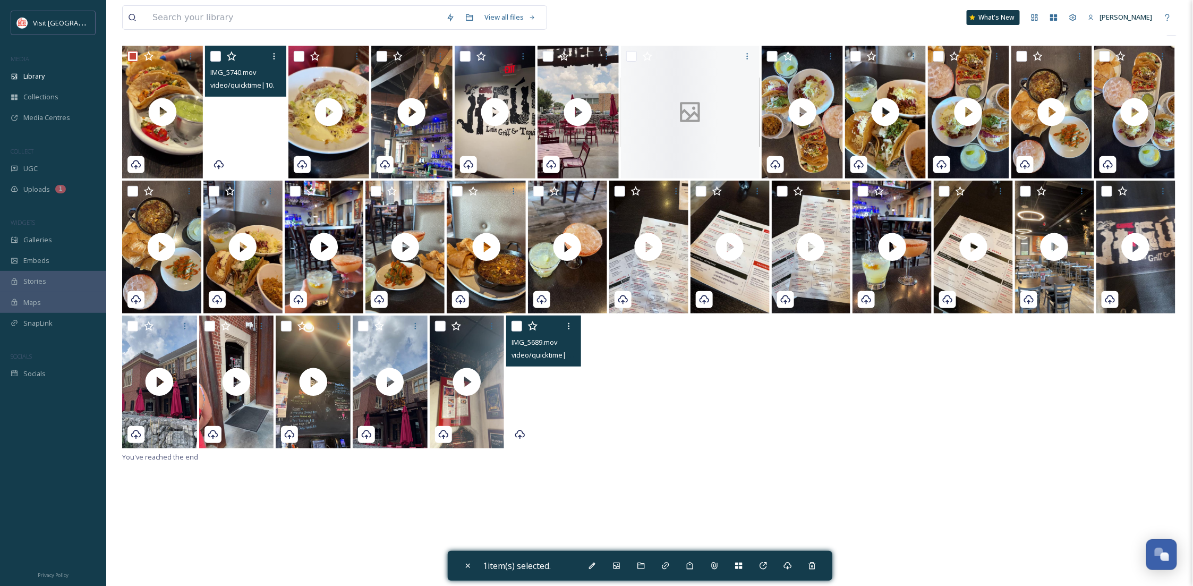
scroll to position [145, 0]
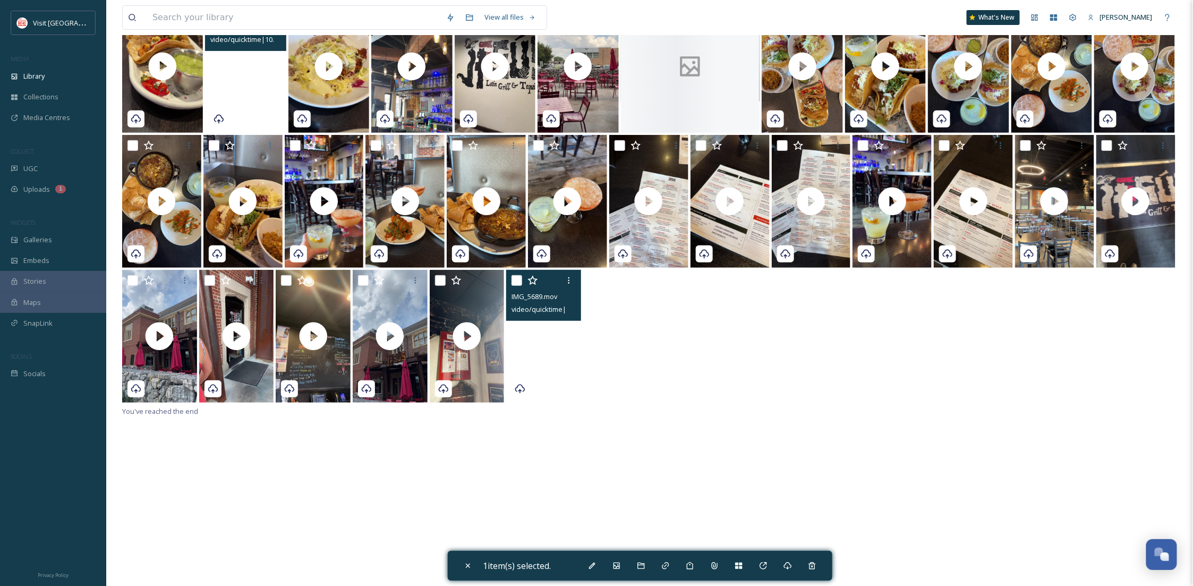
click at [555, 388] on video "IMG_5689.mov" at bounding box center [543, 336] width 75 height 133
checkbox input "true"
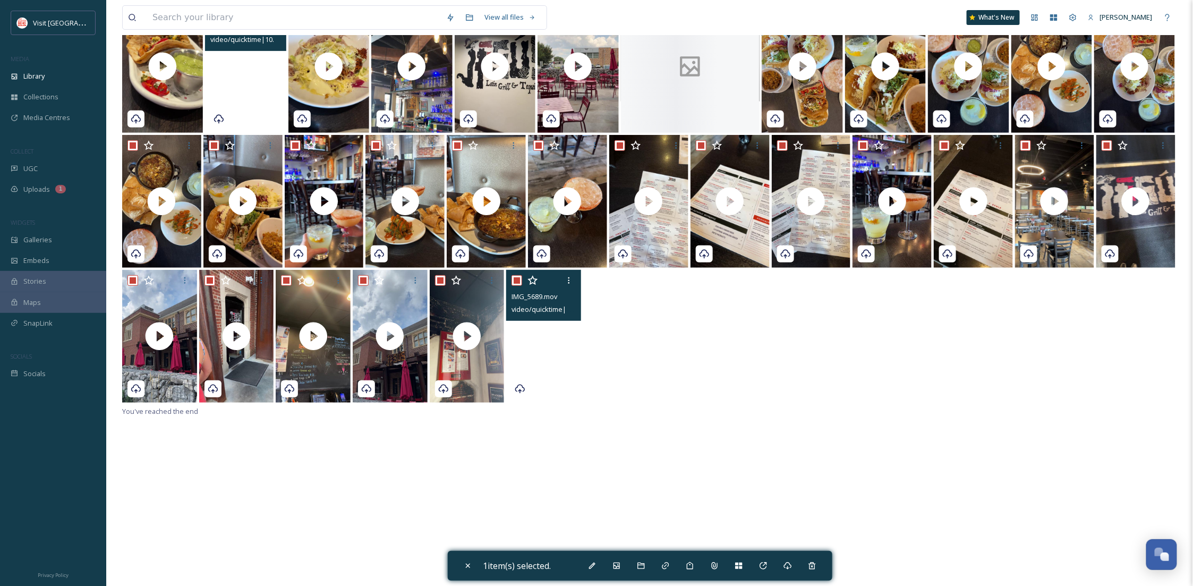
checkbox input "true"
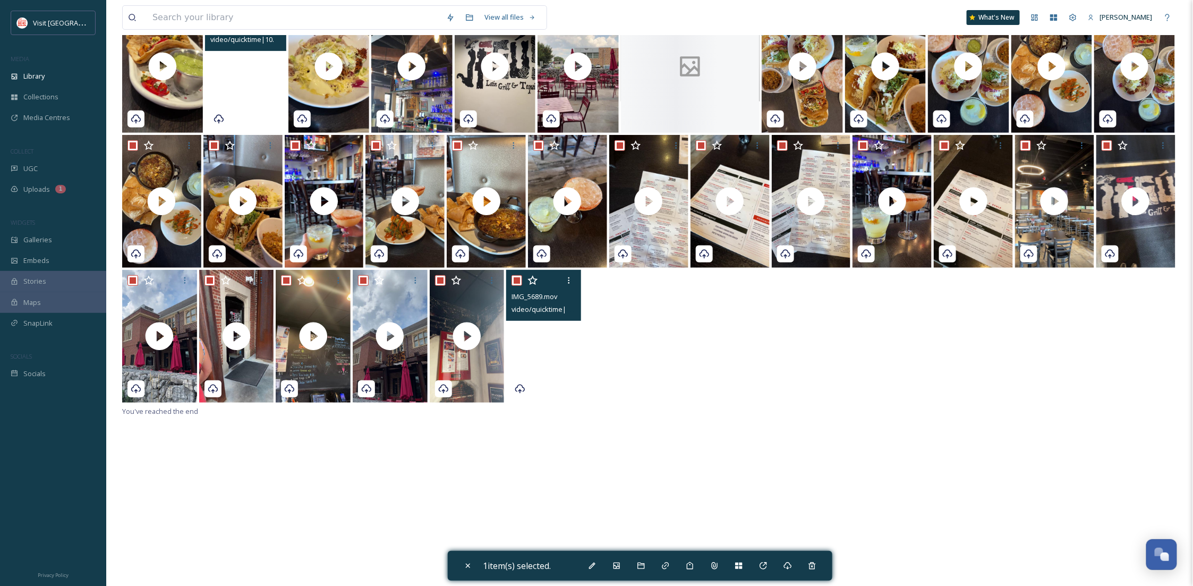
checkbox input "true"
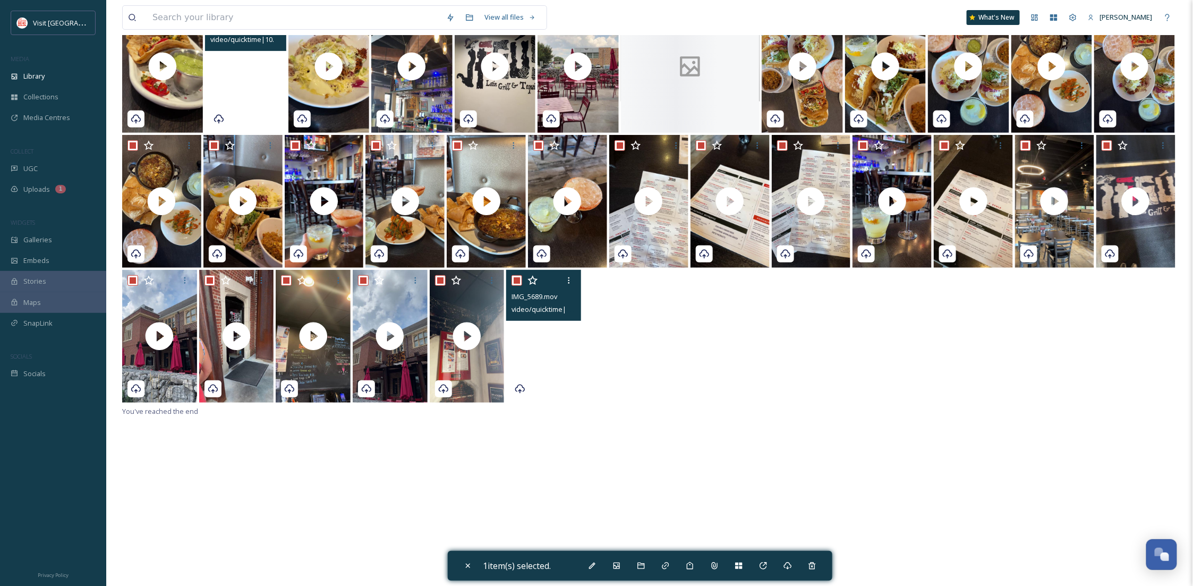
checkbox input "true"
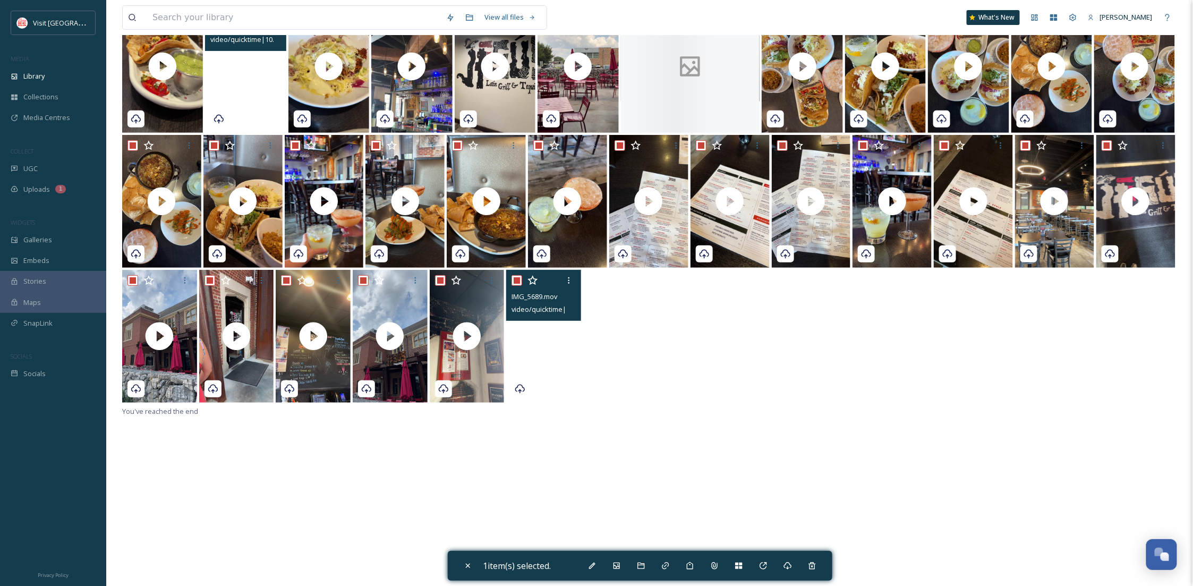
checkbox input "true"
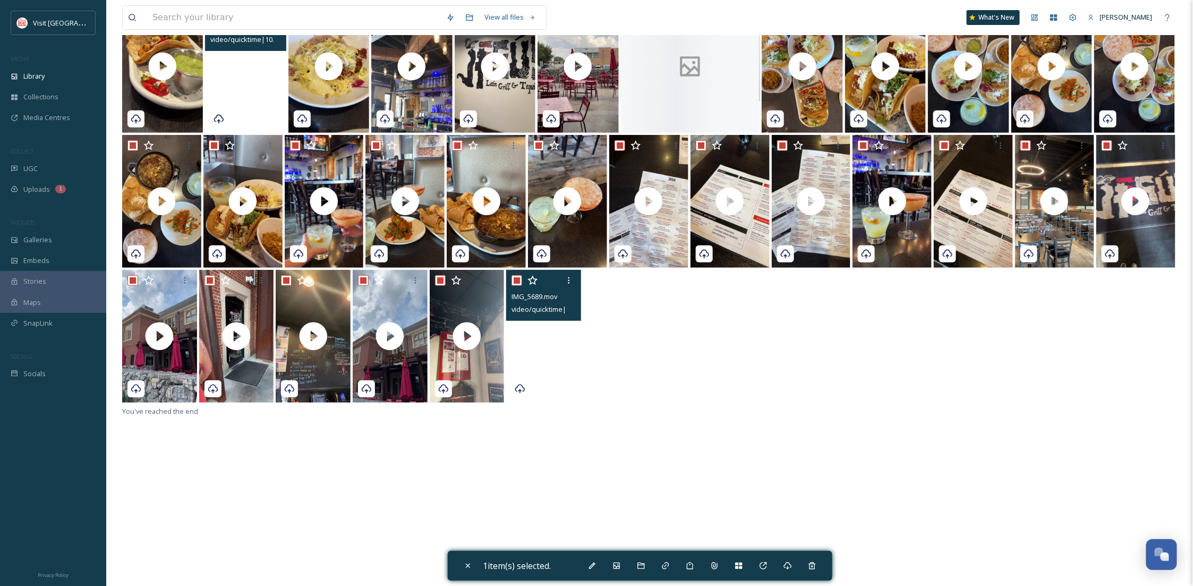
checkbox input "true"
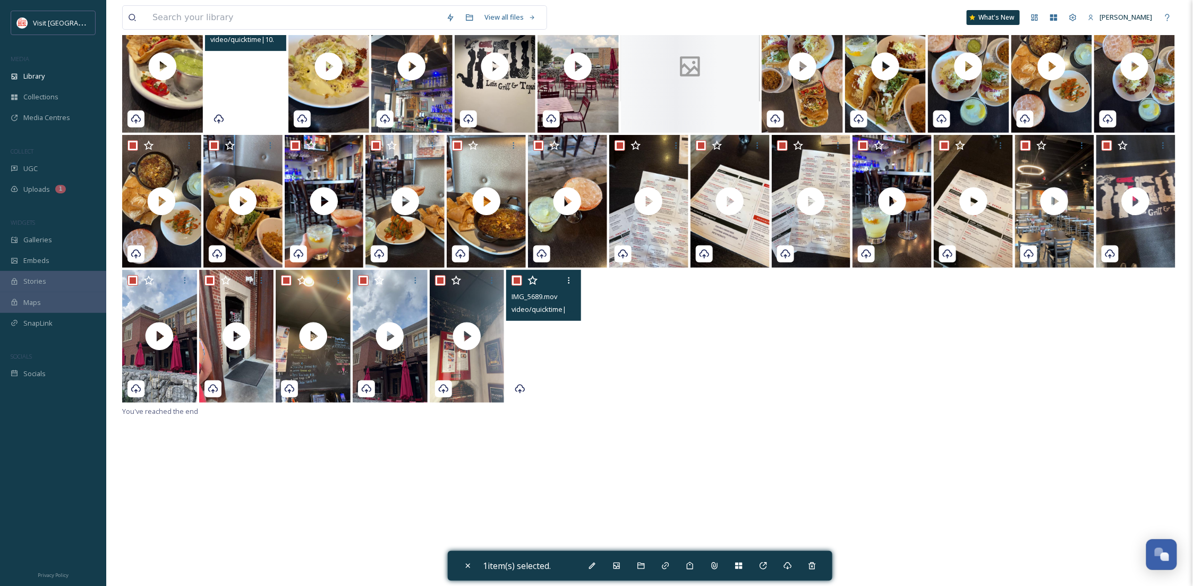
checkbox input "true"
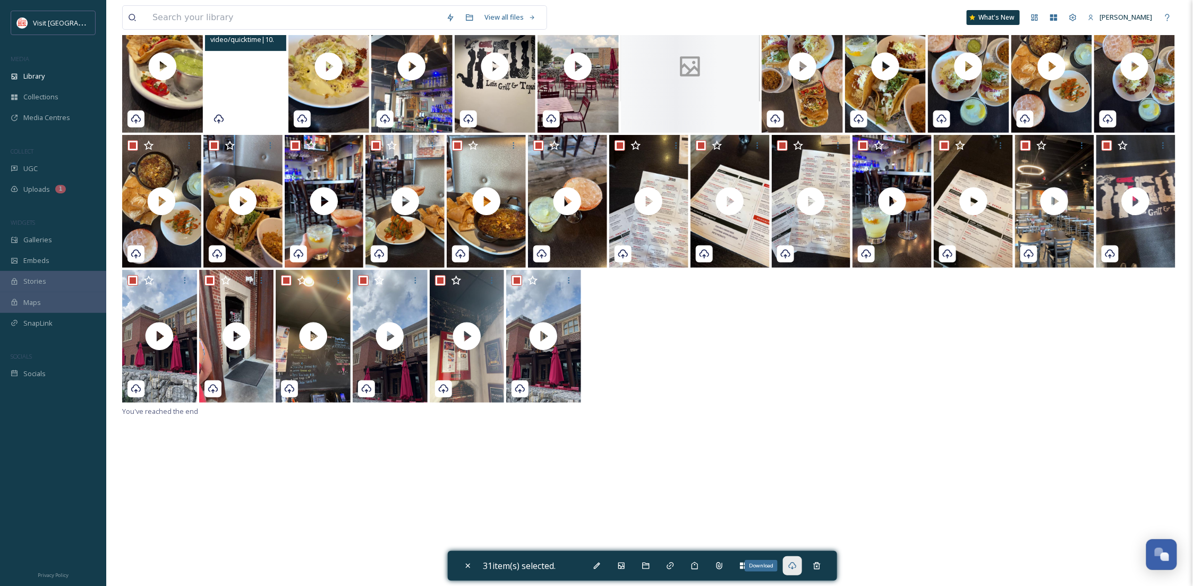
click at [797, 569] on icon at bounding box center [792, 565] width 8 height 8
click at [474, 560] on div "Close" at bounding box center [467, 565] width 19 height 19
checkbox input "false"
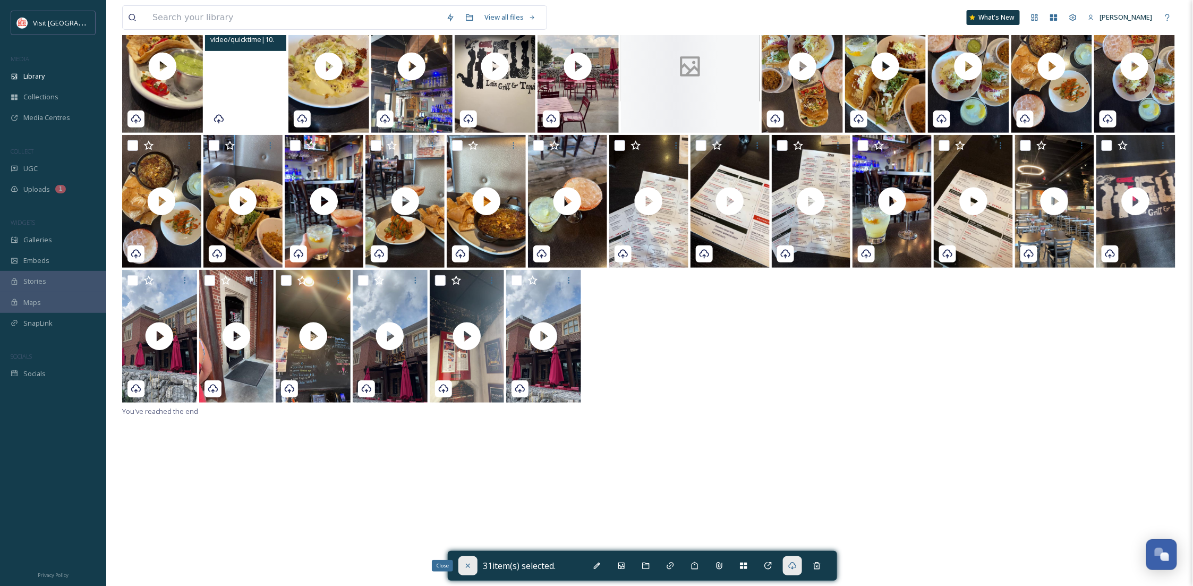
checkbox input "false"
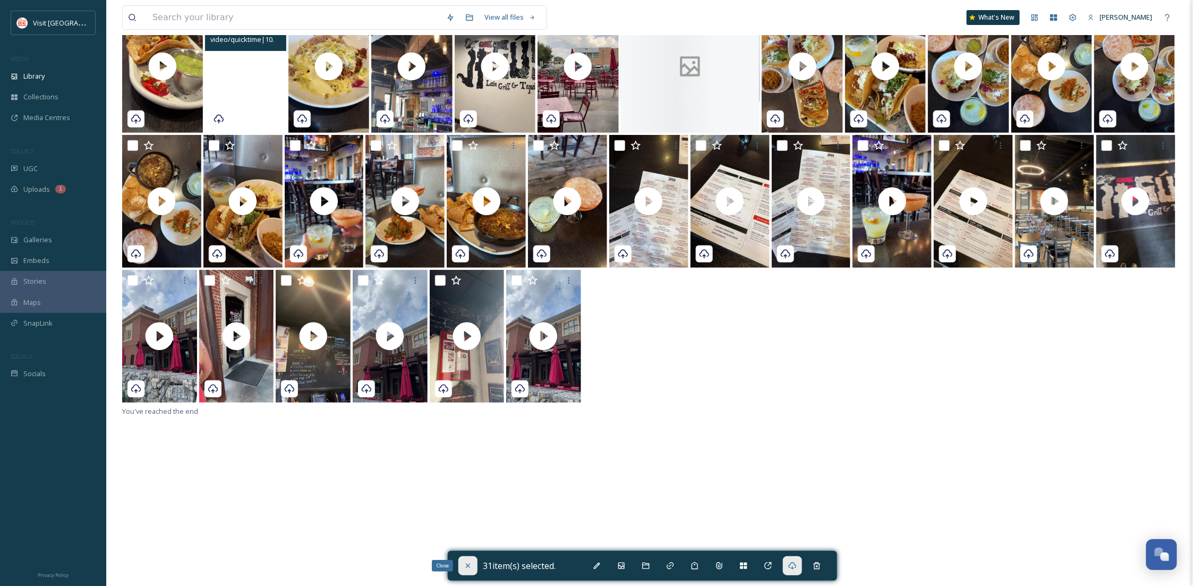
checkbox input "false"
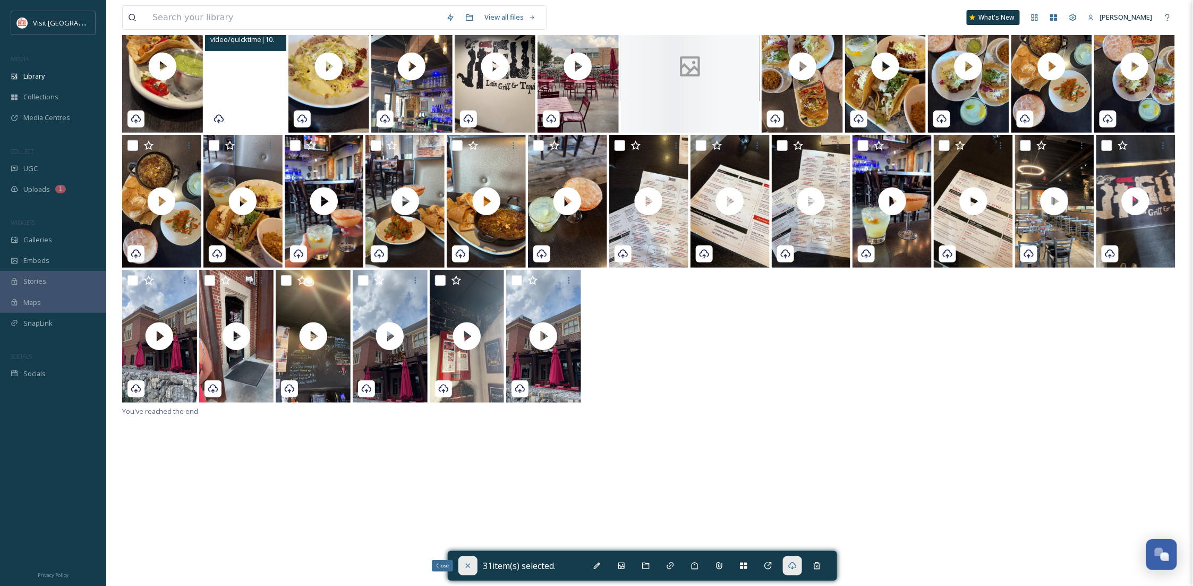
checkbox input "false"
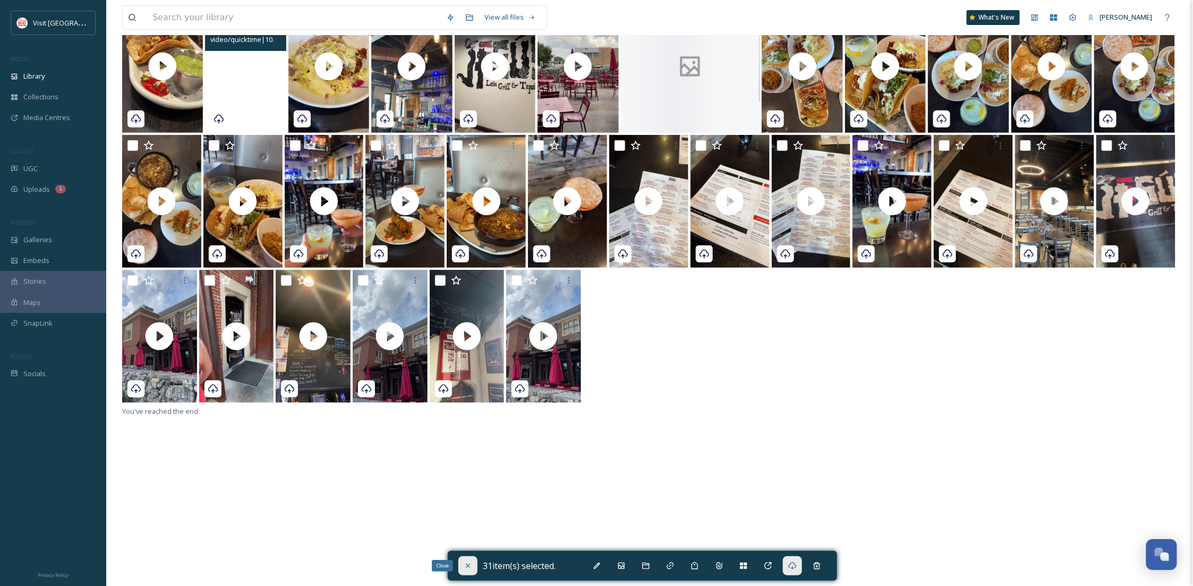
checkbox input "false"
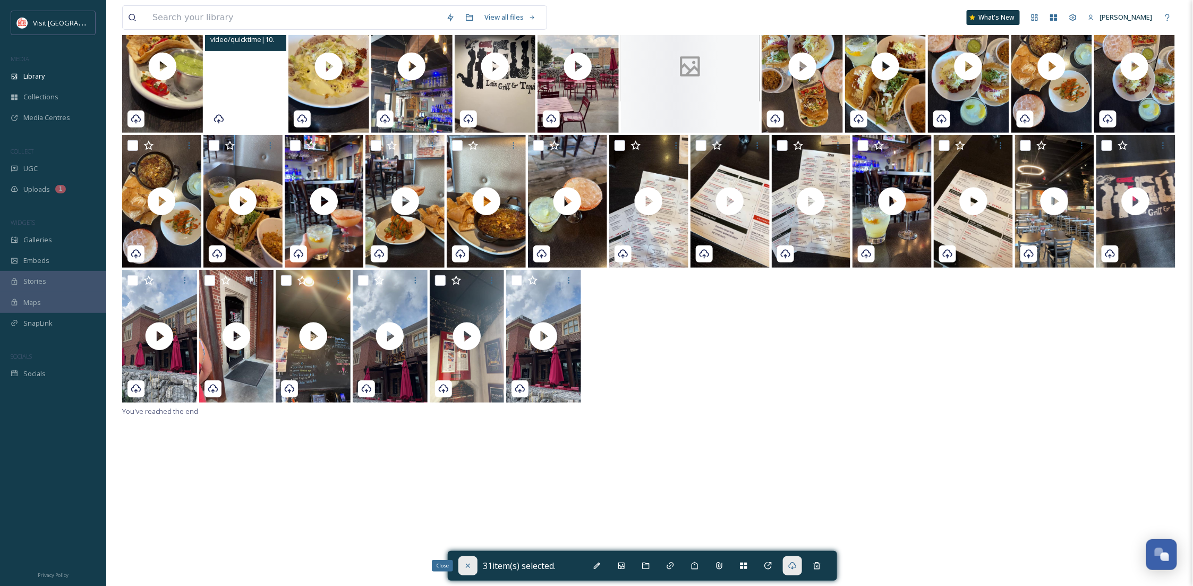
checkbox input "false"
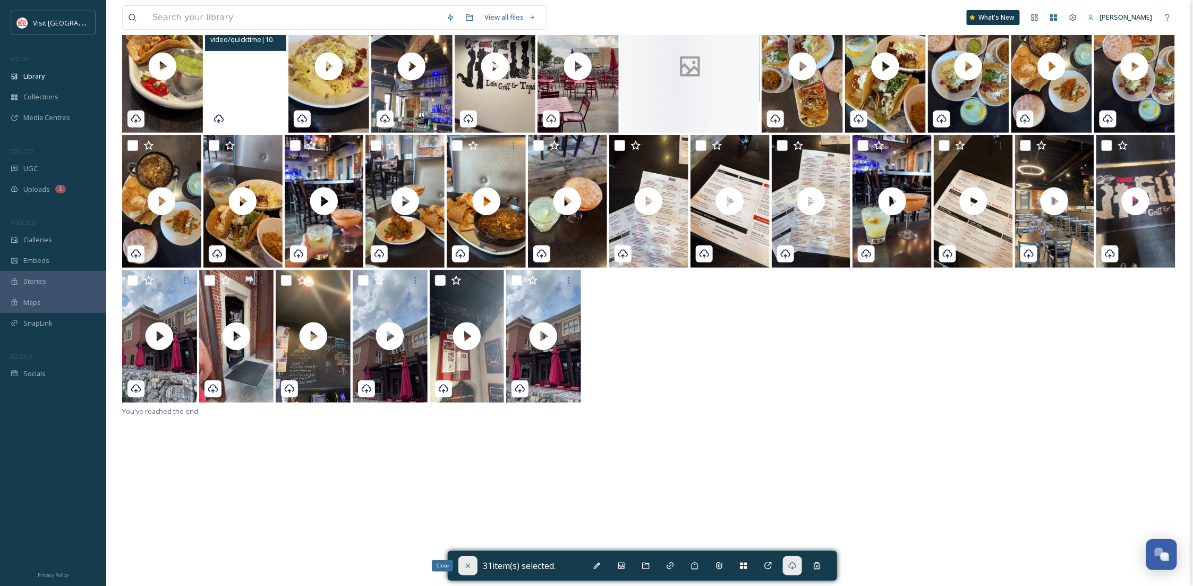
checkbox input "false"
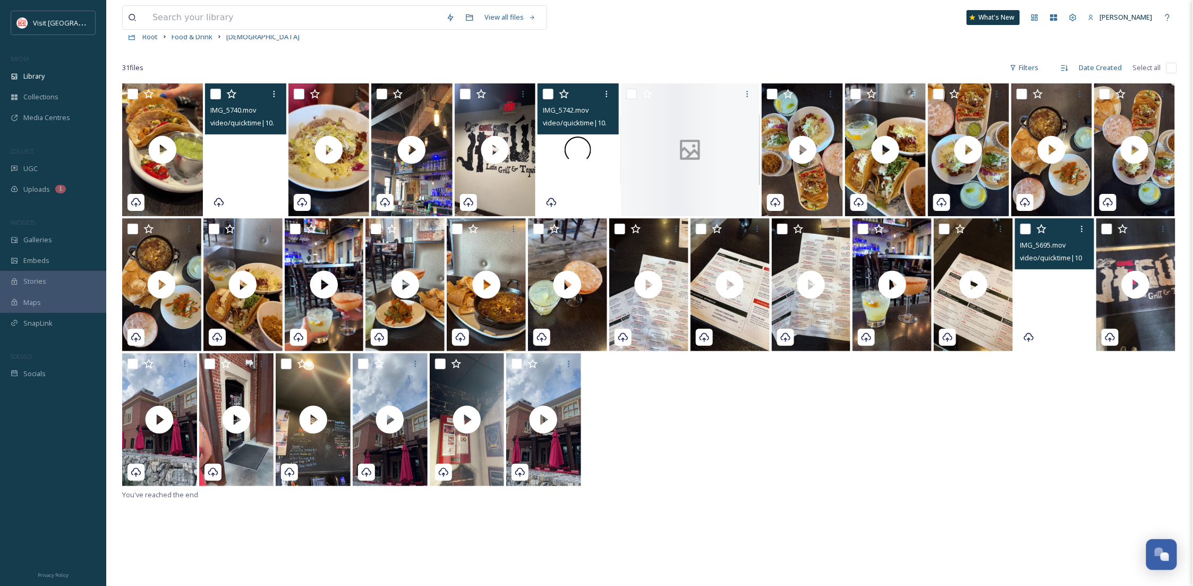
scroll to position [0, 0]
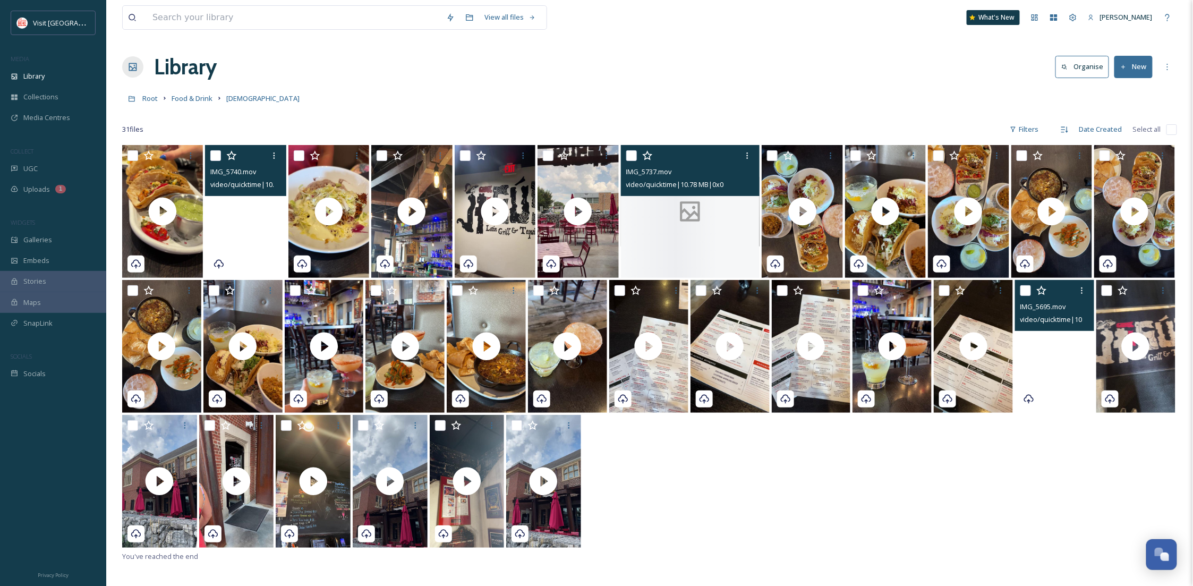
click at [695, 228] on div at bounding box center [690, 211] width 139 height 133
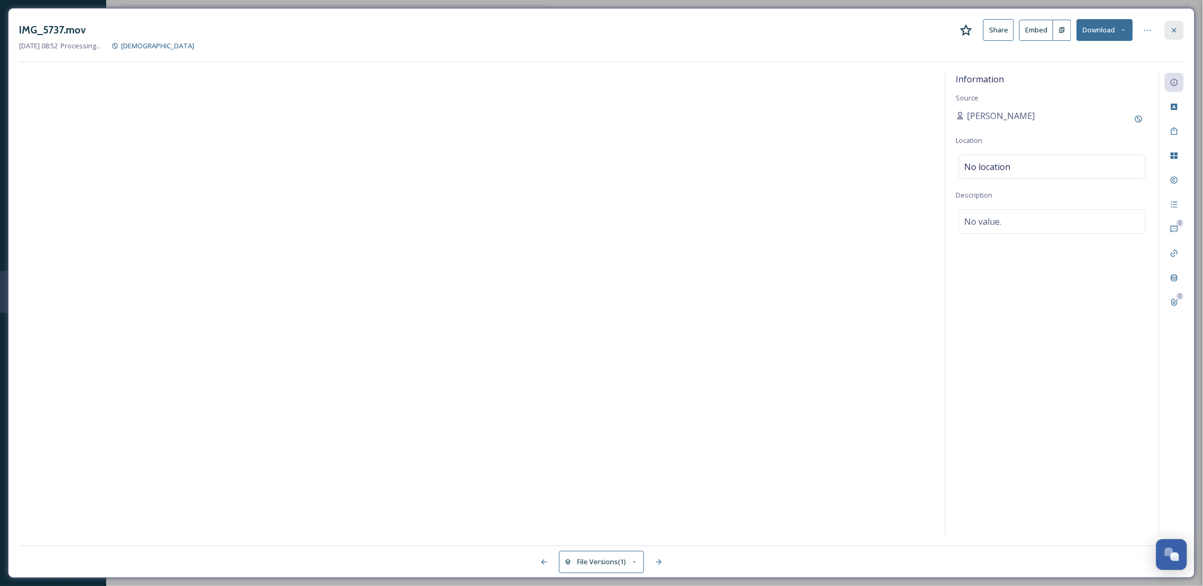
click at [1167, 24] on div at bounding box center [1174, 30] width 19 height 19
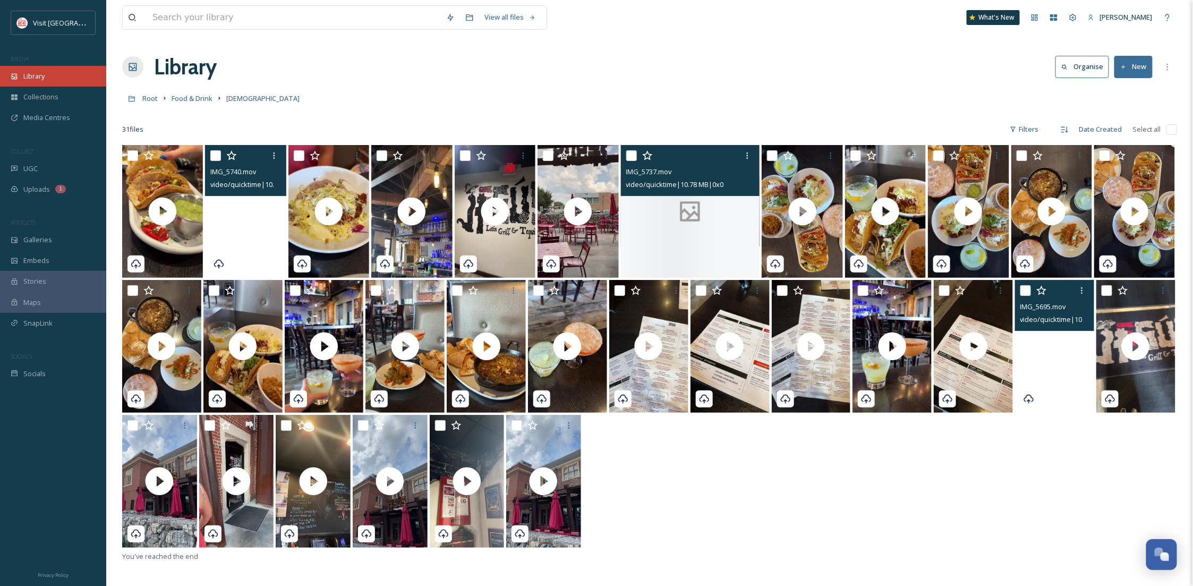
click at [50, 73] on div "Library" at bounding box center [53, 76] width 106 height 21
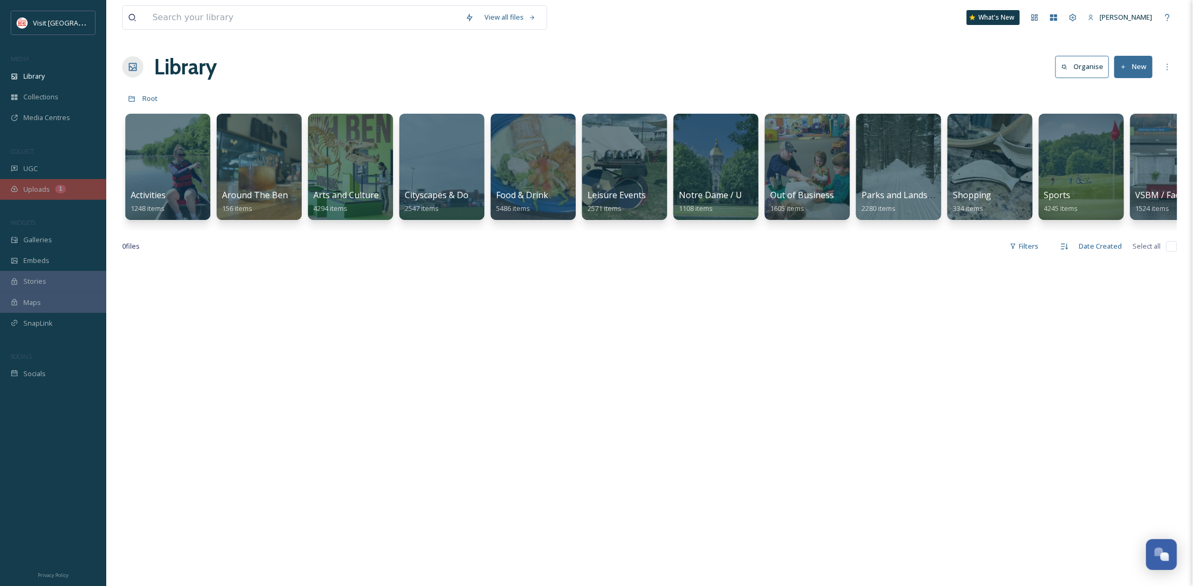
click at [72, 181] on div "Uploads 1" at bounding box center [53, 189] width 106 height 21
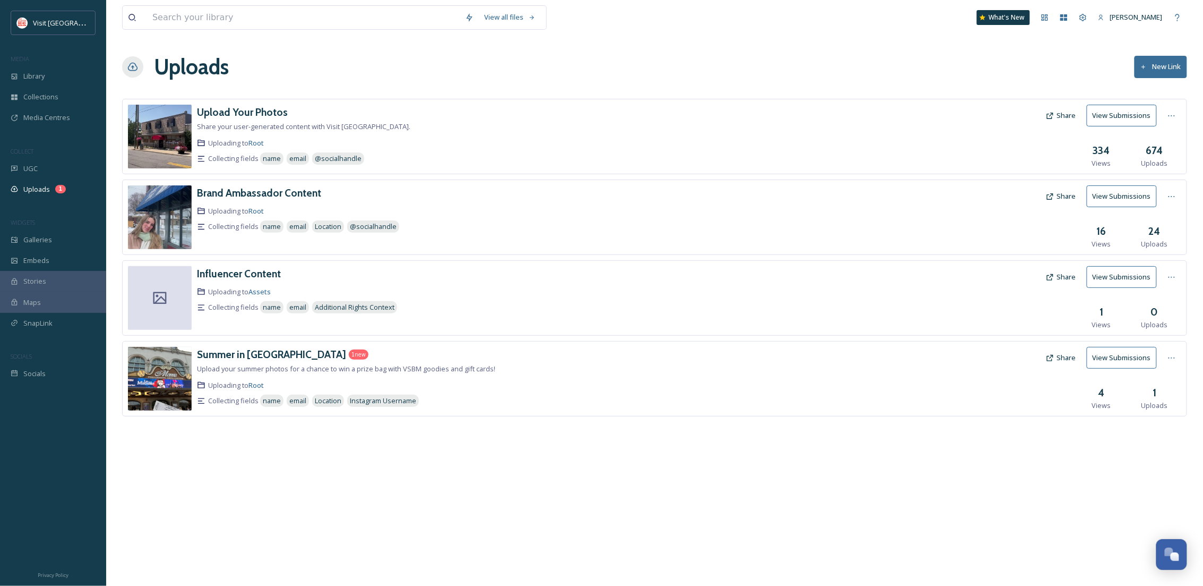
click at [828, 370] on div at bounding box center [882, 379] width 317 height 64
click at [1158, 400] on div "1 Uploads" at bounding box center [1154, 397] width 53 height 25
click at [225, 357] on h3 "Summer in [GEOGRAPHIC_DATA]" at bounding box center [271, 354] width 149 height 13
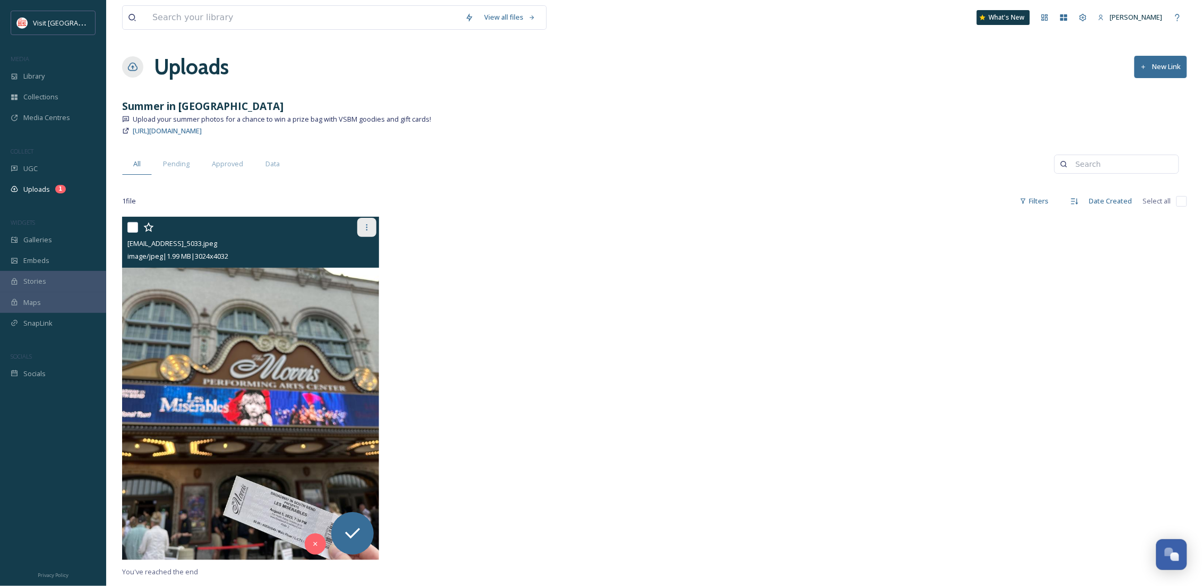
click at [368, 223] on div at bounding box center [366, 227] width 19 height 19
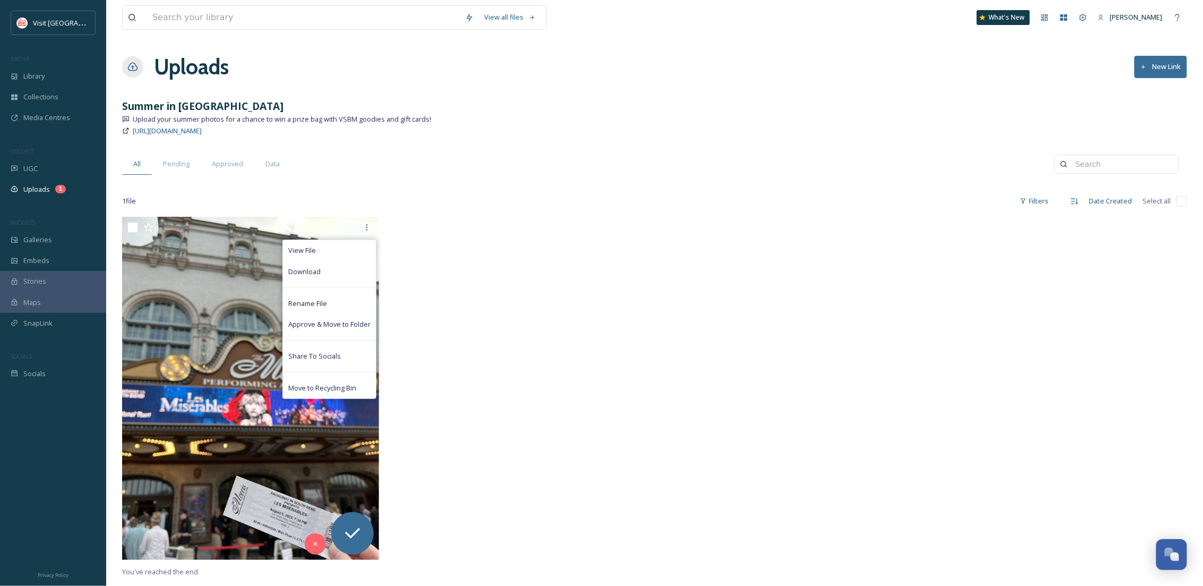
click at [206, 195] on div "1 file Filters Date Created Select all" at bounding box center [654, 201] width 1065 height 21
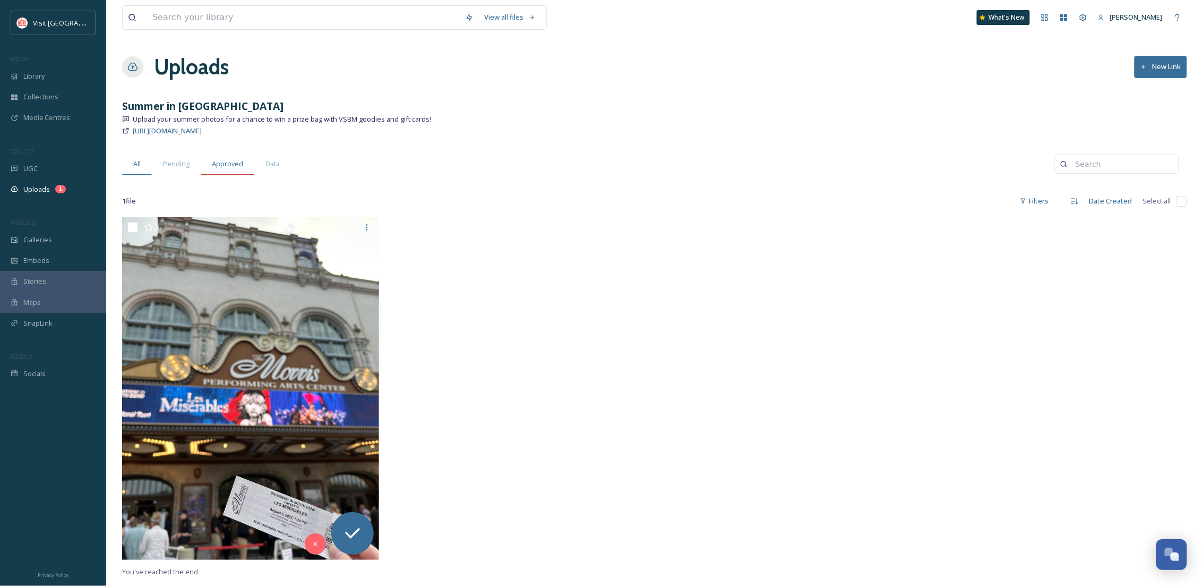
click at [235, 160] on span "Approved" at bounding box center [227, 164] width 31 height 10
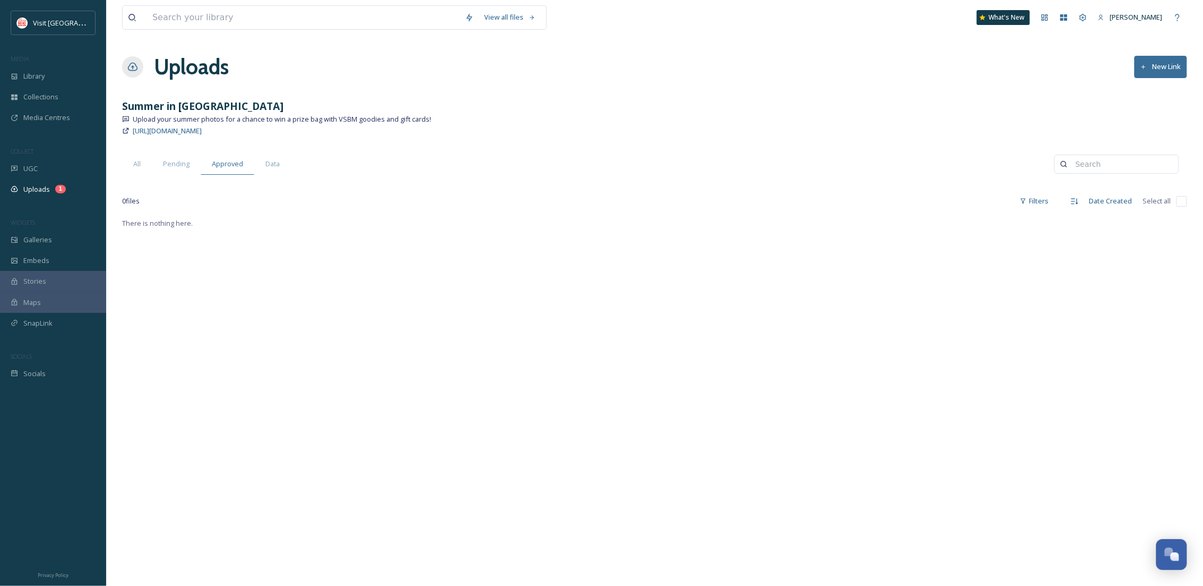
click at [136, 144] on div "View all files What's New Becca Alexander Uploads New Link Summer in The Bend U…" at bounding box center [654, 293] width 1097 height 586
click at [136, 160] on span "All" at bounding box center [136, 164] width 7 height 10
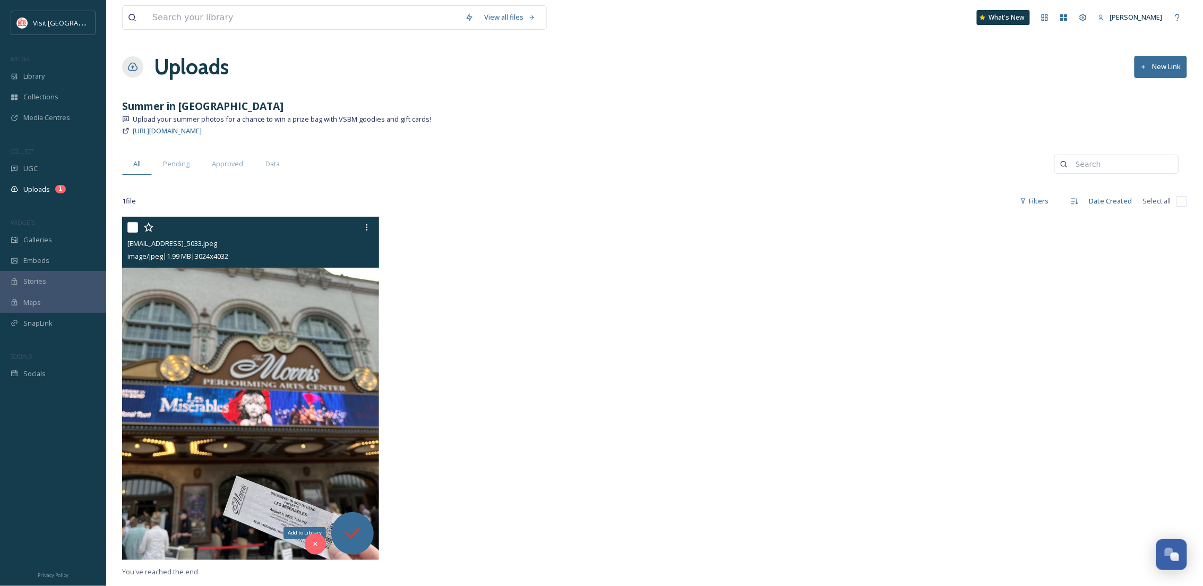
click at [347, 542] on icon at bounding box center [352, 533] width 21 height 21
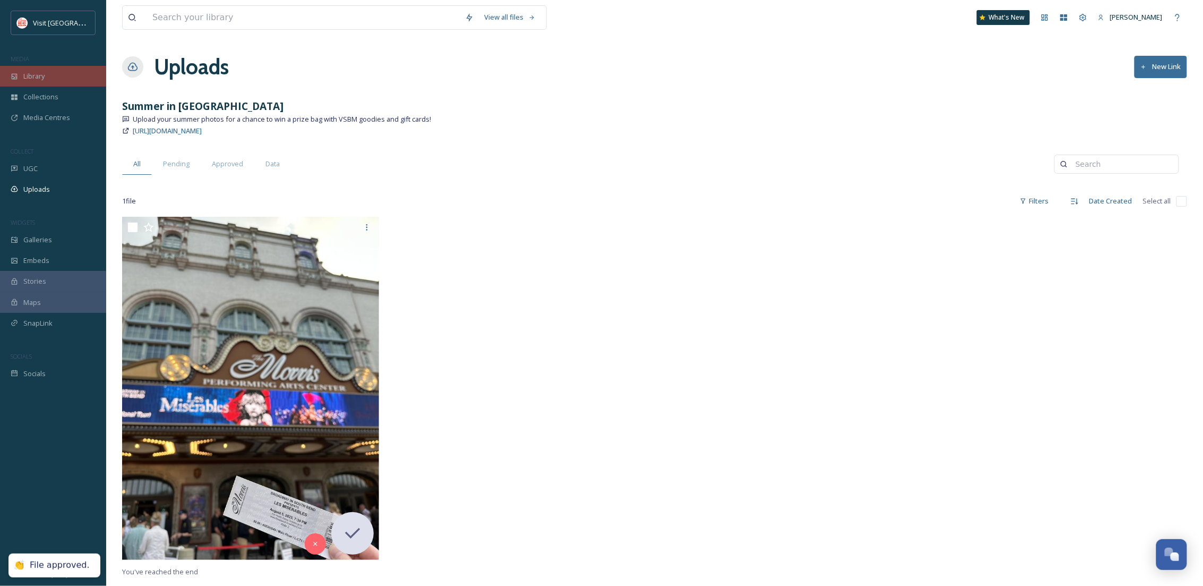
click at [37, 73] on span "Library" at bounding box center [33, 76] width 21 height 10
